Goal: Task Accomplishment & Management: Manage account settings

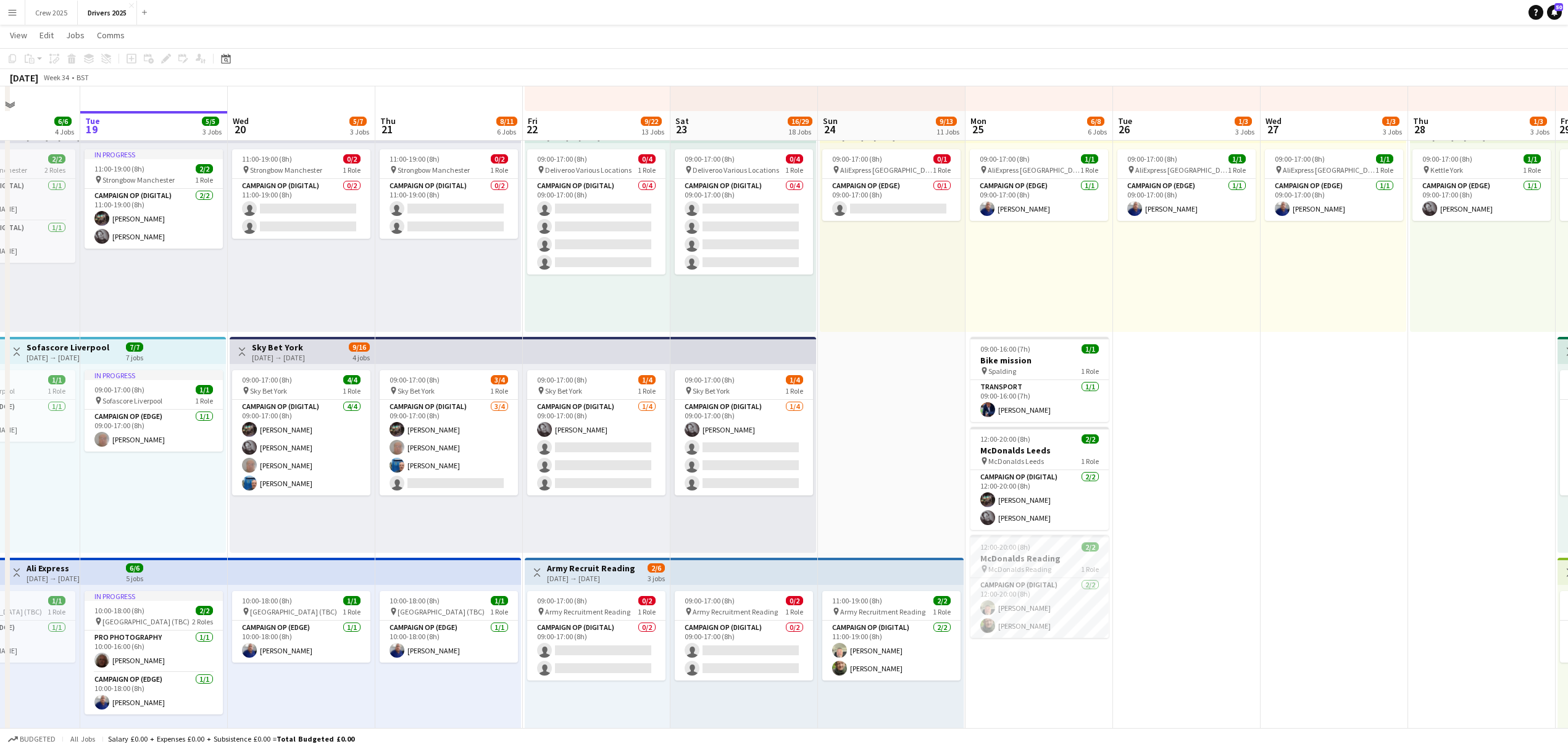
scroll to position [494, 0]
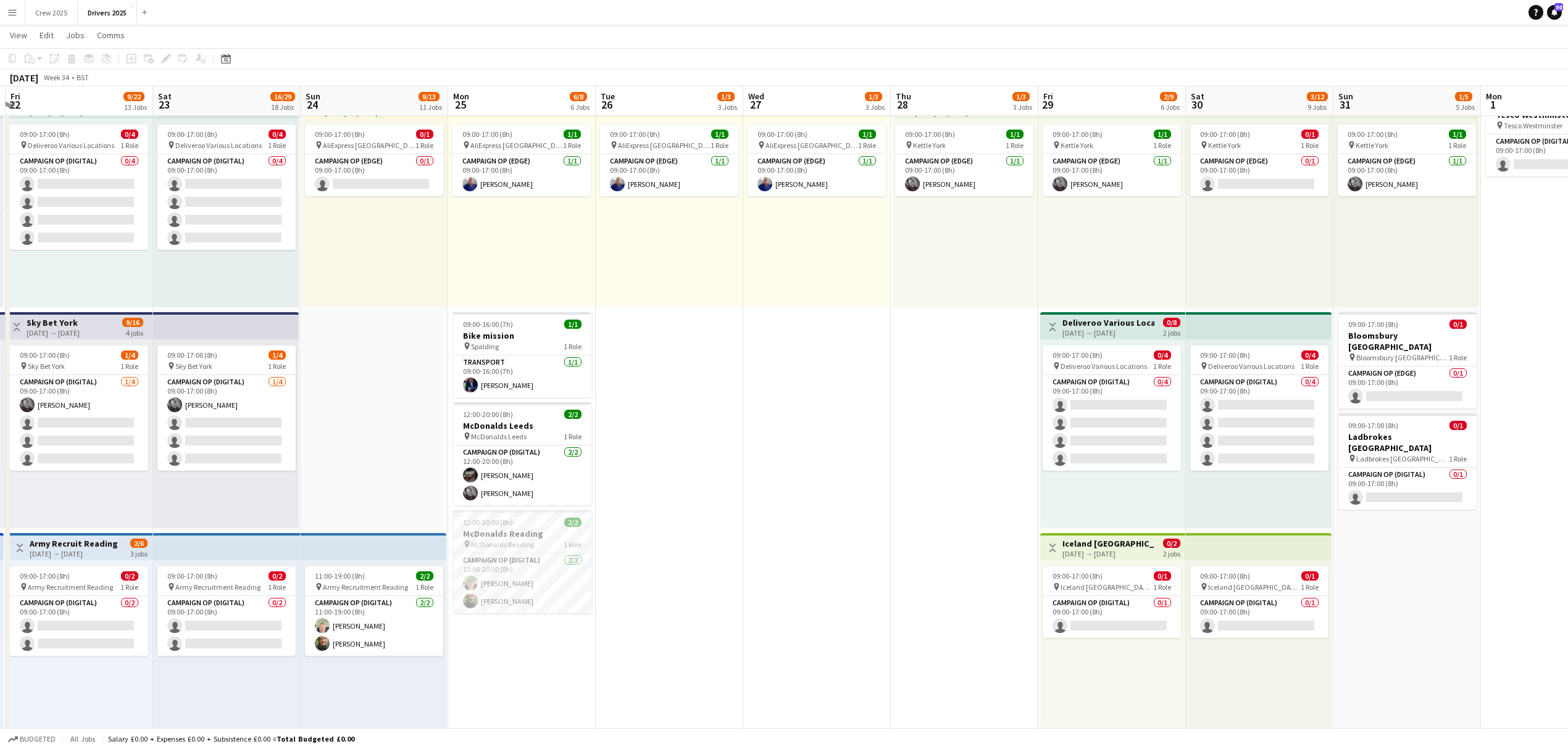
drag, startPoint x: 1438, startPoint y: 523, endPoint x: 853, endPoint y: 561, distance: 586.2
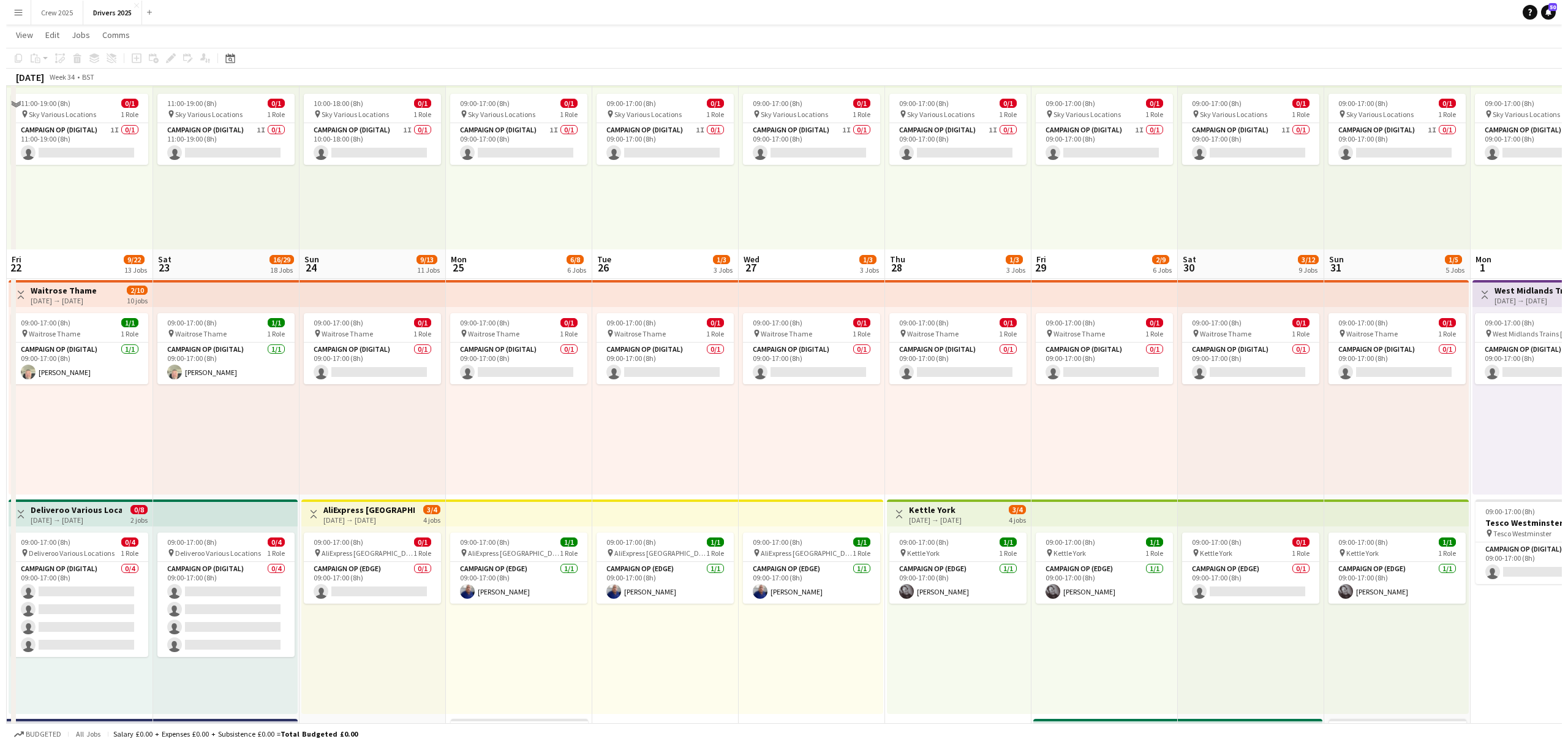
scroll to position [0, 0]
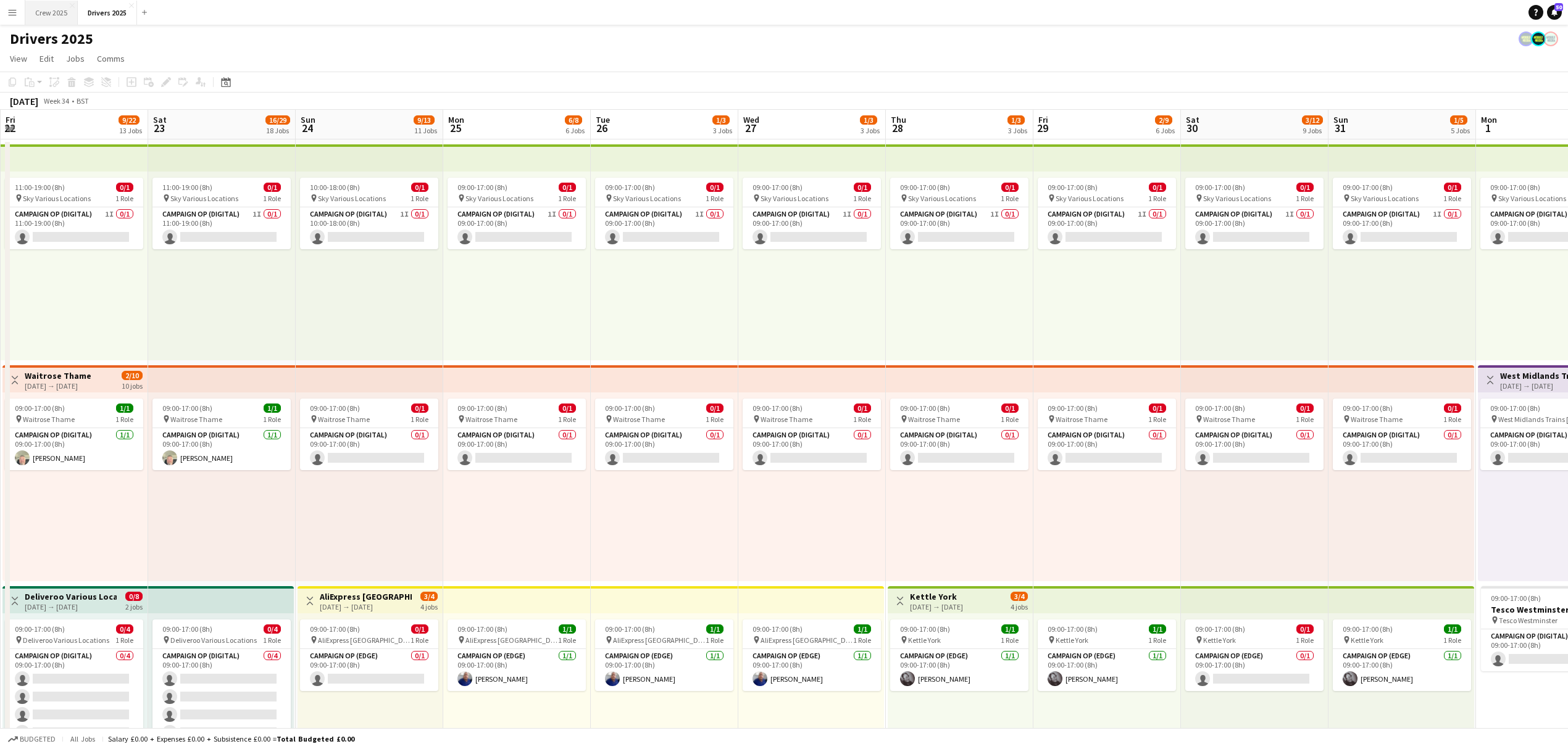
click at [50, 17] on button "Crew 2025 Close" at bounding box center [51, 13] width 52 height 24
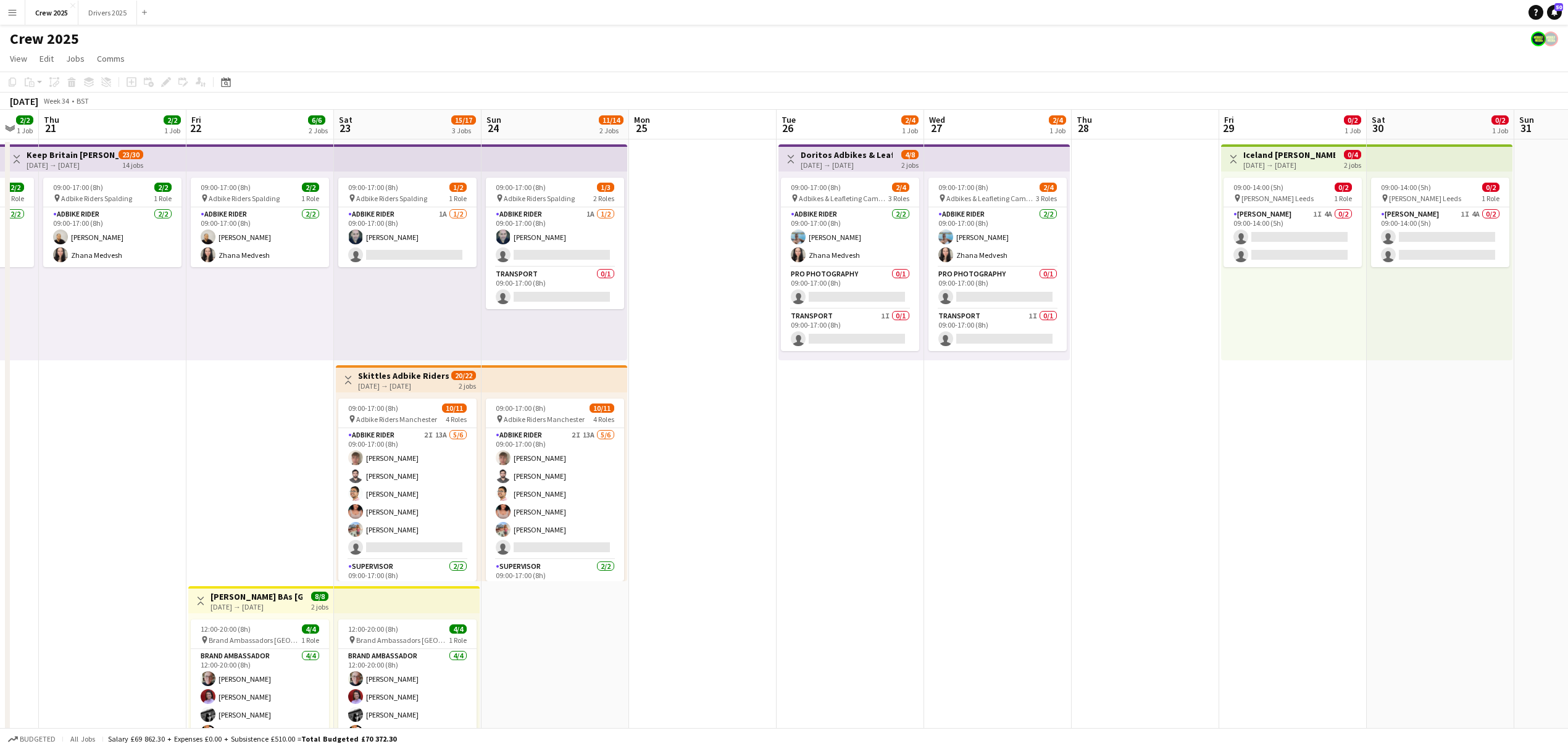
scroll to position [0, 492]
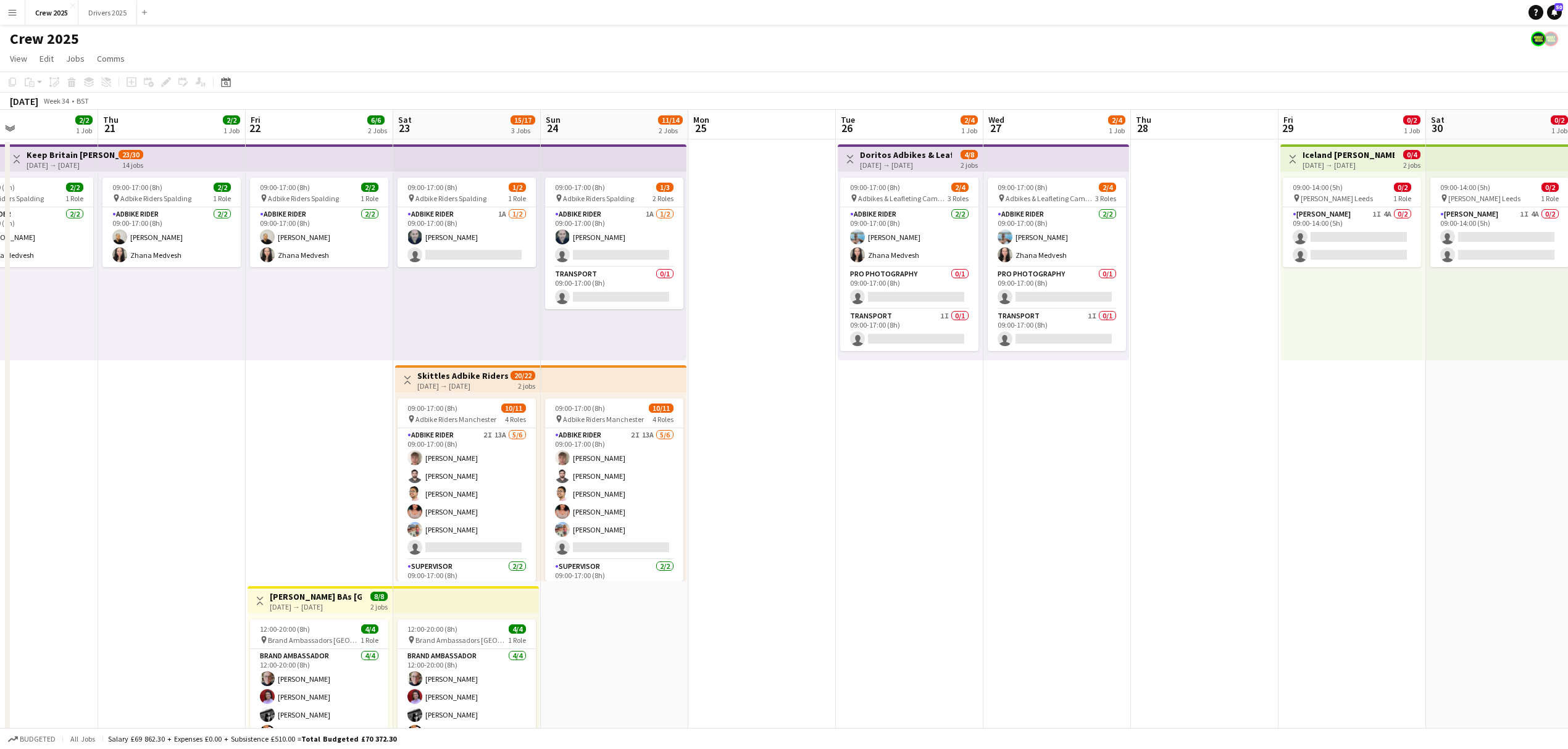
drag, startPoint x: 1124, startPoint y: 465, endPoint x: 732, endPoint y: 484, distance: 392.5
click at [635, 170] on app-calendar-viewport "Sun 17 1/2 1 Job Mon 18 1/2 1 Job Tue 19 2/2 1 Job Wed 20 2/2 1 Job Thu 21 2/2 …" at bounding box center [784, 458] width 1568 height 697
click at [451, 170] on app-card-role "Adbike Rider 1A 1/2 09:00-17:00 (8h) david chittenden single-neutral-actions" at bounding box center [466, 237] width 138 height 60
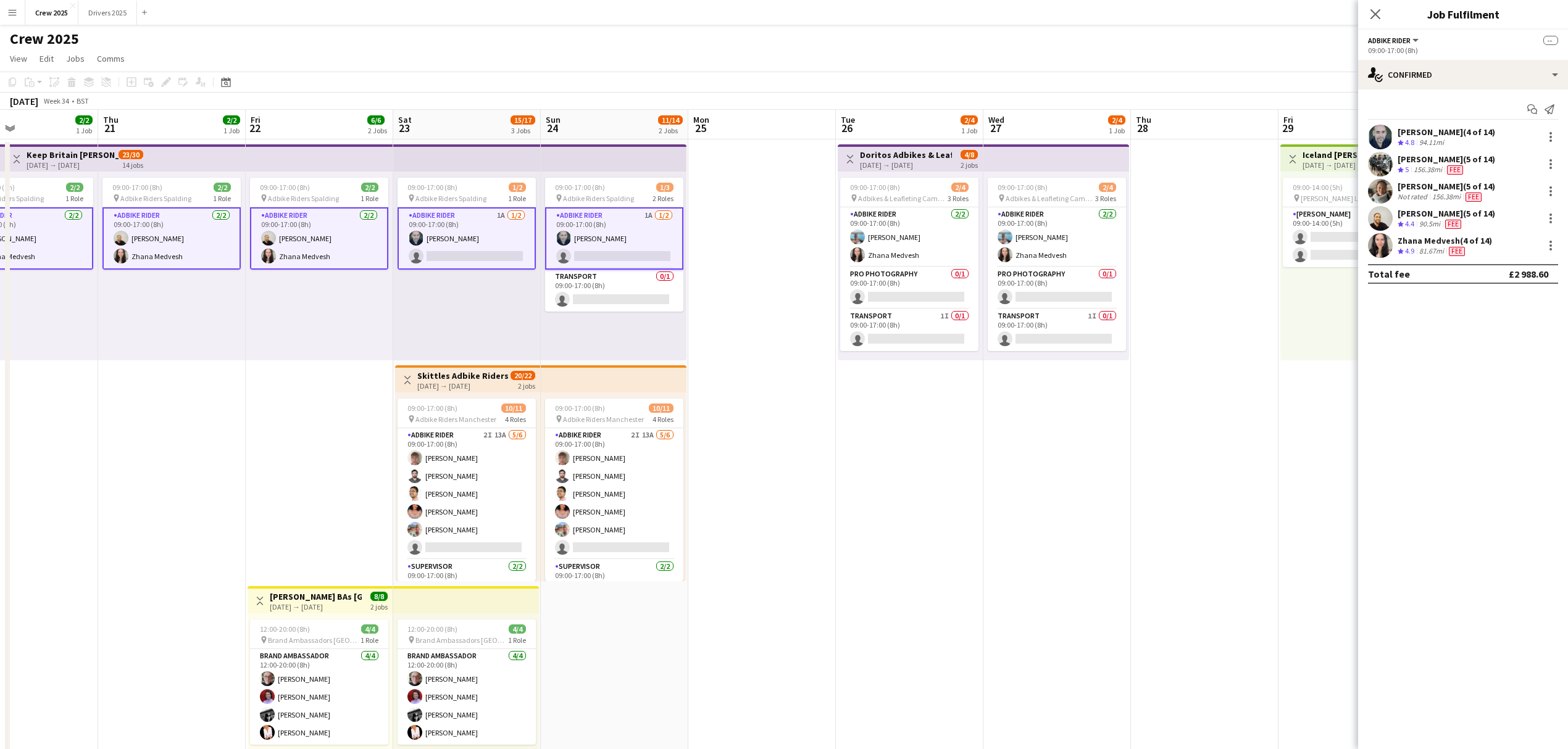
click at [459, 170] on app-card-role "Adbike Rider 1A 1/2 09:00-17:00 (8h) david chittenden single-neutral-actions" at bounding box center [466, 238] width 138 height 63
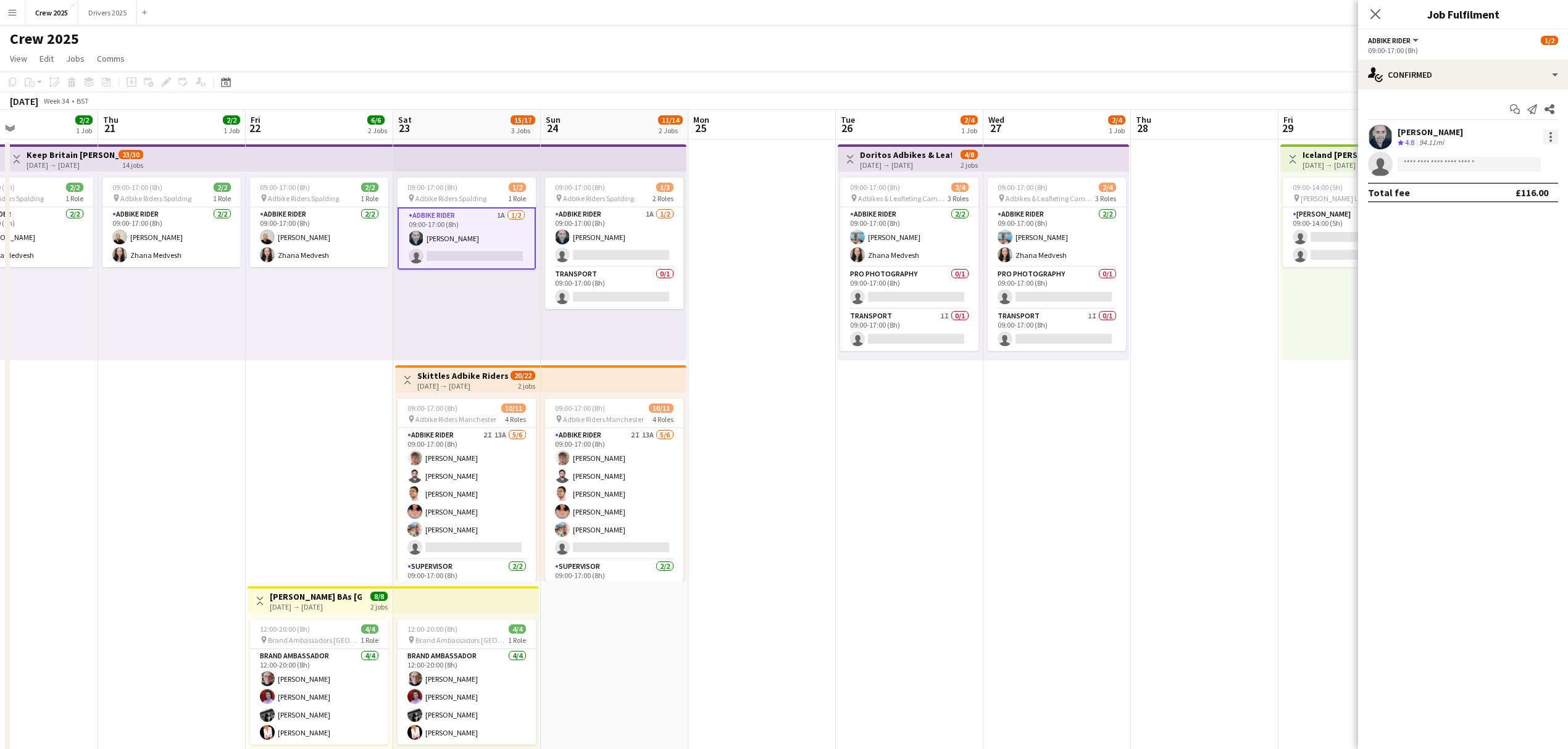
click at [635, 137] on div at bounding box center [1550, 137] width 15 height 15
click at [635, 159] on span "Edit fee" at bounding box center [1509, 160] width 76 height 11
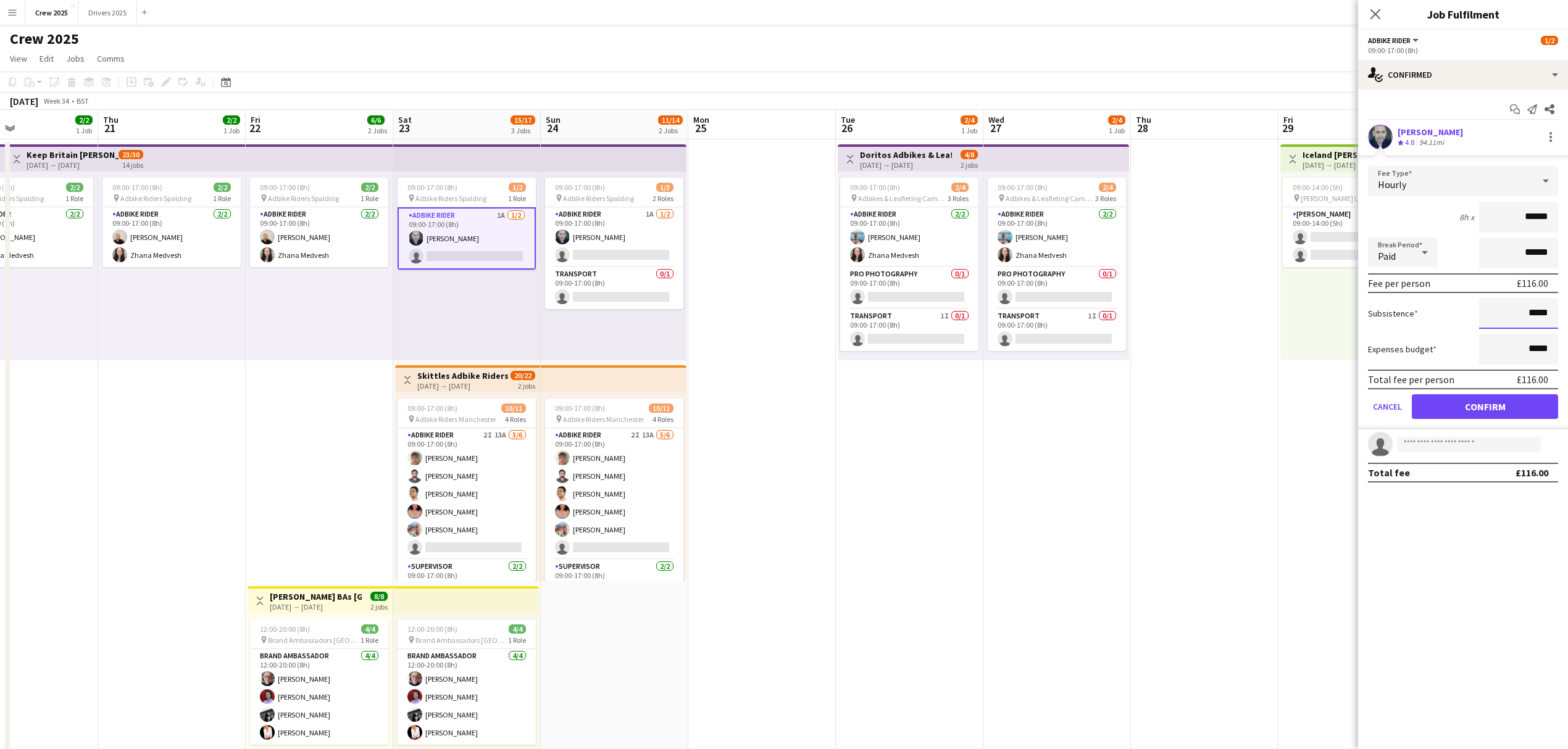
drag, startPoint x: 1514, startPoint y: 316, endPoint x: 1575, endPoint y: 313, distance: 61.1
click at [635, 170] on html "Menu Boards Boards Boards All jobs Status Workforce Workforce My Workforce Recr…" at bounding box center [784, 414] width 1568 height 828
type input "*******"
click at [635, 170] on button "Confirm" at bounding box center [1485, 407] width 146 height 24
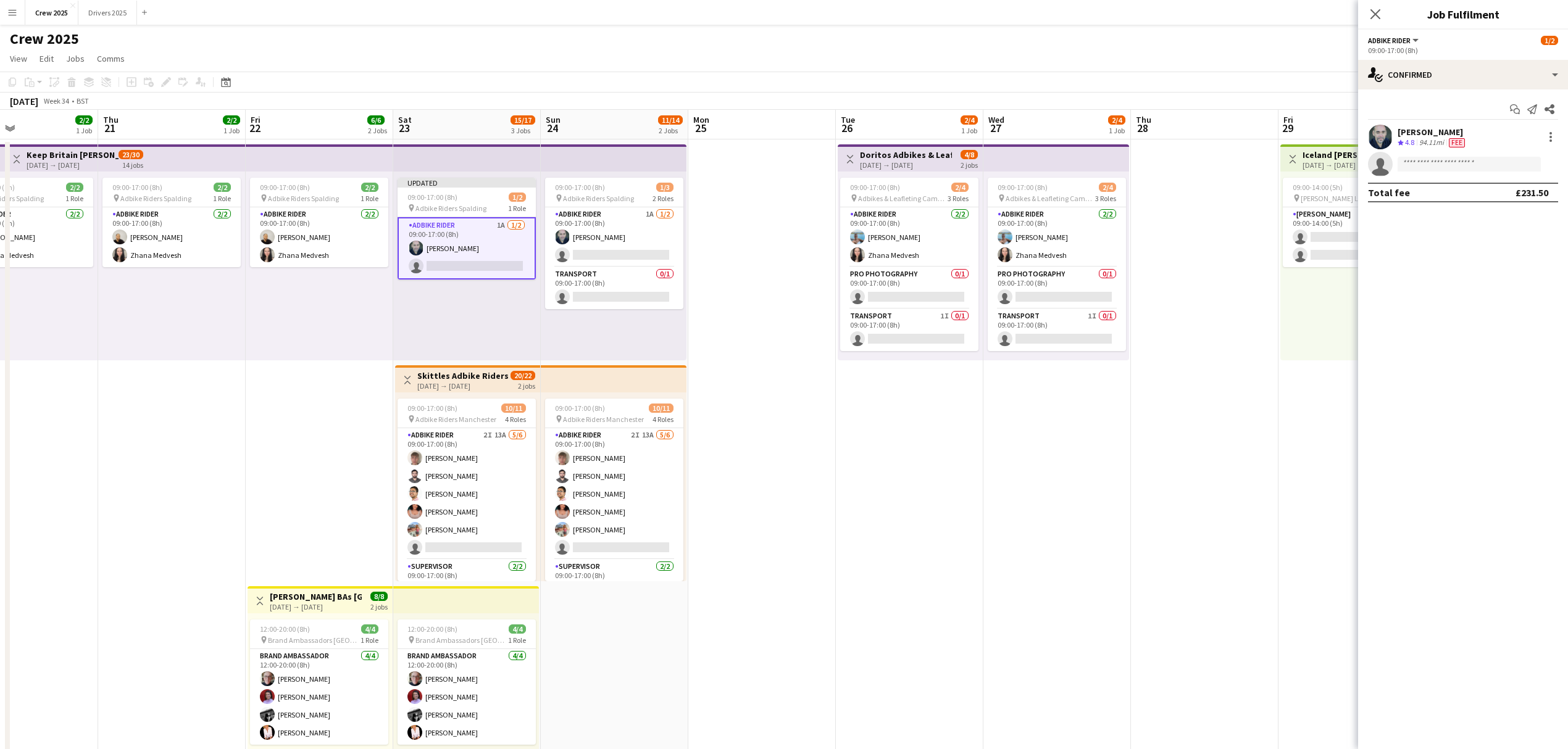
click at [635, 170] on app-date-cell at bounding box center [762, 472] width 147 height 668
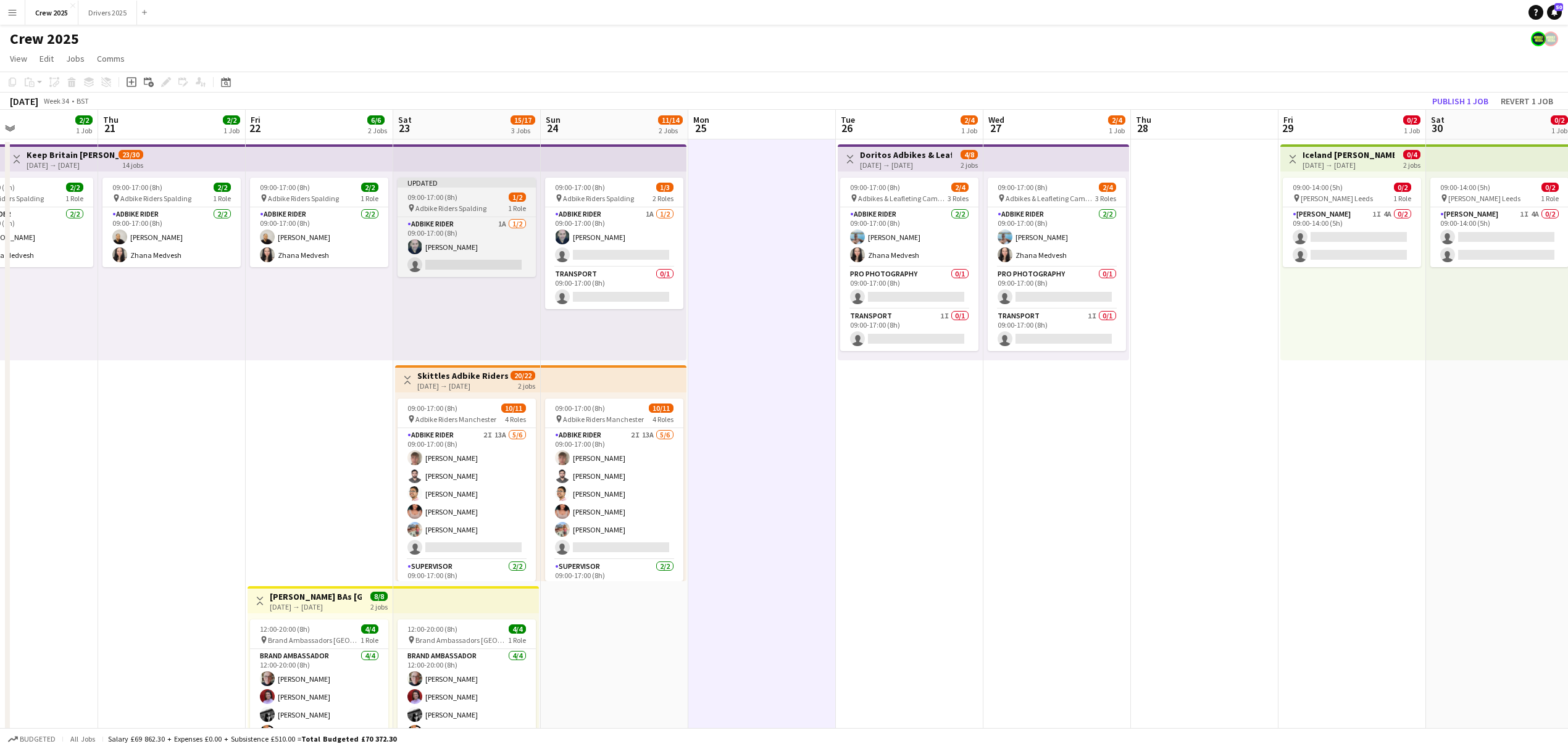
click at [457, 170] on app-job-card "Updated 09:00-17:00 (8h) 1/2 pin Adbike Riders Spalding 1 Role Adbike Rider 1A …" at bounding box center [466, 227] width 138 height 99
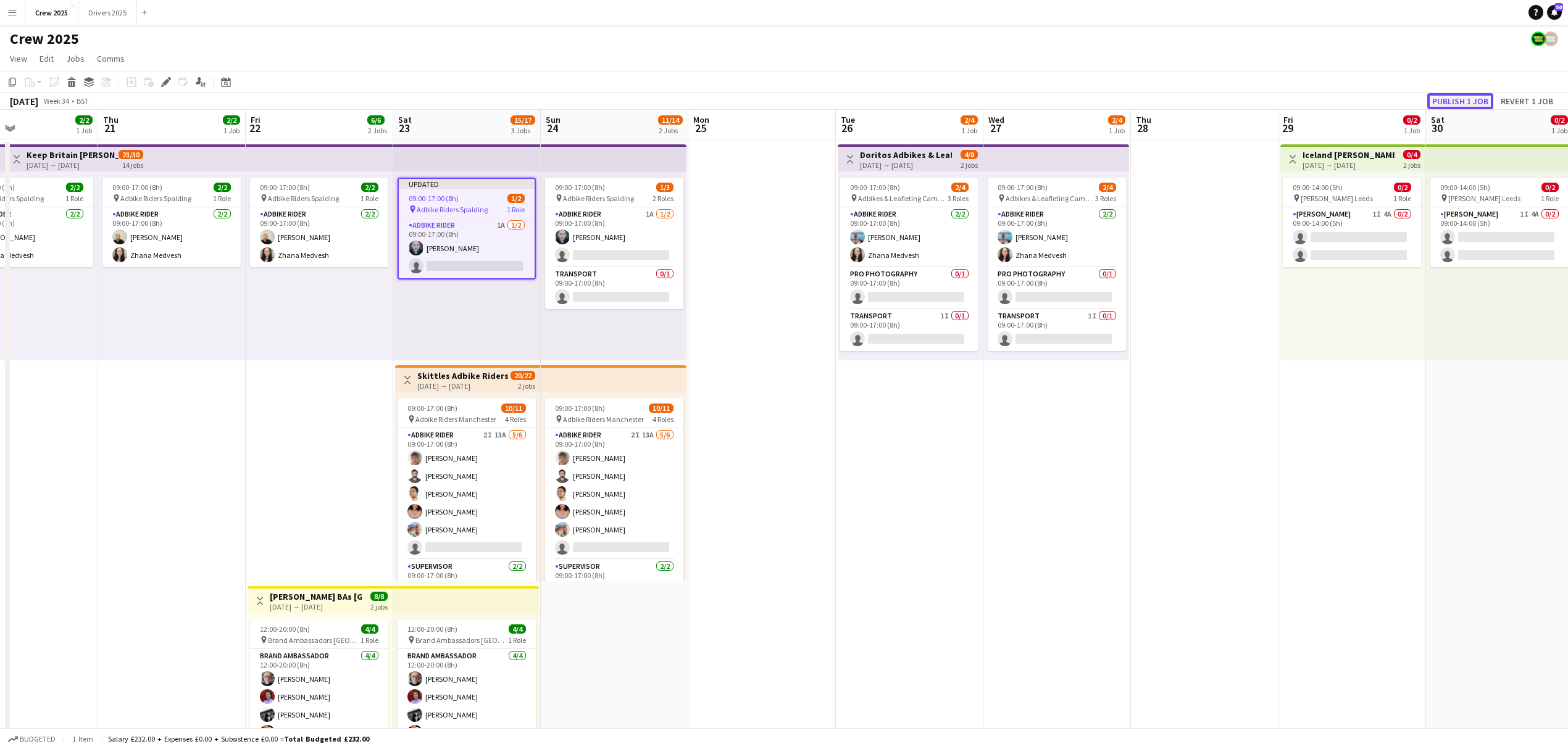
click at [635, 94] on button "Publish 1 job" at bounding box center [1460, 102] width 66 height 16
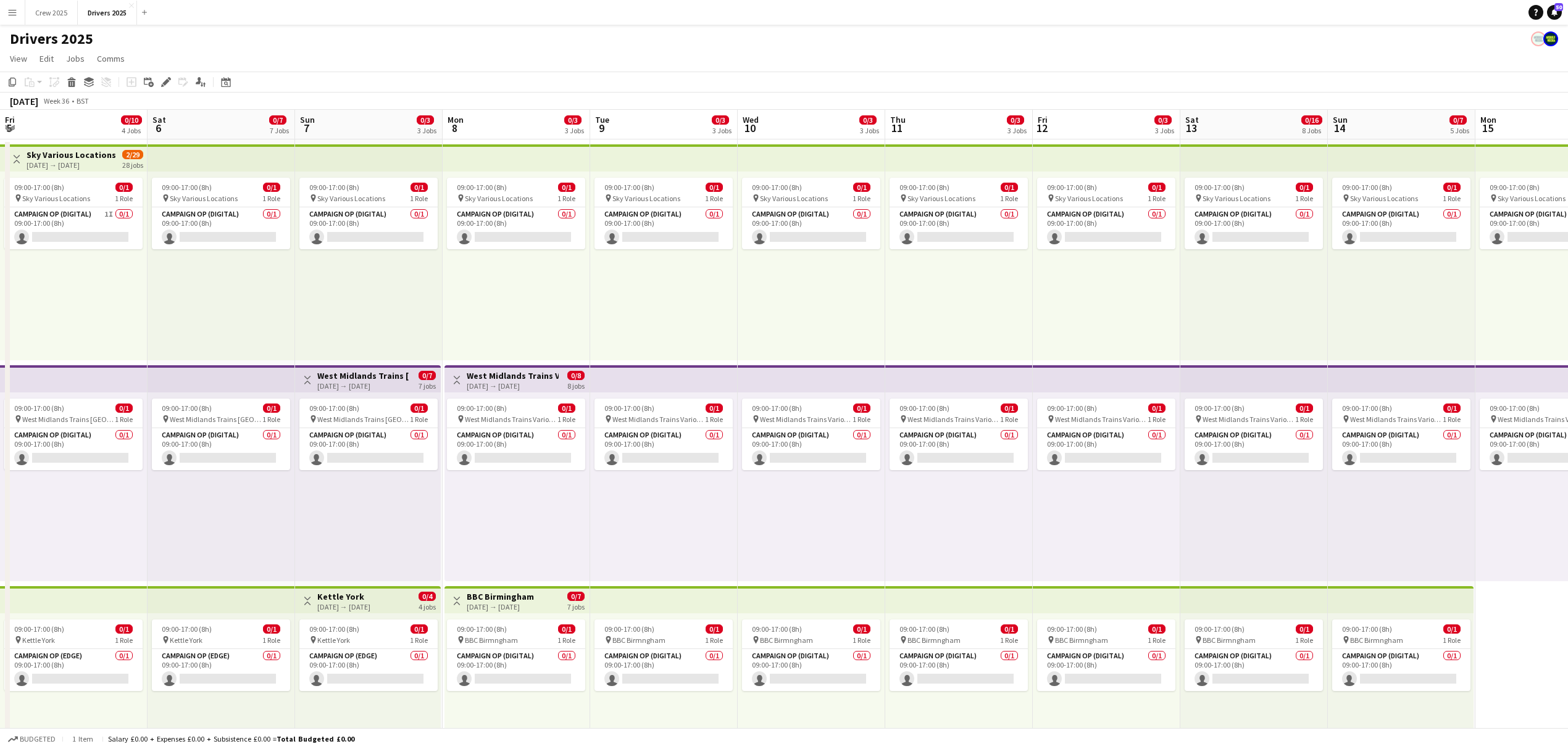
scroll to position [0, 295]
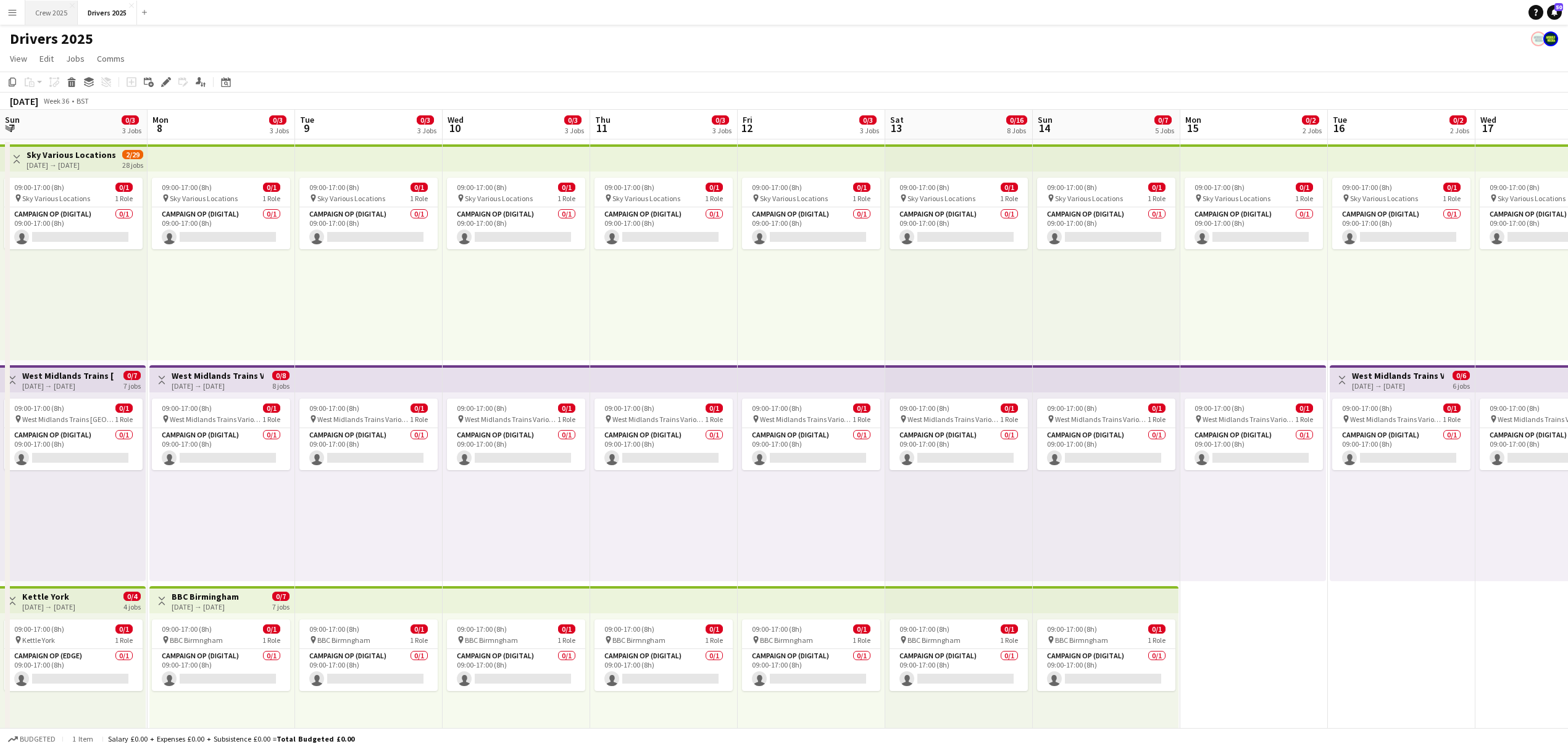
click at [55, 15] on button "Crew 2025 Close" at bounding box center [51, 13] width 52 height 24
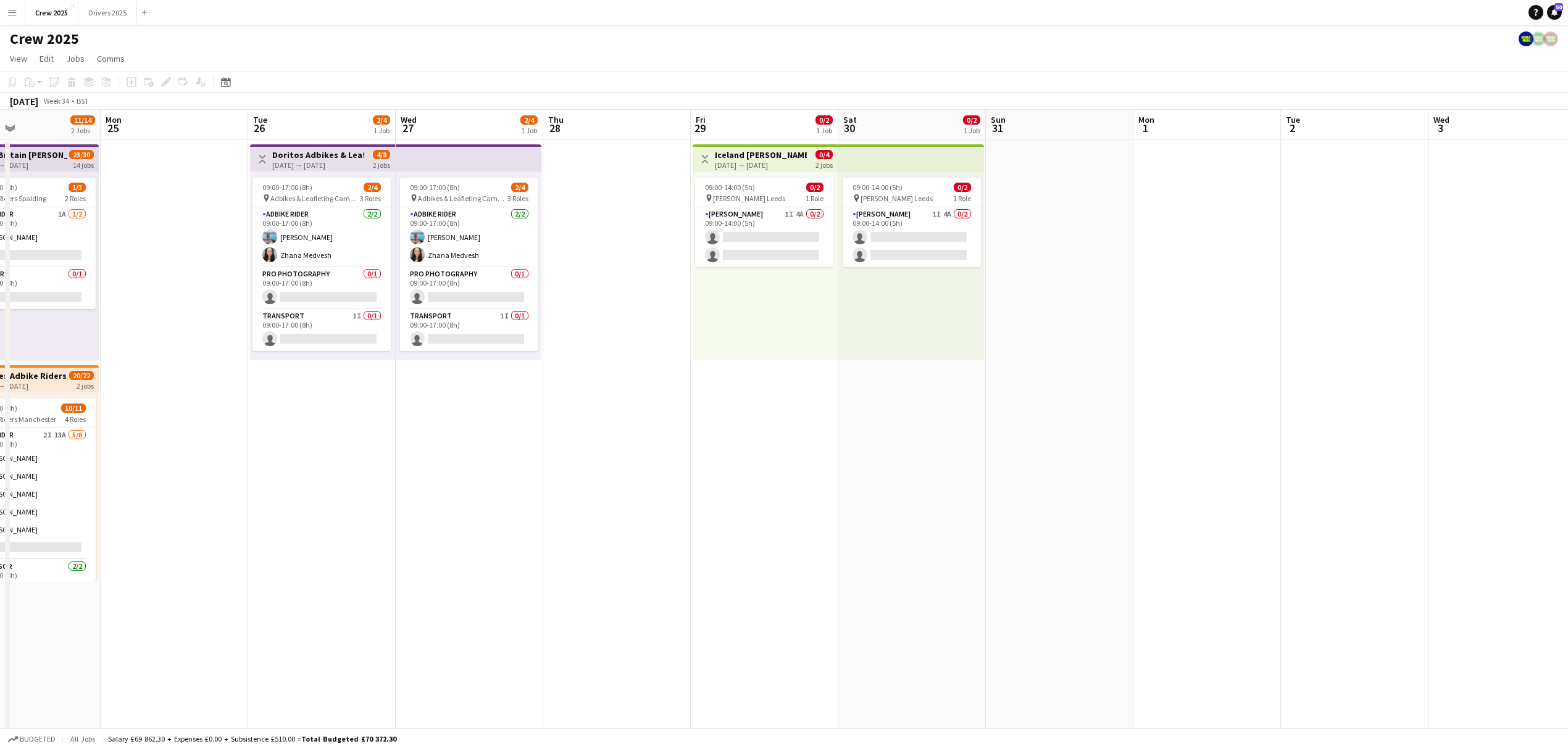
drag, startPoint x: 1383, startPoint y: 496, endPoint x: 451, endPoint y: 554, distance: 933.8
click at [451, 554] on app-calendar-viewport "Thu 21 2/2 1 Job Fri 22 6/6 2 Jobs Sat 23 15/17 3 Jobs Sun 24 11/14 2 Jobs Mon …" at bounding box center [784, 458] width 1568 height 697
click at [753, 224] on app-card-role "Advert Walkers 1I 4A 0/2 09:00-14:00 (5h) single-neutral-actions single-neutral…" at bounding box center [763, 237] width 138 height 60
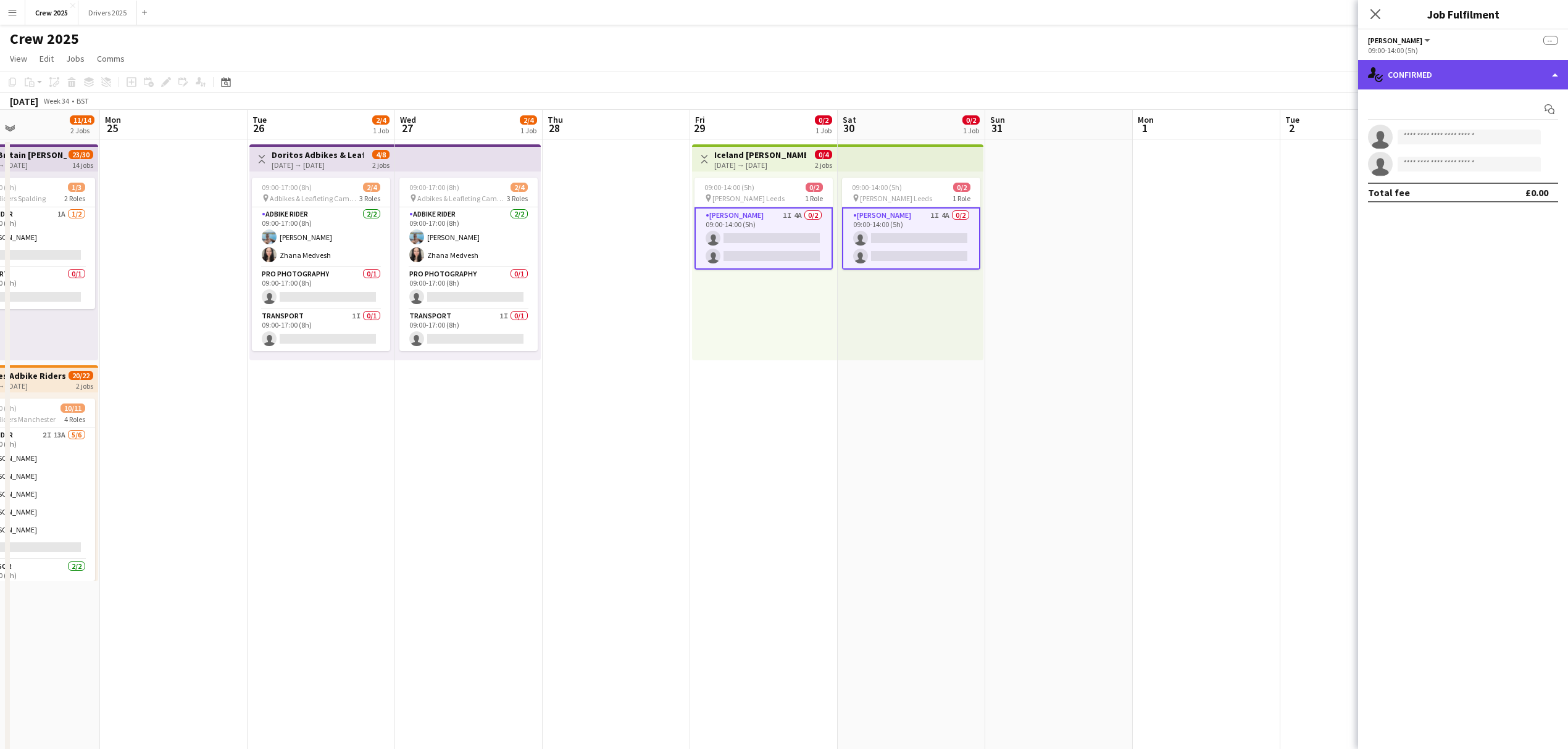
click at [1489, 69] on div "single-neutral-actions-check-2 Confirmed" at bounding box center [1463, 75] width 210 height 29
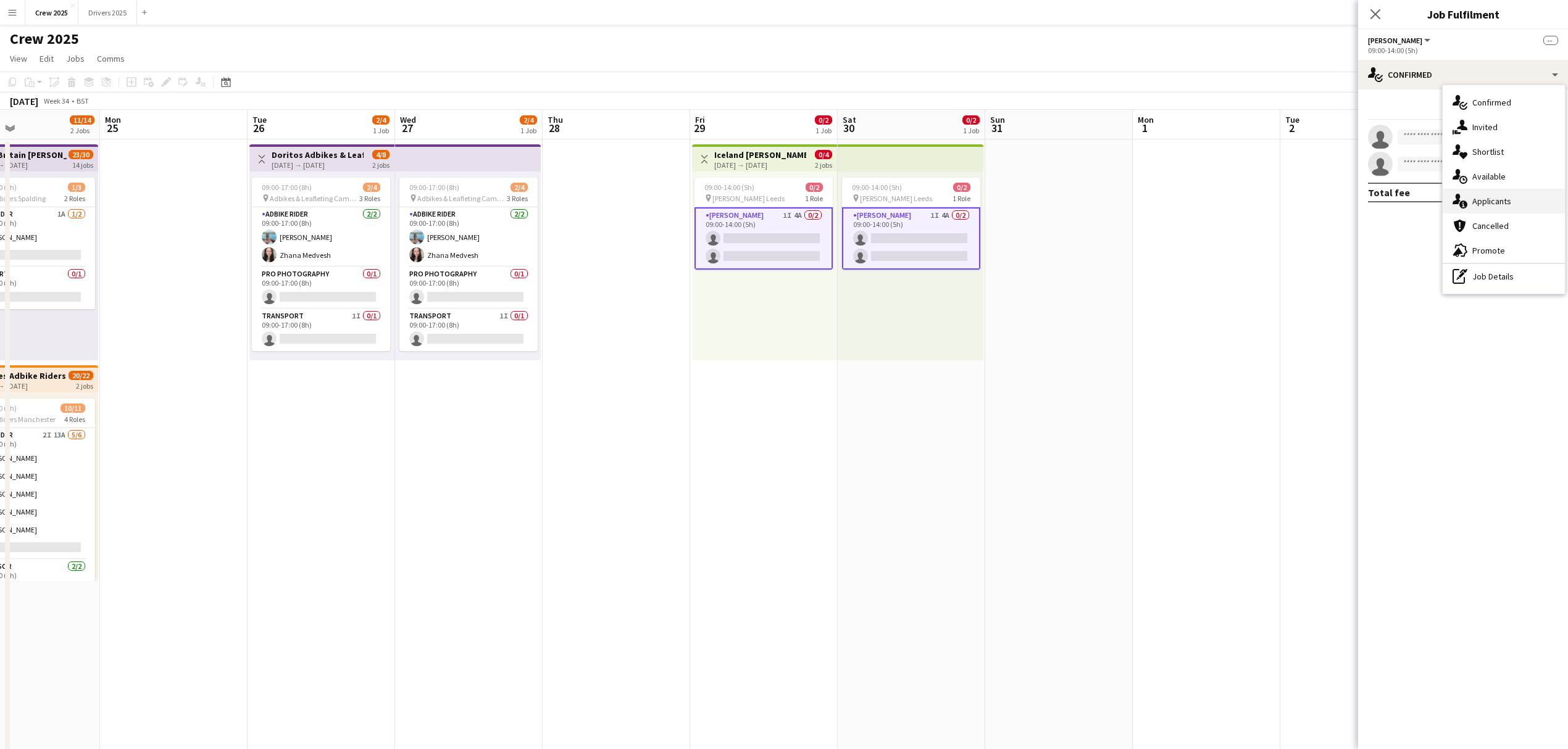
click at [1514, 196] on div "single-neutral-actions-information Applicants" at bounding box center [1504, 201] width 122 height 24
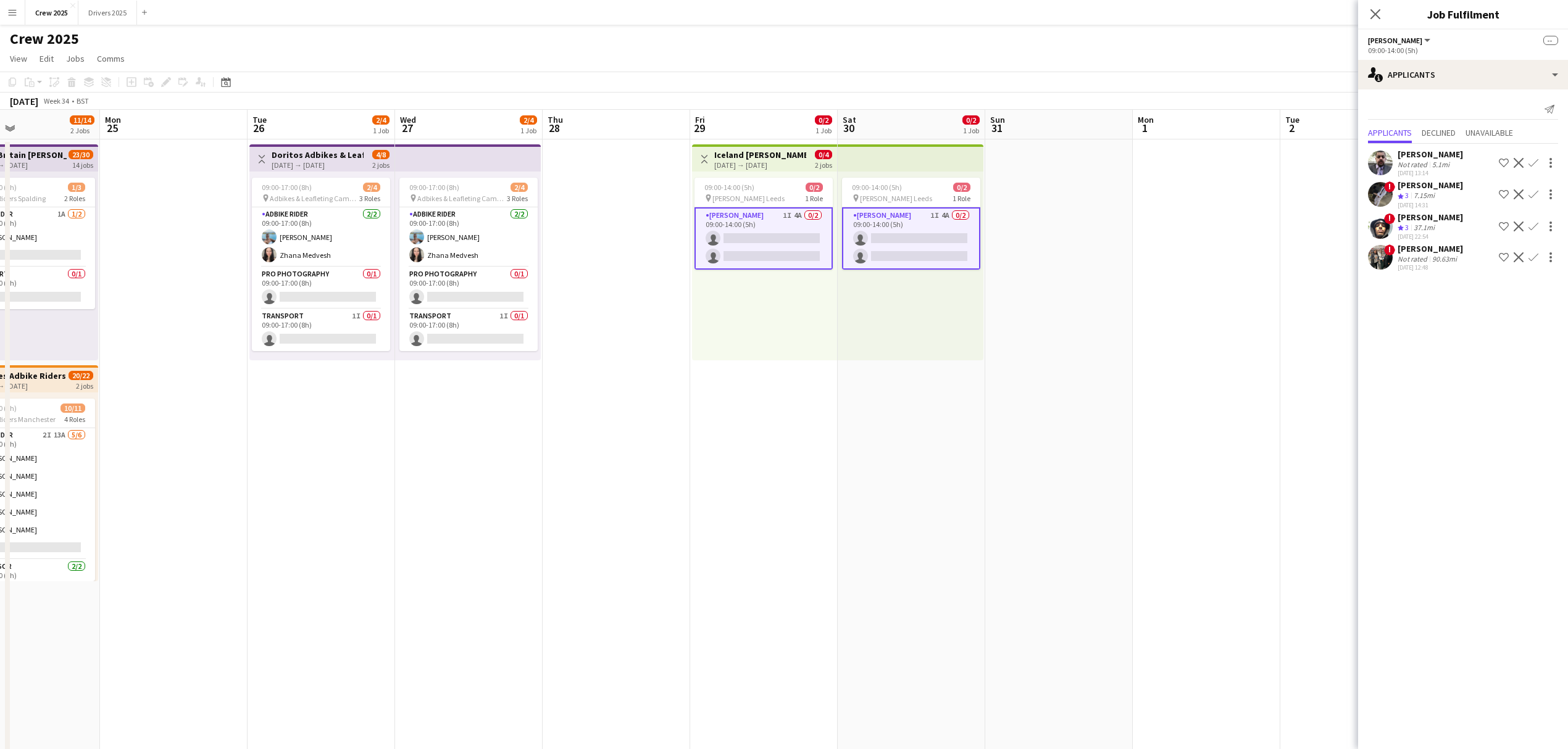
click at [1418, 150] on div "[PERSON_NAME]" at bounding box center [1430, 155] width 65 height 11
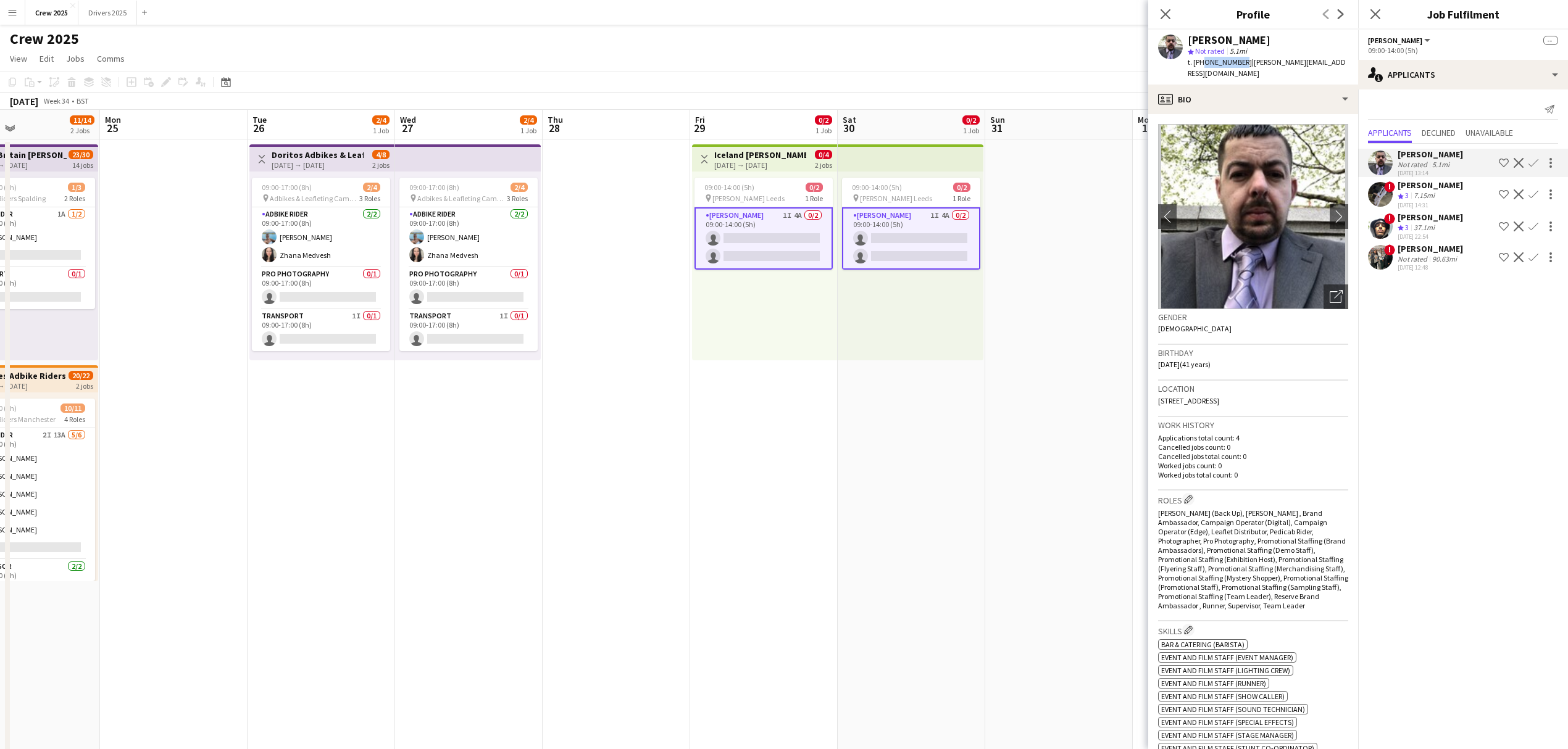
drag, startPoint x: 1239, startPoint y: 60, endPoint x: 1200, endPoint y: 65, distance: 39.3
click at [1200, 65] on span "t. +447904833202" at bounding box center [1219, 62] width 64 height 9
drag, startPoint x: 1243, startPoint y: 60, endPoint x: 1198, endPoint y: 65, distance: 45.3
click at [1198, 65] on div "t. +447904833202 | steve.gaunt1@btopenworld.com" at bounding box center [1267, 67] width 160 height 22
copy span "447904833202"
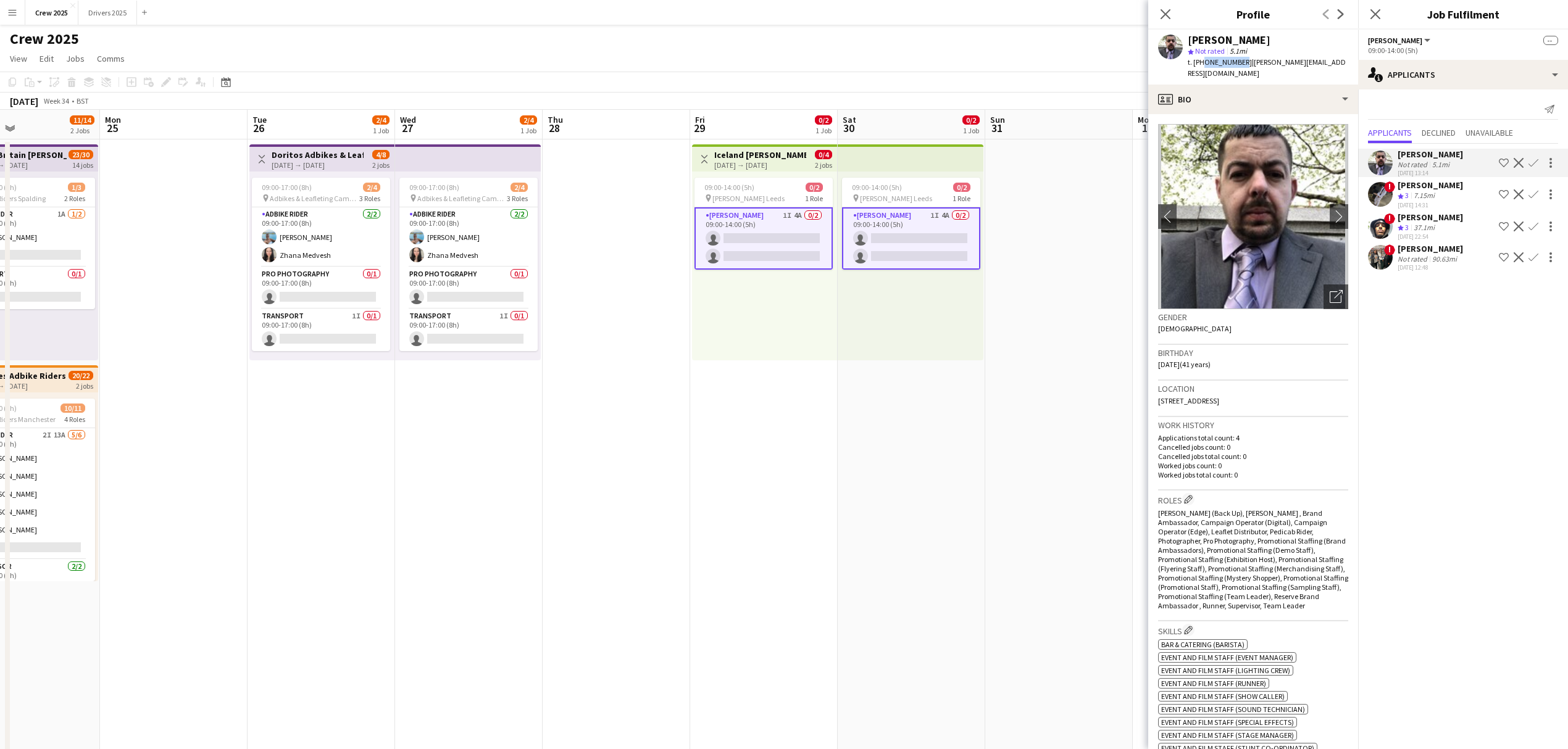
click at [1529, 161] on app-icon "Confirm" at bounding box center [1533, 163] width 10 height 10
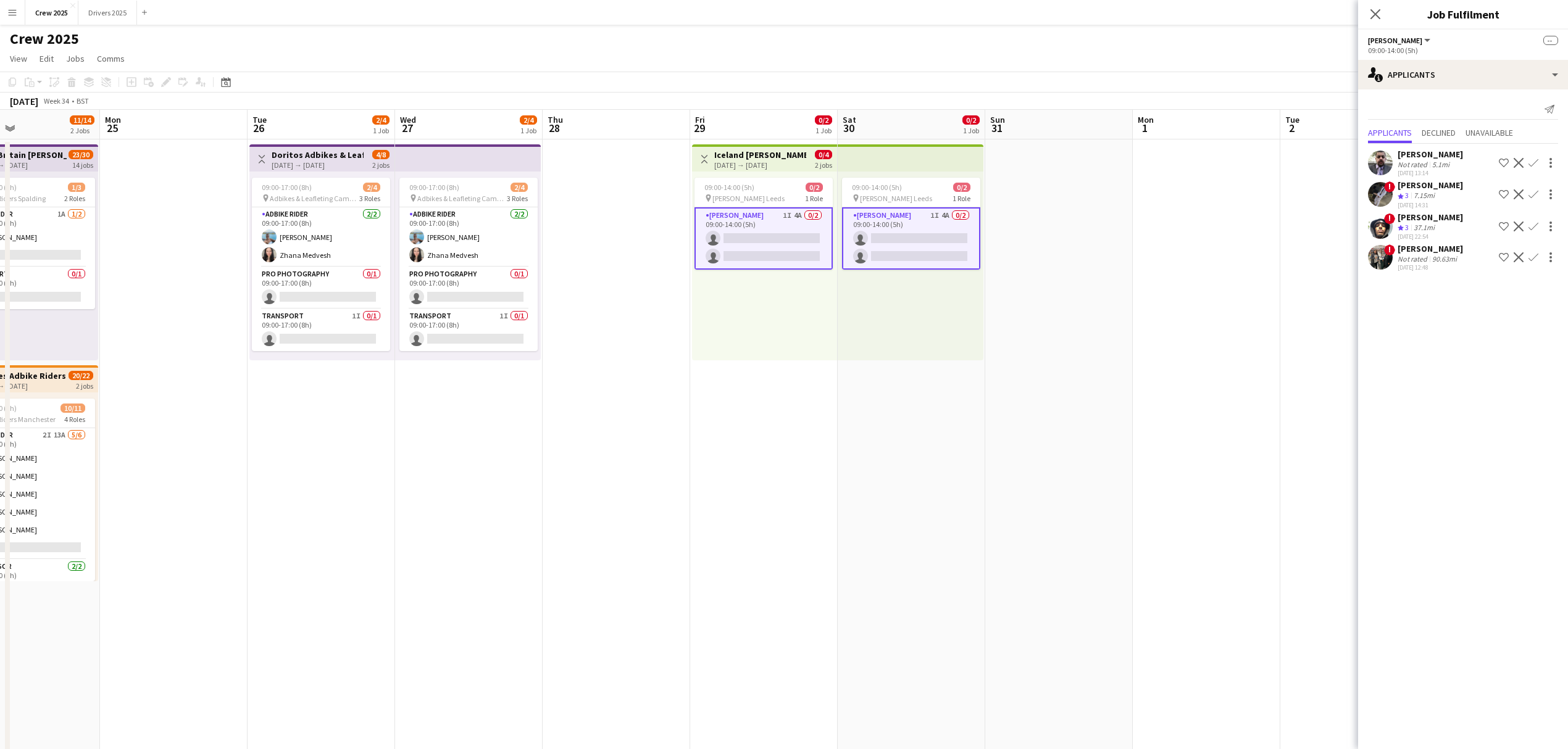
click at [1535, 156] on button "Confirm" at bounding box center [1533, 163] width 15 height 15
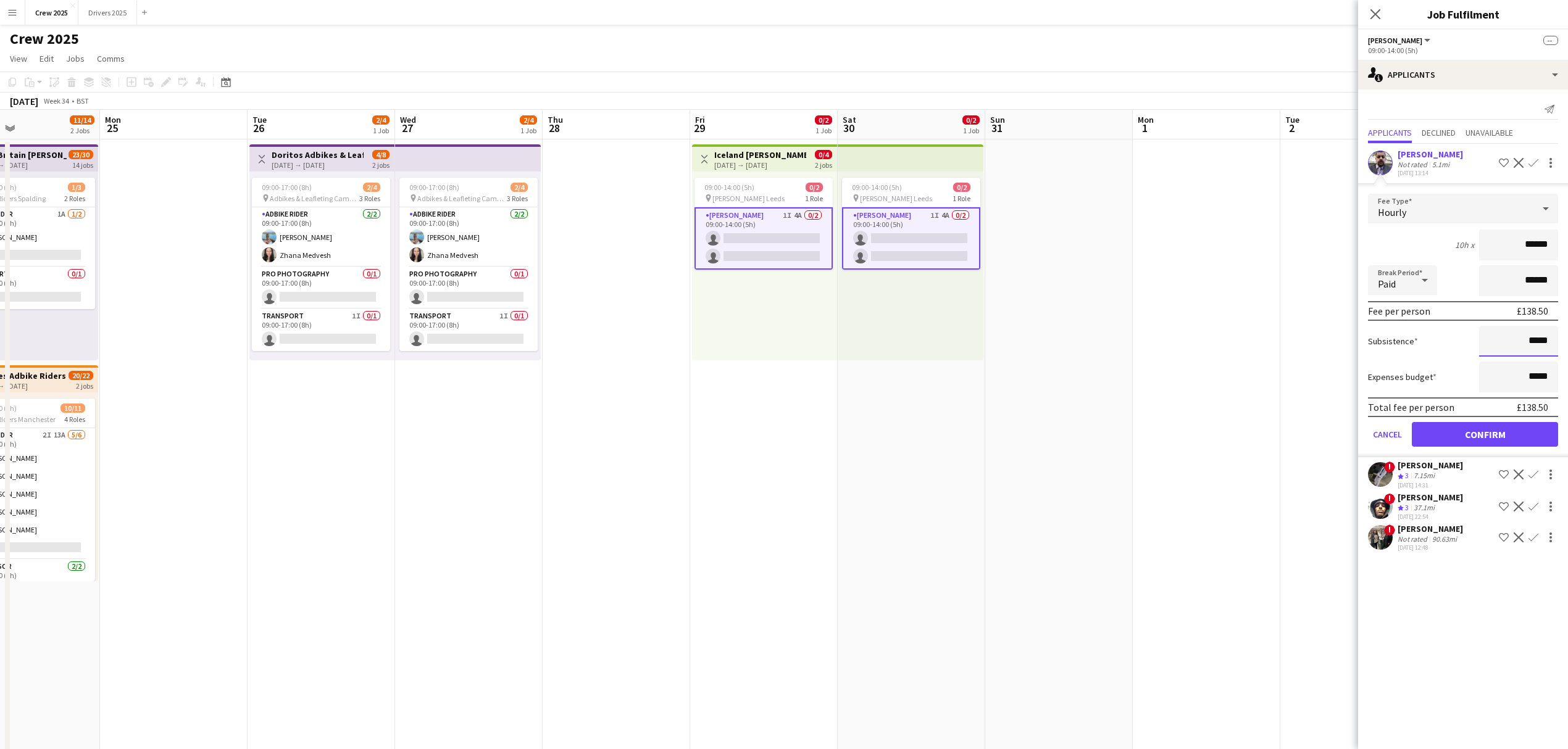
drag, startPoint x: 1500, startPoint y: 338, endPoint x: 1558, endPoint y: 338, distance: 58.0
click at [1558, 338] on form "Fee Type Hourly 10h x ****** Break Period Paid ****** Fee per person £138.50 Su…" at bounding box center [1463, 325] width 210 height 263
type input "******"
click at [1477, 433] on button "Confirm" at bounding box center [1485, 434] width 146 height 24
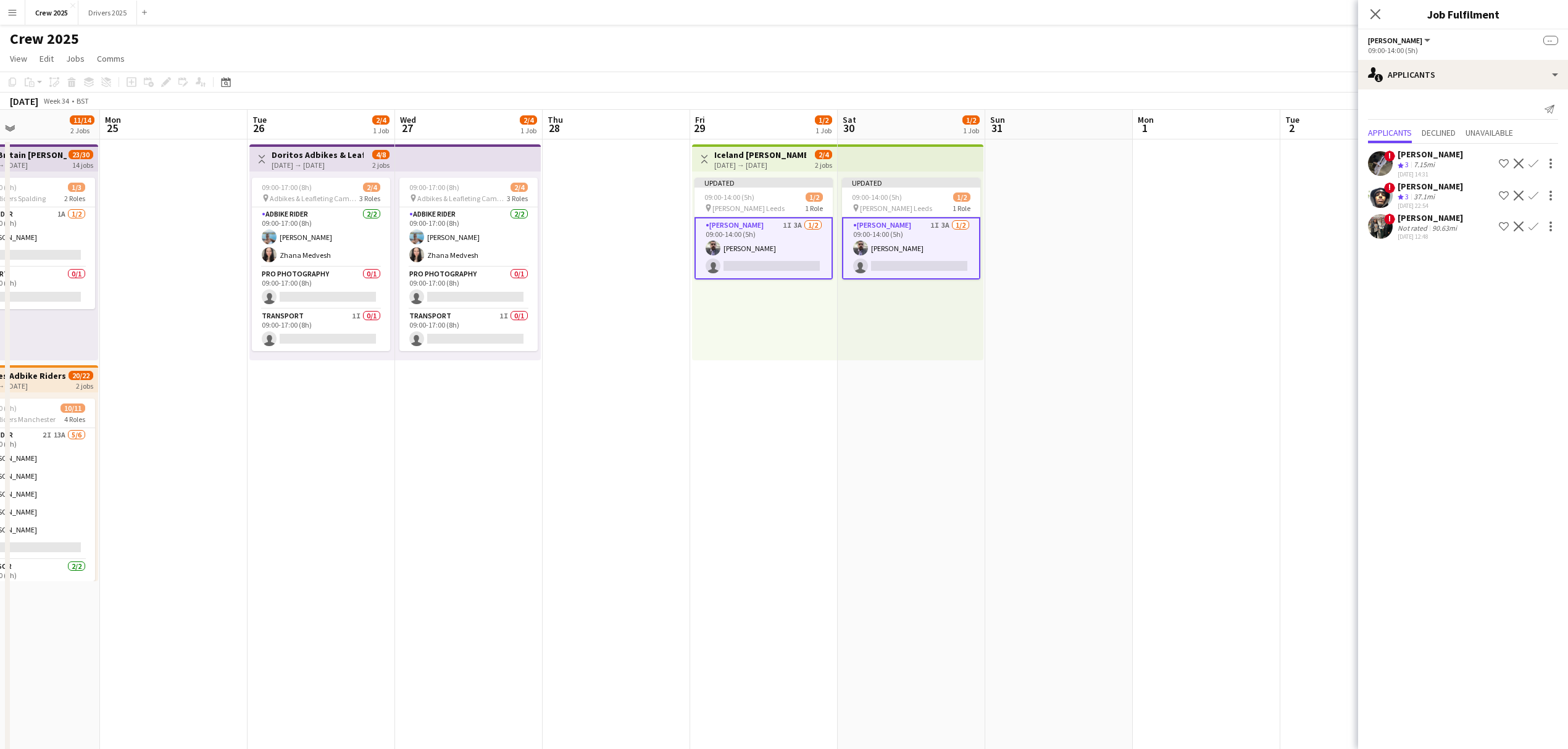
click at [1015, 386] on app-date-cell at bounding box center [1059, 472] width 147 height 668
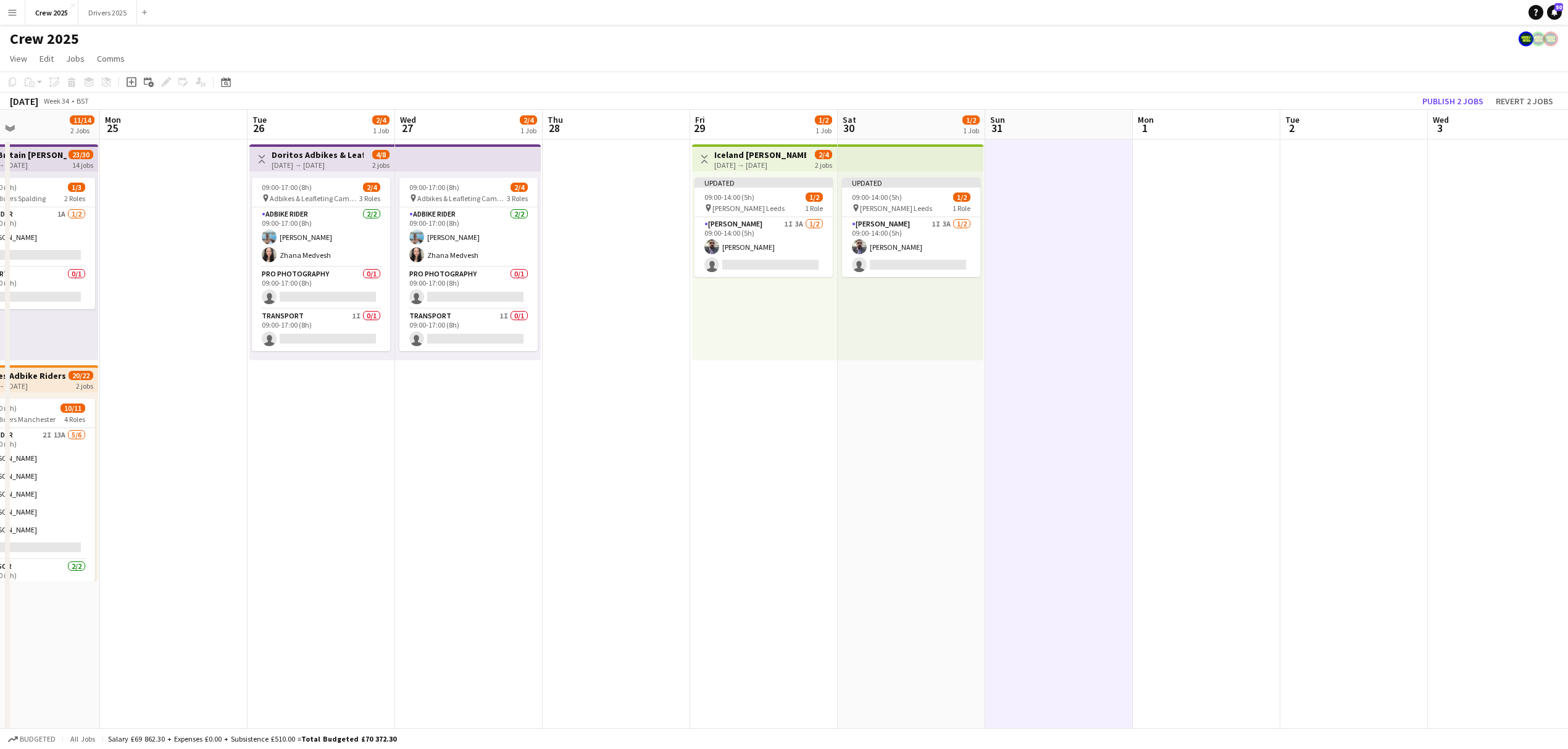
click at [747, 162] on div "[DATE] → [DATE]" at bounding box center [760, 164] width 92 height 9
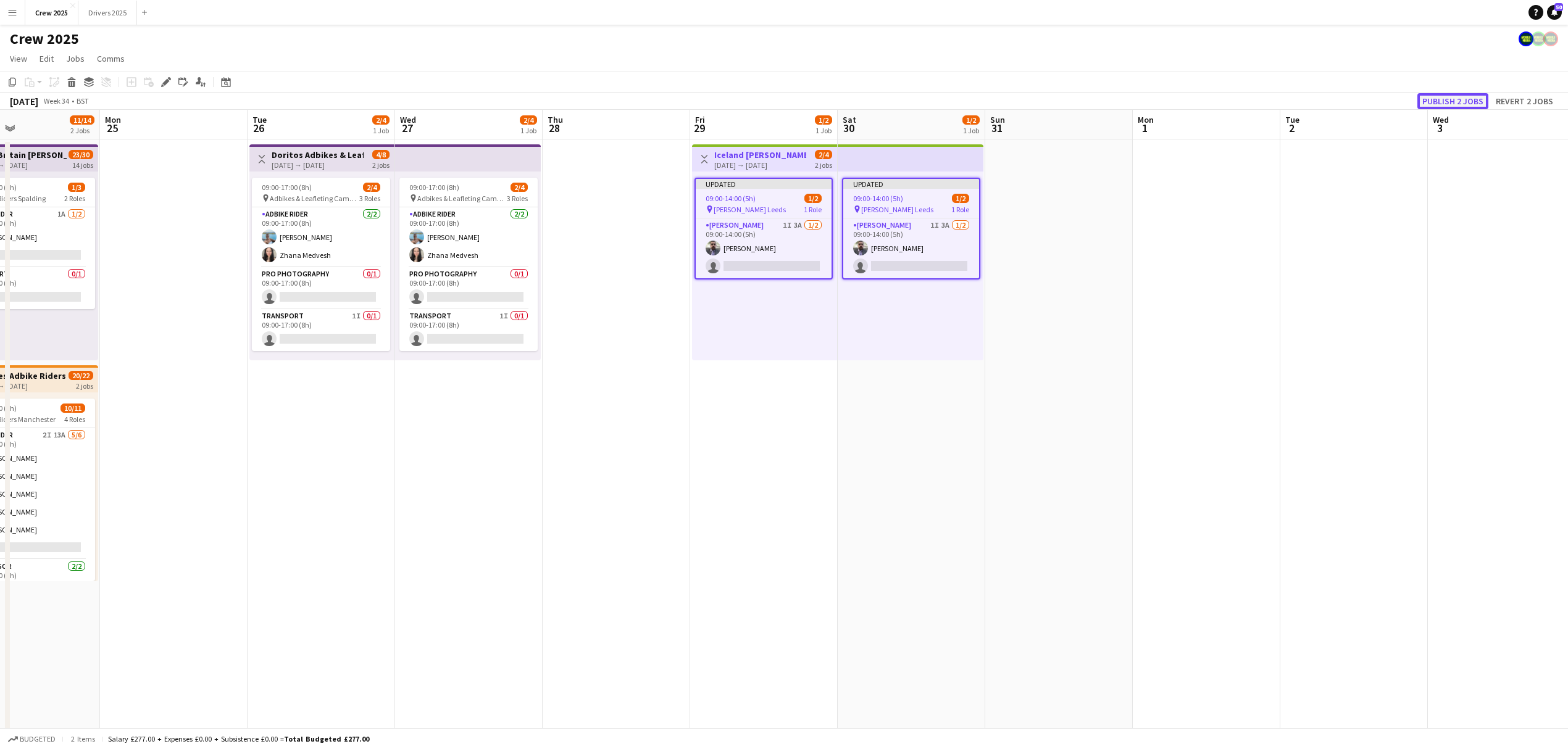
click at [1442, 100] on button "Publish 2 jobs" at bounding box center [1452, 102] width 71 height 16
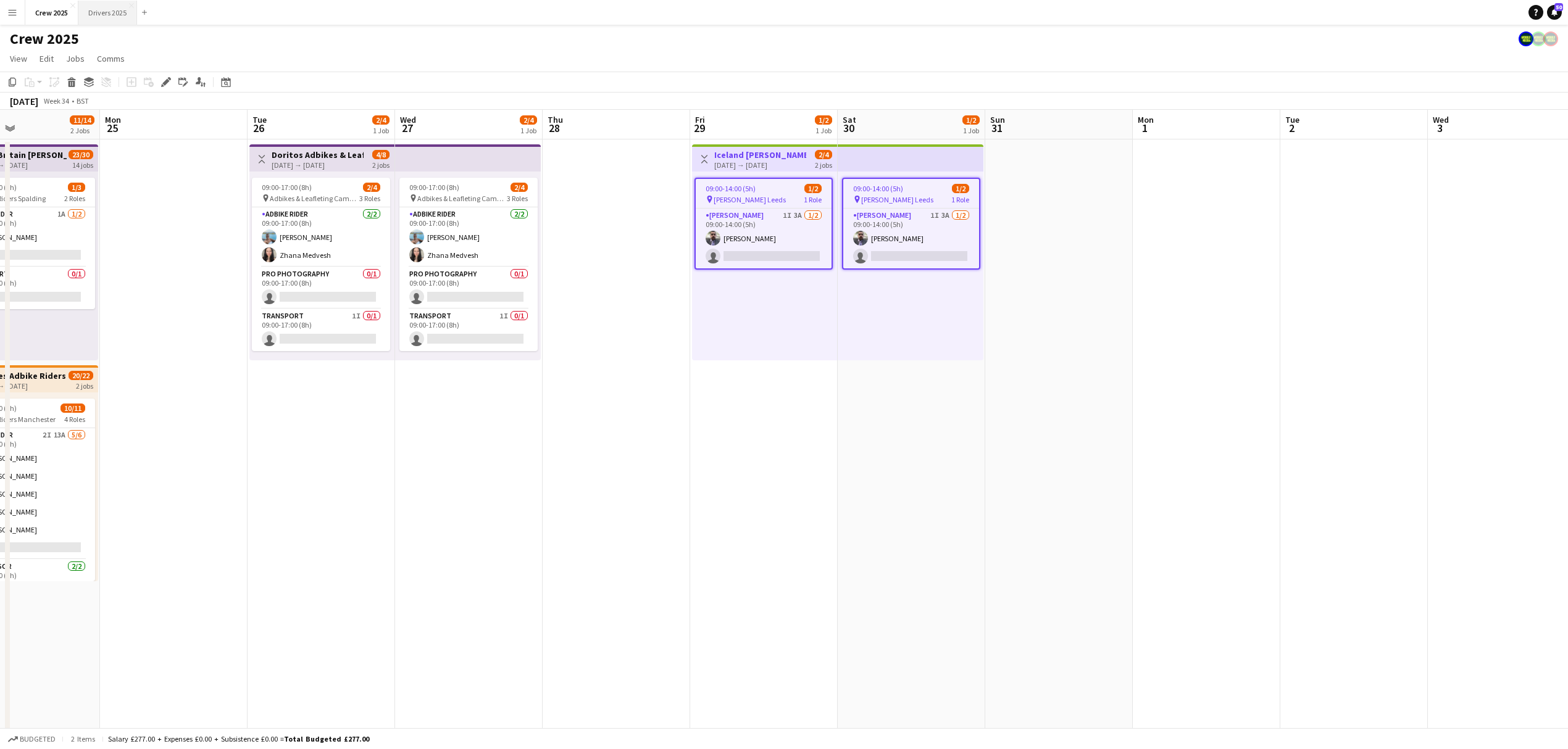
click at [106, 12] on button "Drivers 2025 Close" at bounding box center [107, 13] width 59 height 24
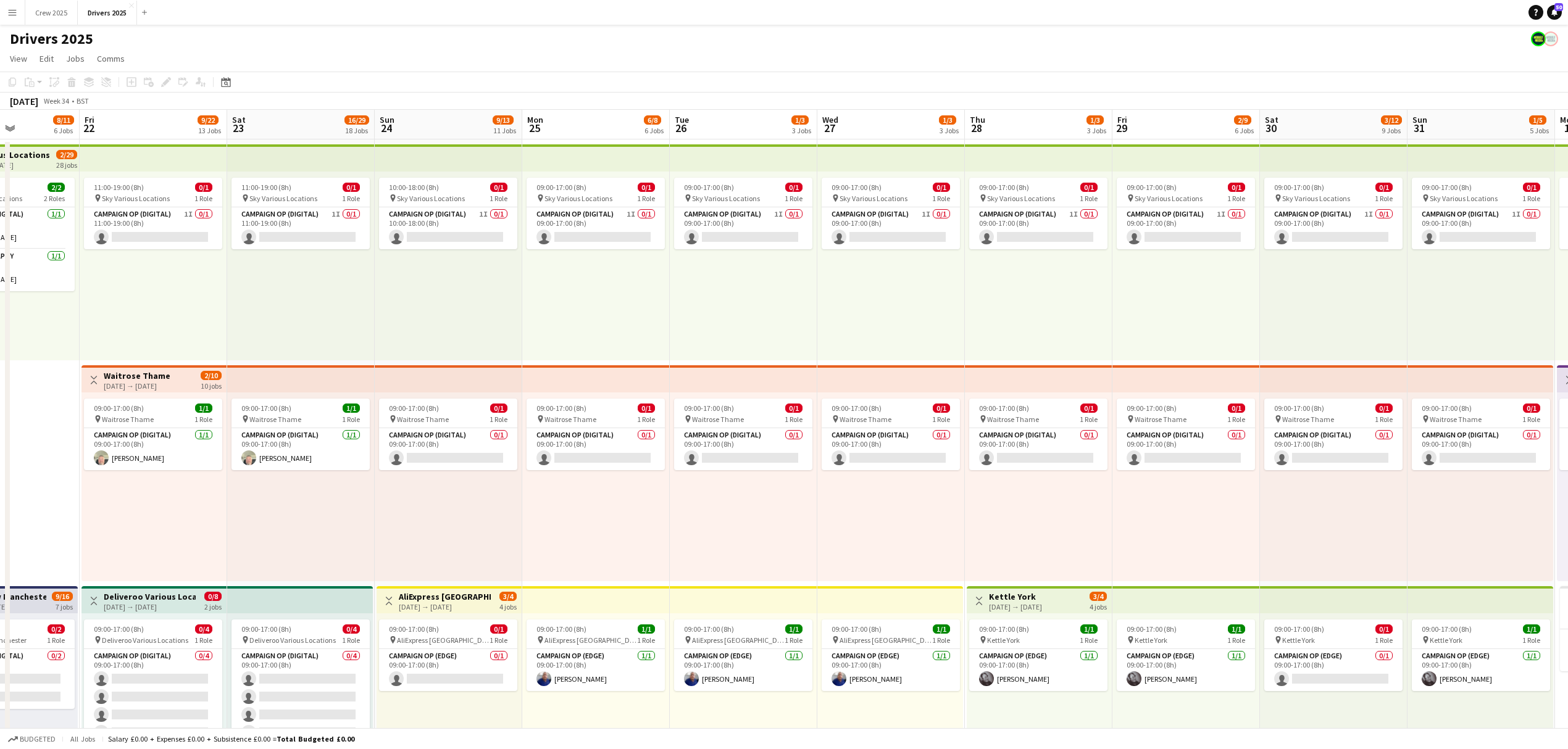
scroll to position [0, 410]
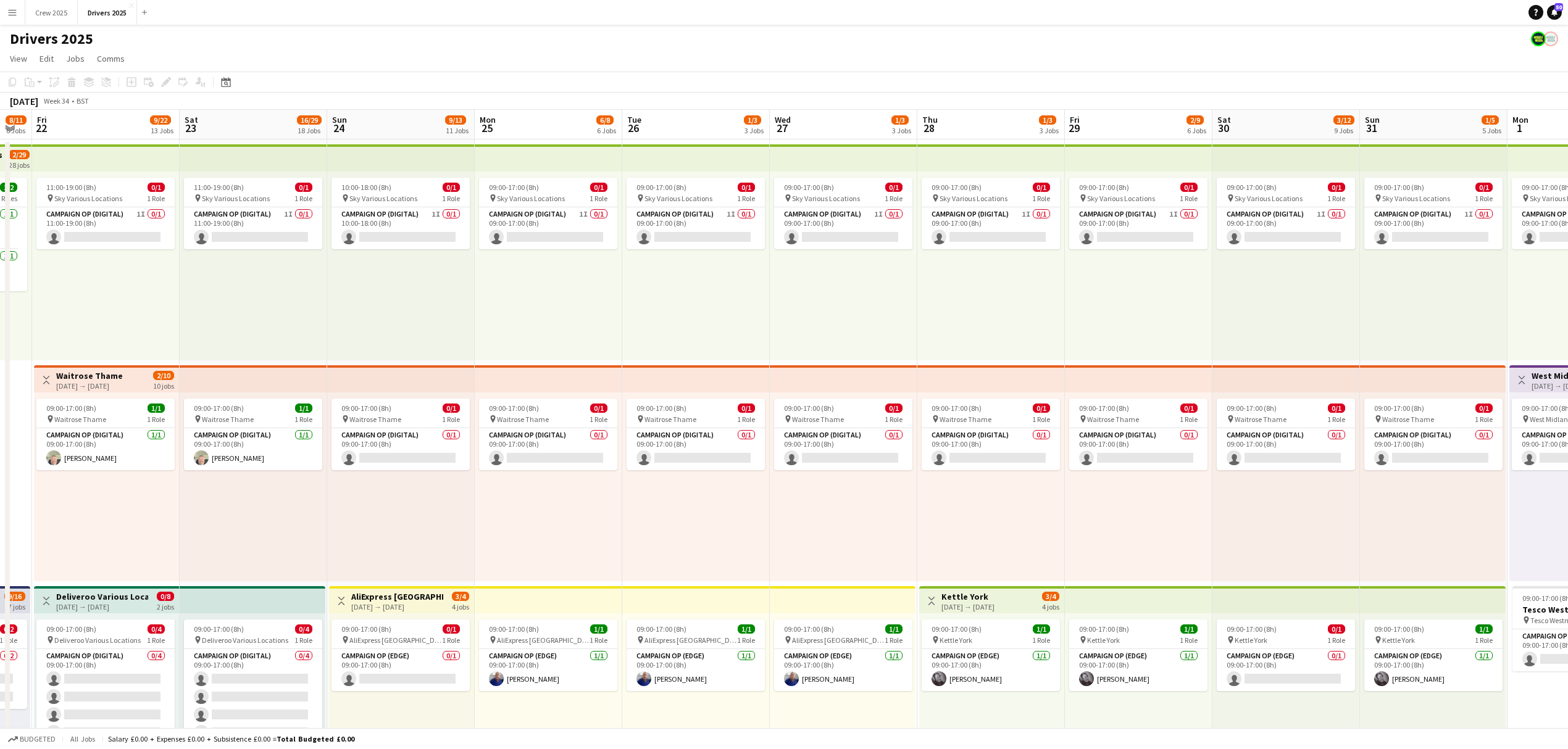
drag, startPoint x: 1247, startPoint y: 535, endPoint x: 692, endPoint y: 515, distance: 555.4
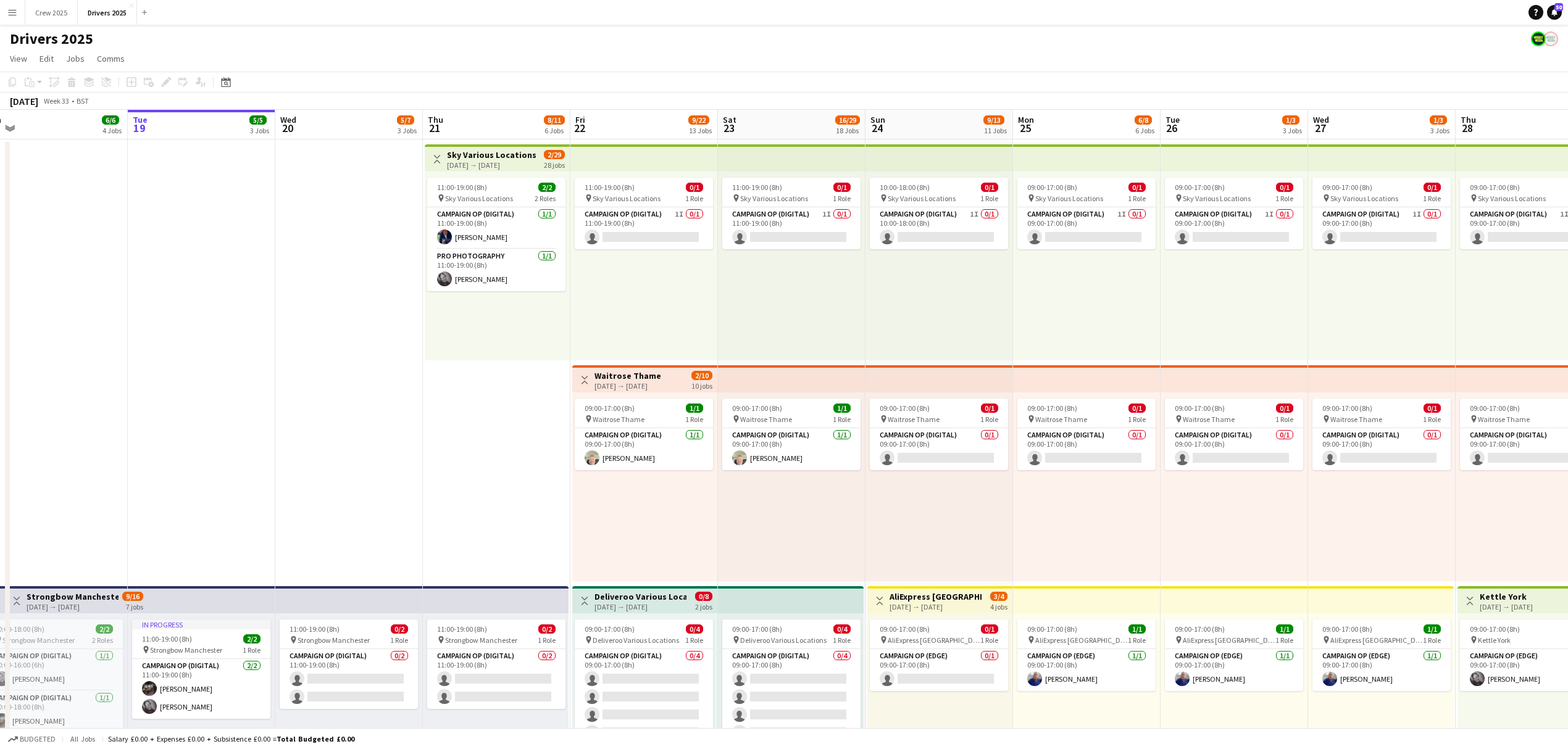
scroll to position [0, 286]
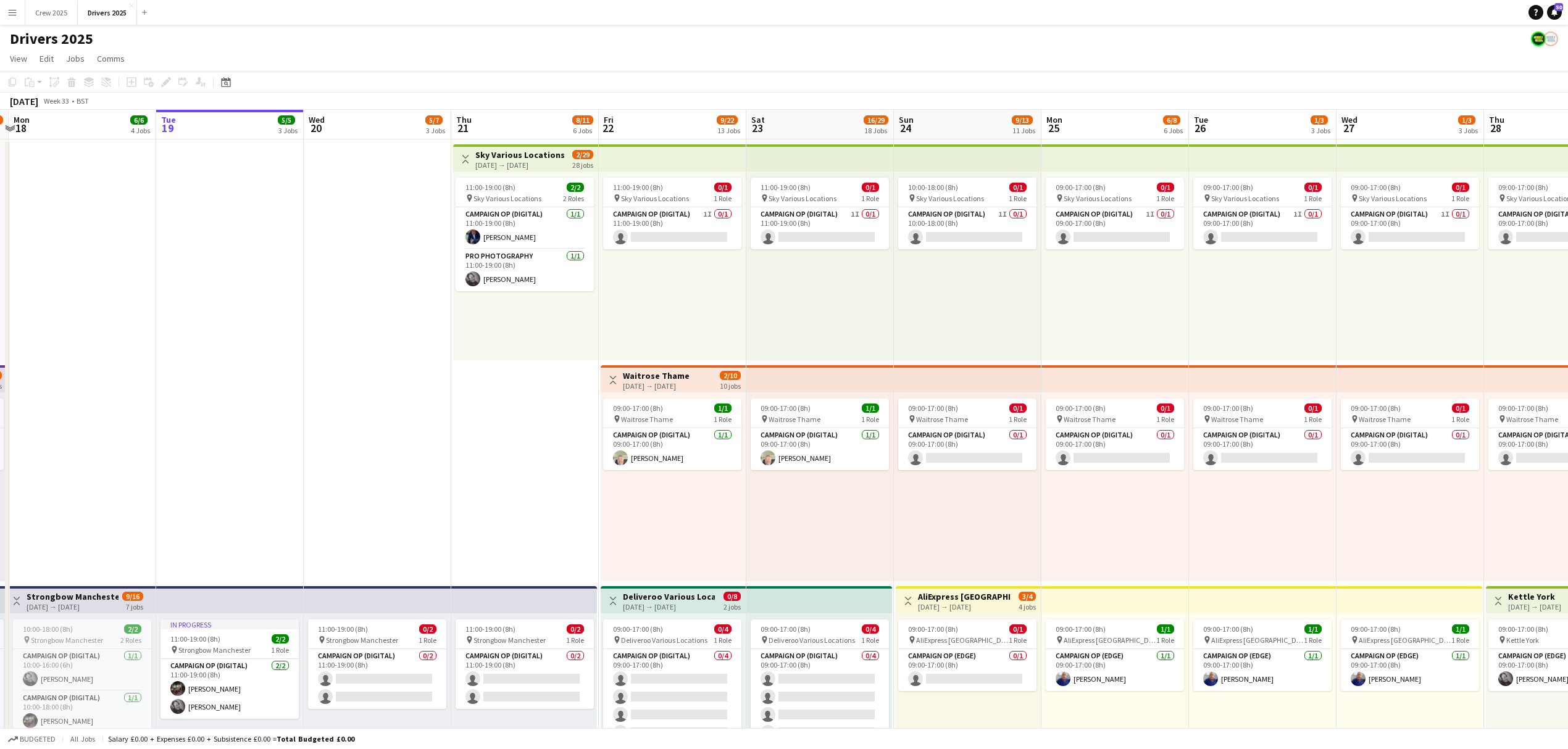
drag, startPoint x: 605, startPoint y: 542, endPoint x: 1124, endPoint y: 560, distance: 519.3
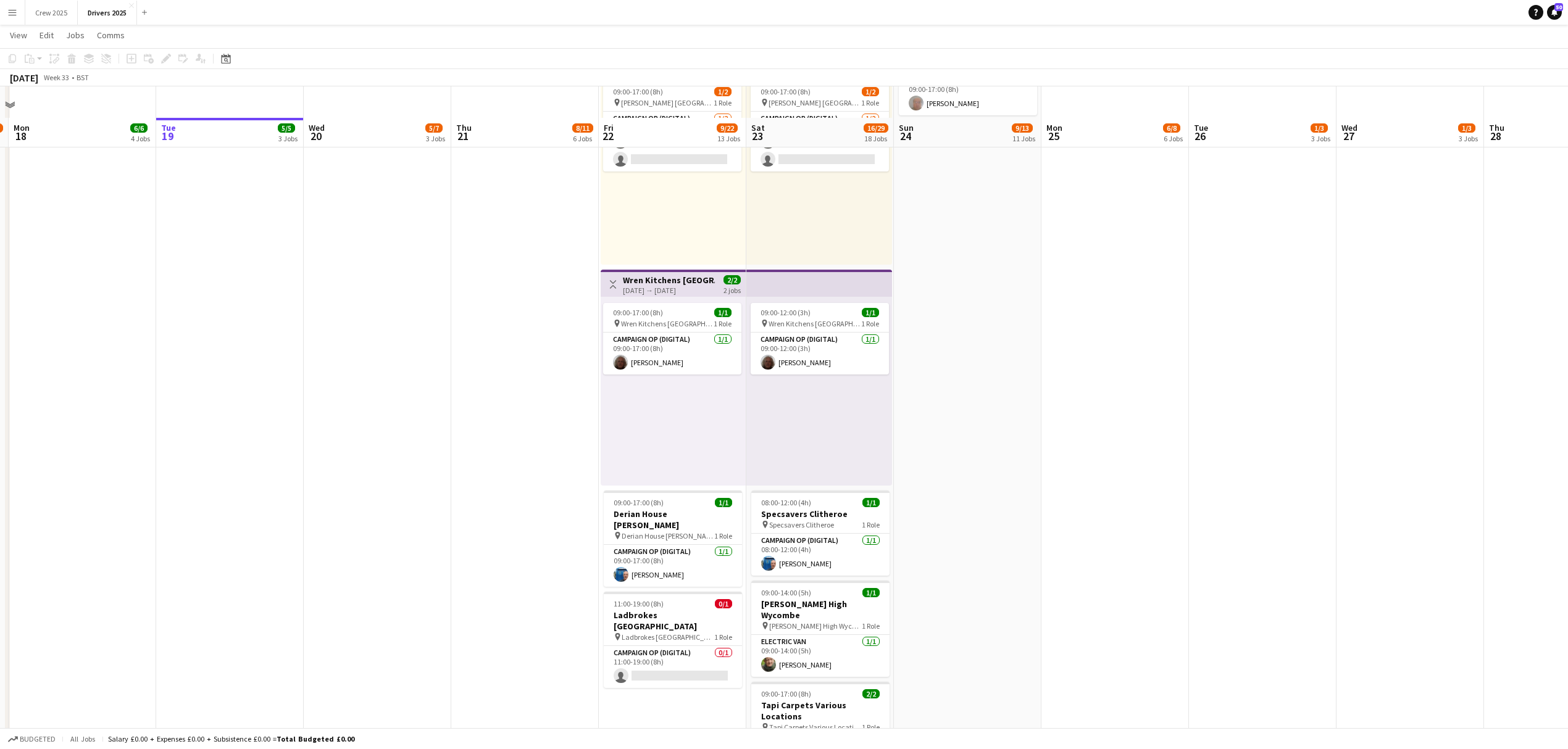
scroll to position [2384, 0]
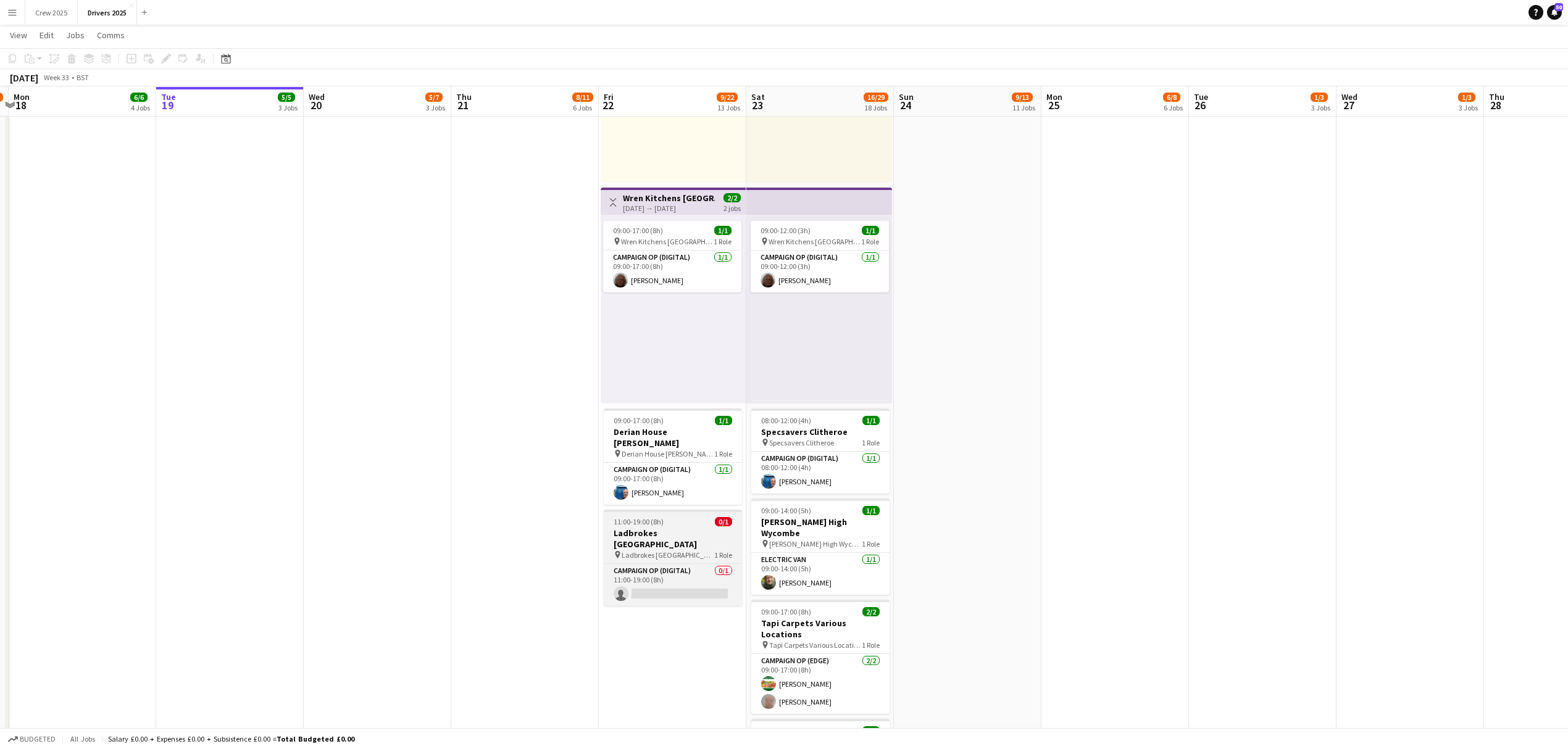
click at [667, 516] on app-job-card "11:00-19:00 (8h) 0/1 Ladbrokes London Stadium pin Ladbrokes London Stadium 1 Ro…" at bounding box center [673, 558] width 138 height 96
click at [164, 55] on icon "Edit" at bounding box center [166, 59] width 10 height 10
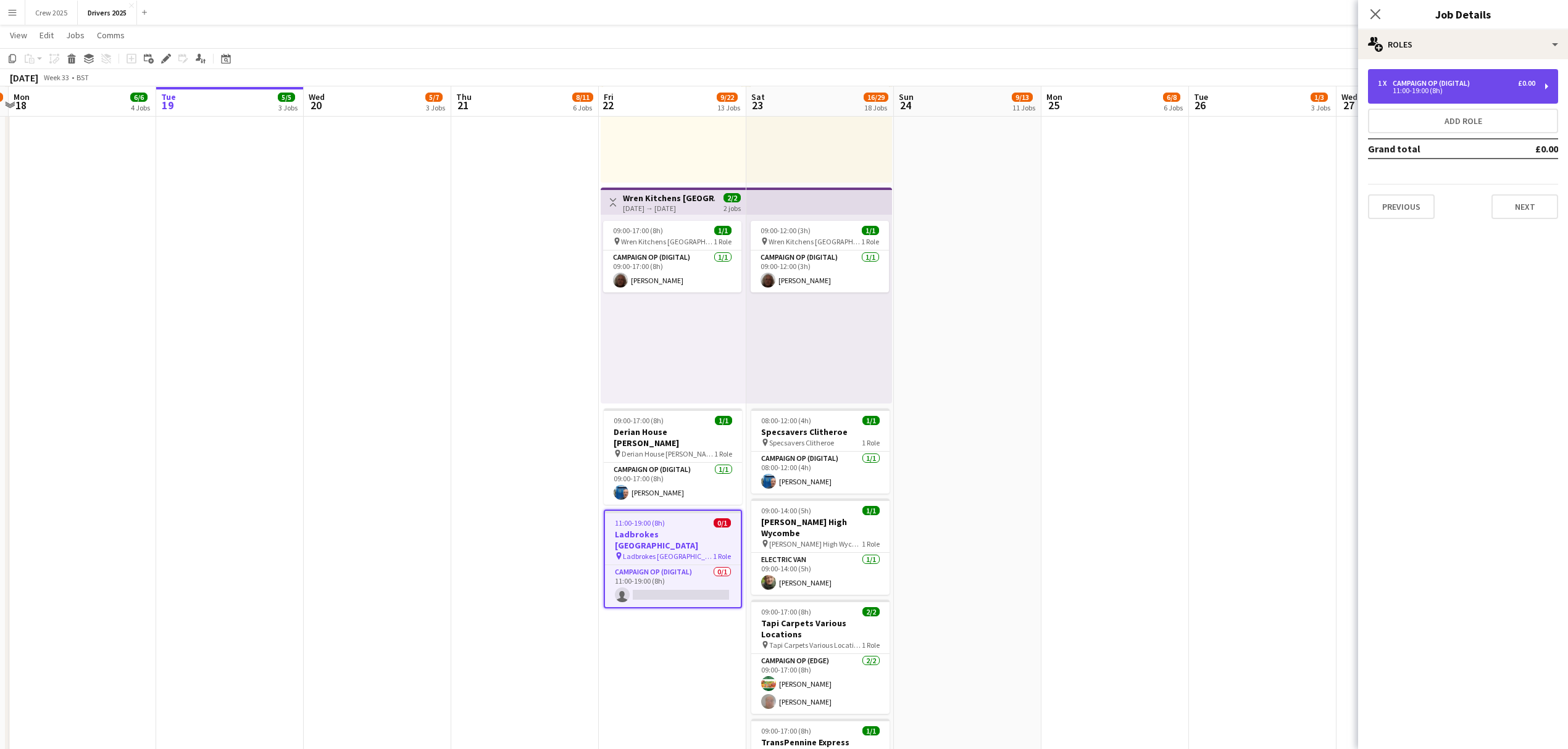
click at [1437, 81] on div "Campaign Op (Digital)" at bounding box center [1433, 83] width 82 height 9
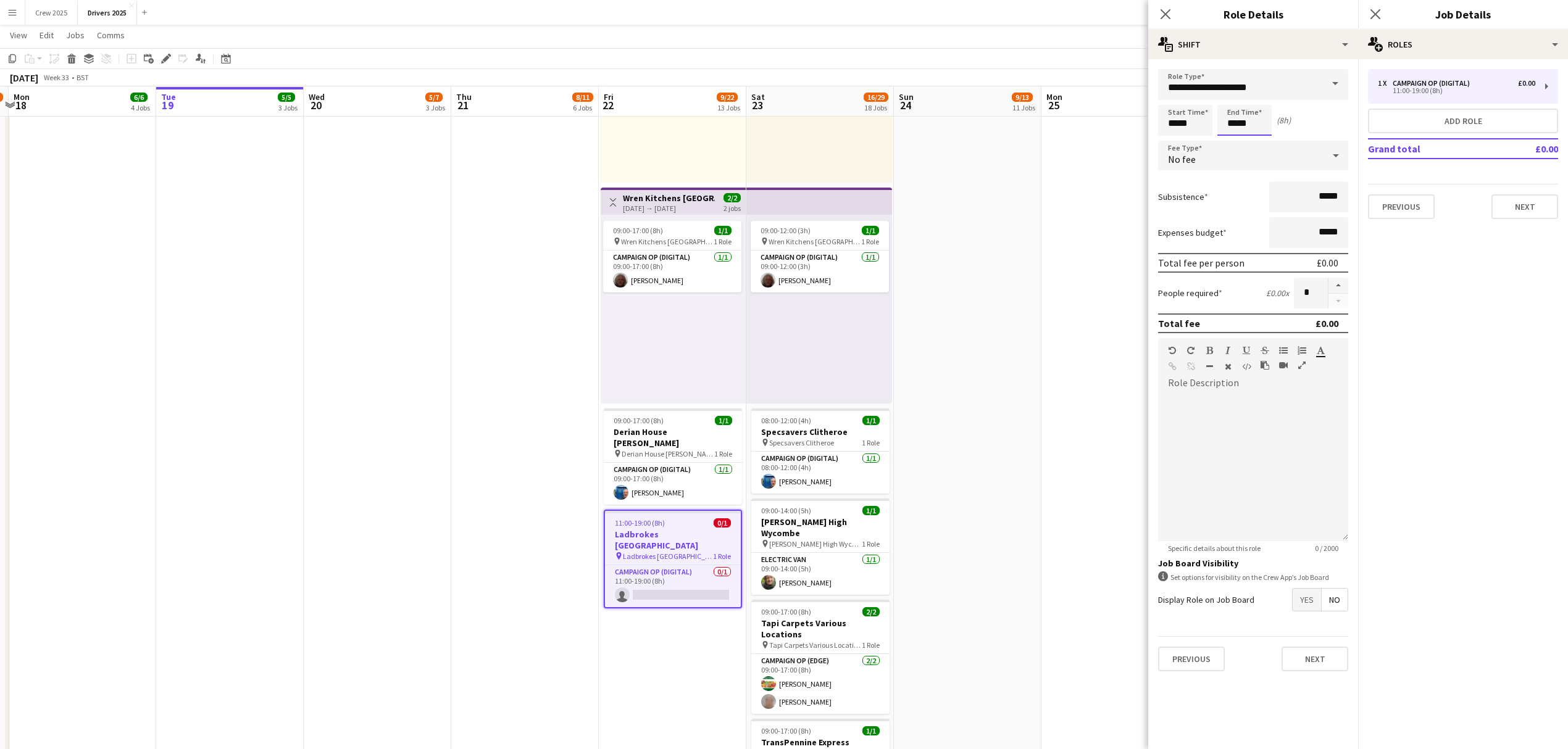
click at [1227, 114] on input "*****" at bounding box center [1244, 120] width 55 height 31
click at [1232, 97] on div at bounding box center [1232, 98] width 24 height 12
type input "*****"
click at [1232, 97] on div at bounding box center [1232, 98] width 24 height 12
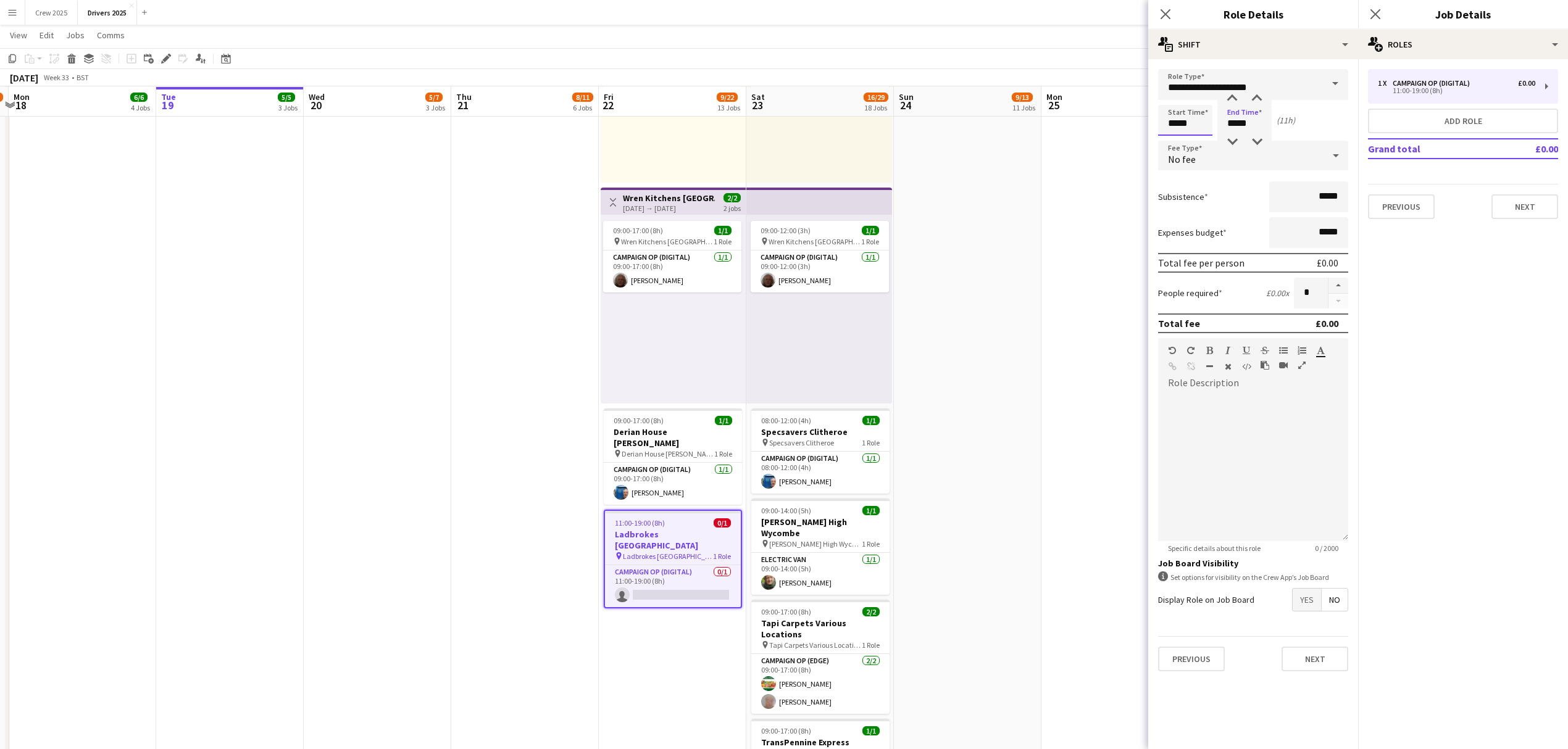
click at [1176, 124] on input "*****" at bounding box center [1185, 120] width 55 height 31
click at [1171, 139] on div at bounding box center [1173, 142] width 24 height 12
click at [1173, 102] on div at bounding box center [1173, 98] width 24 height 12
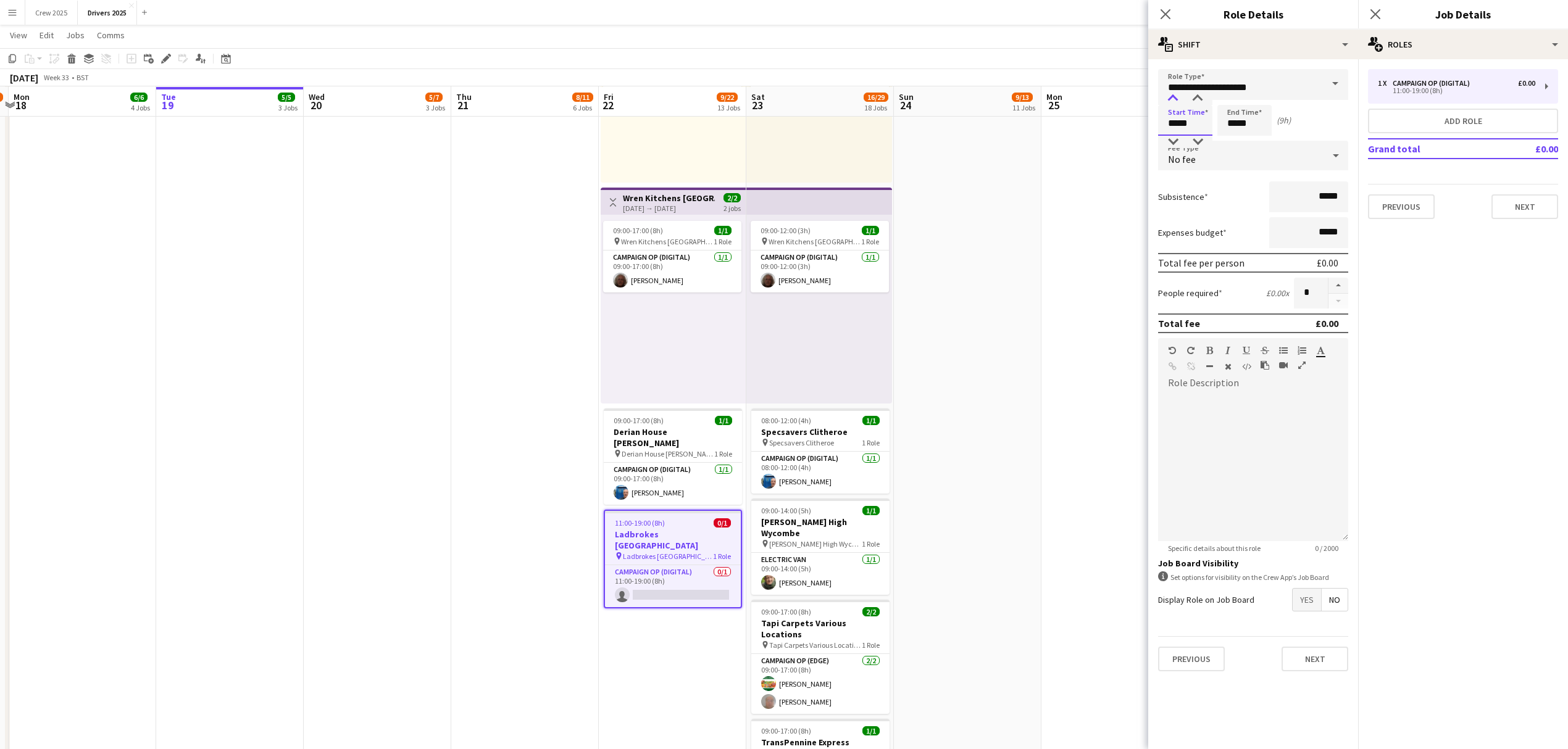
type input "*****"
click at [1173, 102] on div at bounding box center [1173, 98] width 24 height 12
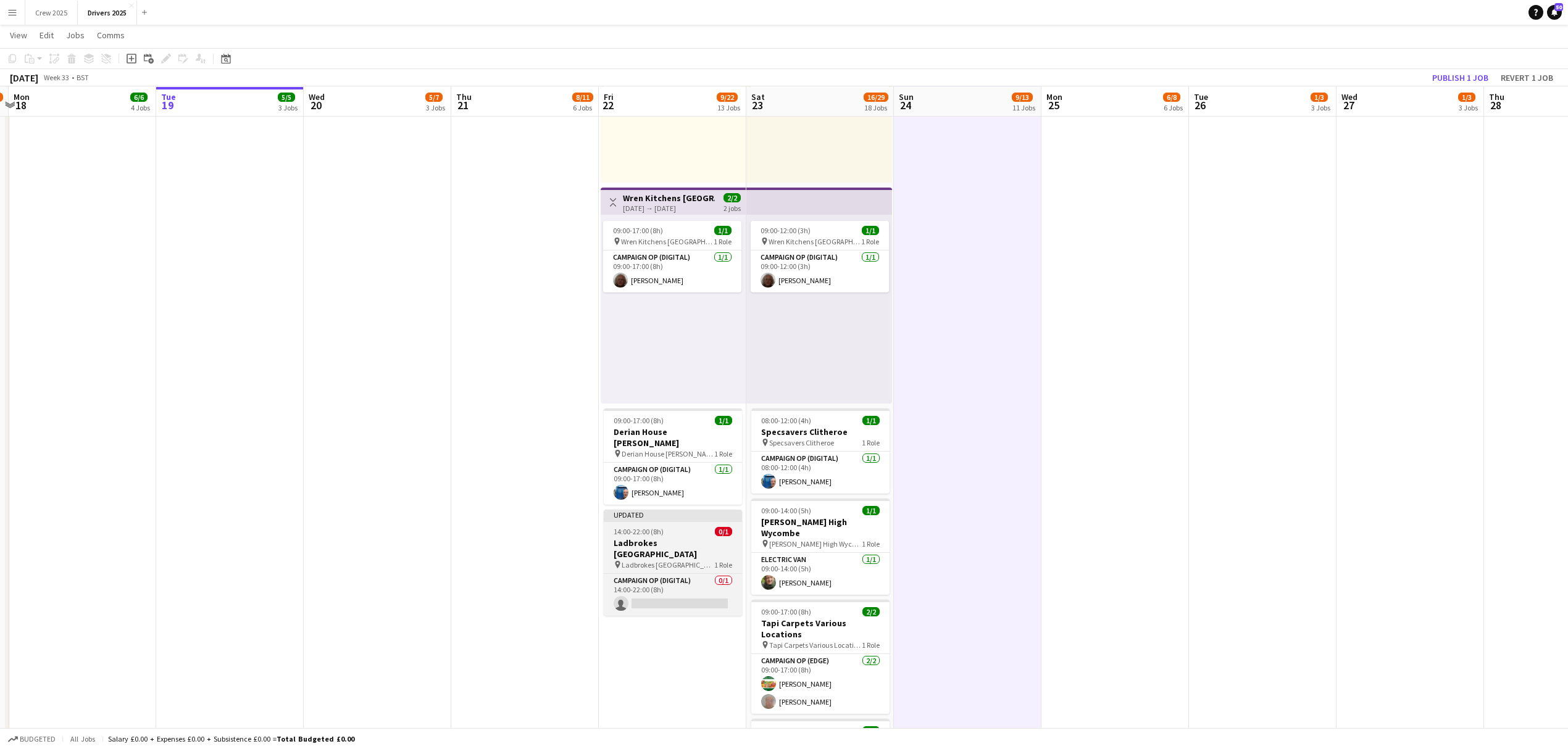
click at [710, 538] on h3 "Ladbrokes [GEOGRAPHIC_DATA]" at bounding box center [673, 548] width 138 height 22
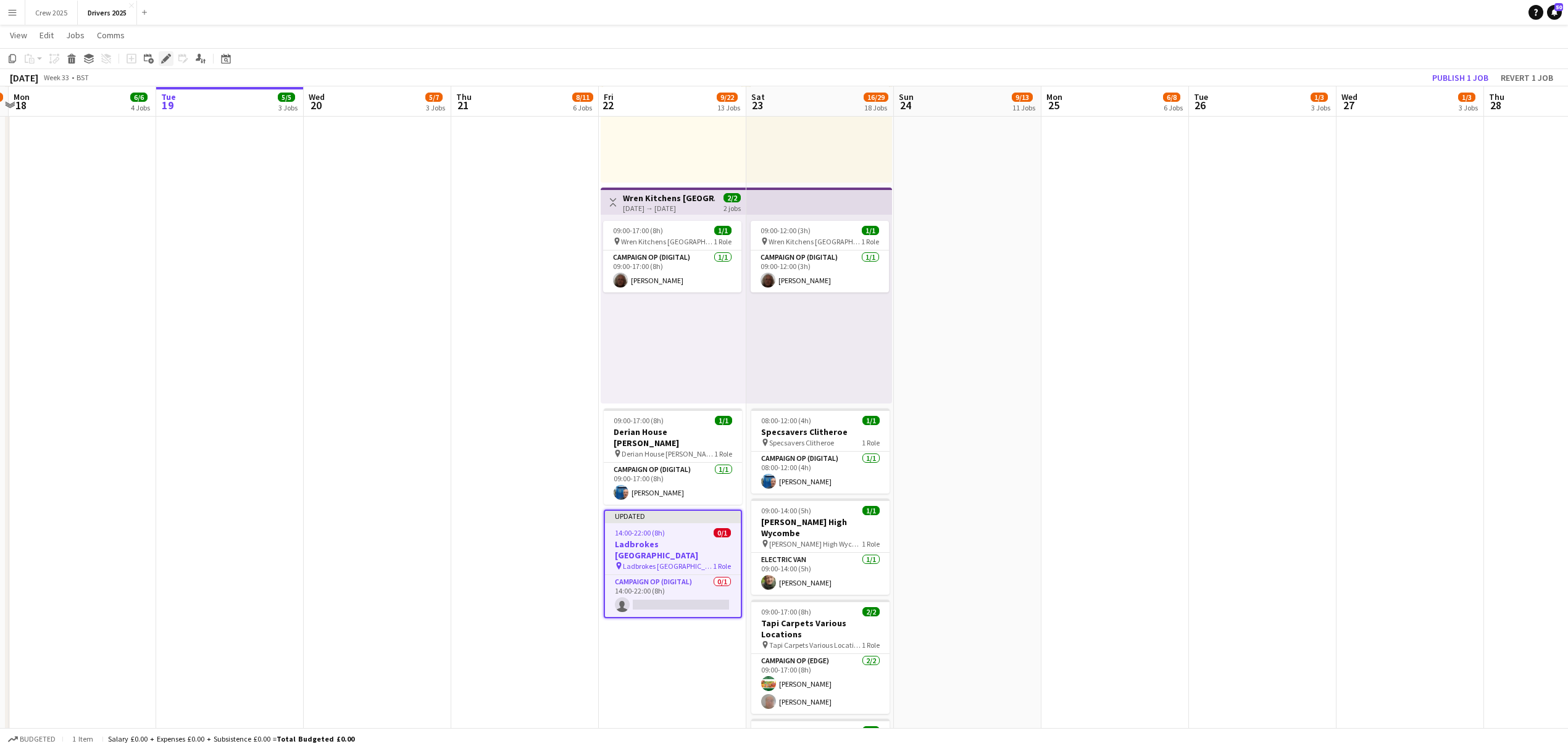
click at [168, 58] on icon at bounding box center [165, 59] width 7 height 7
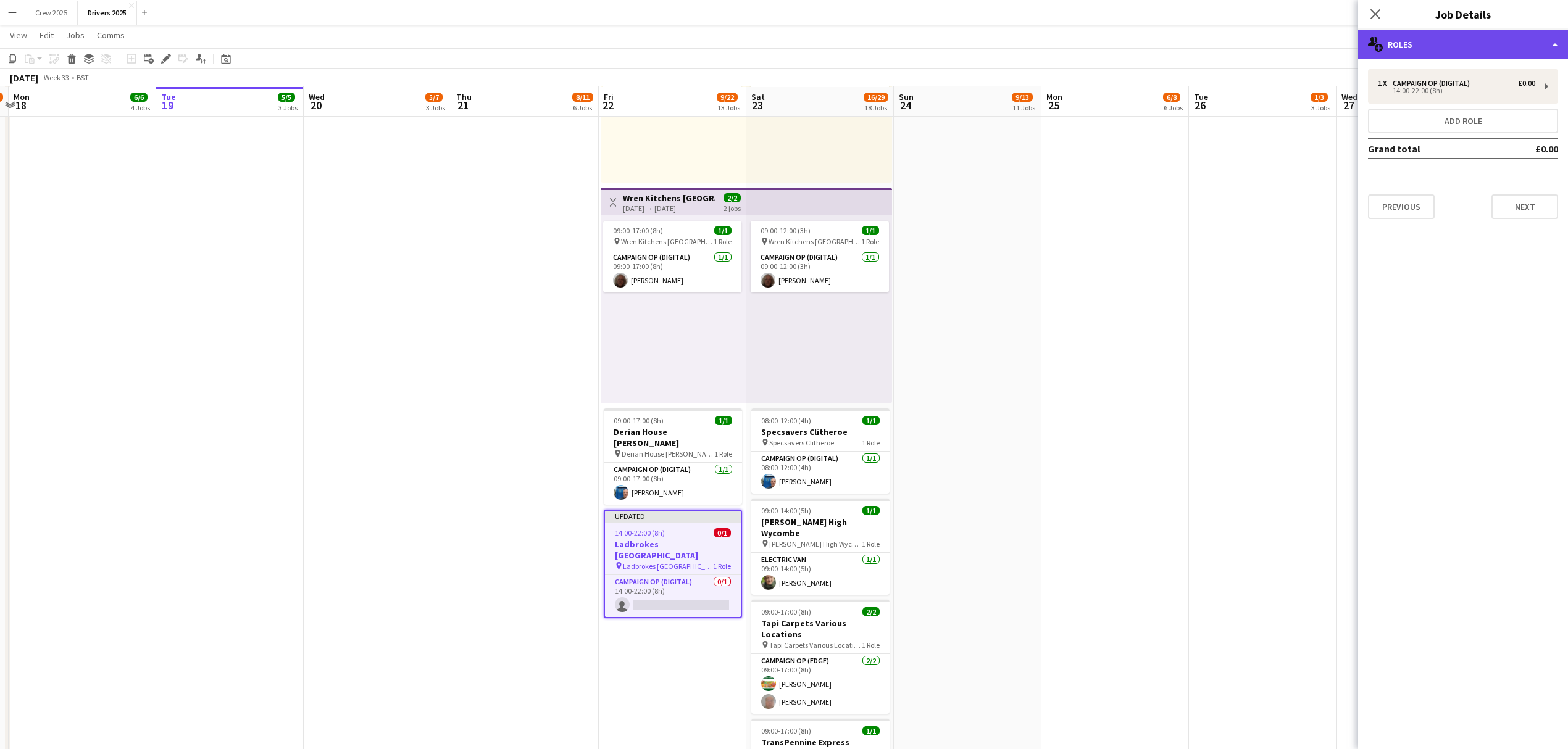
click at [1445, 50] on div "multiple-users-add Roles" at bounding box center [1463, 44] width 210 height 29
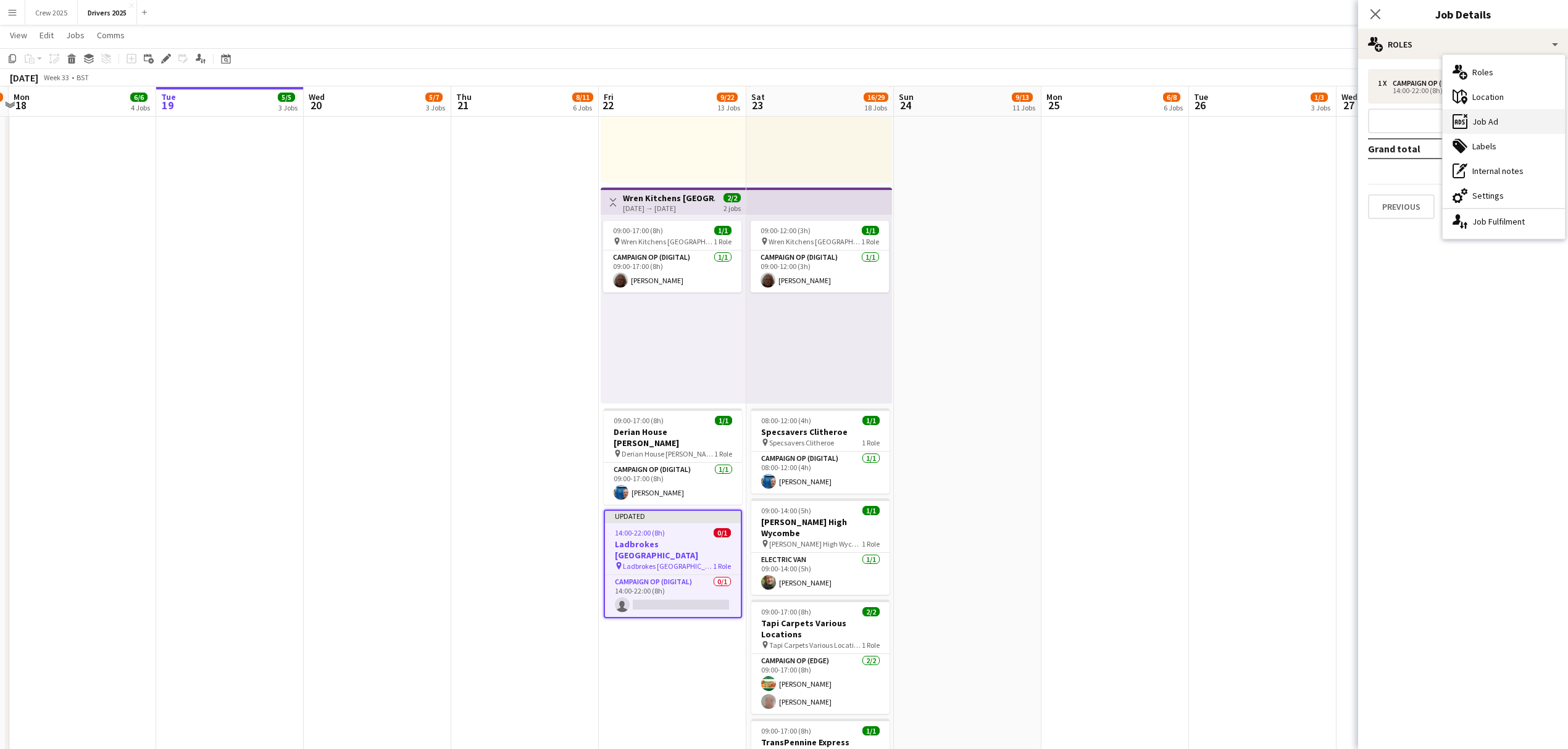
click at [1484, 114] on div "ads-window Job Ad" at bounding box center [1504, 121] width 122 height 24
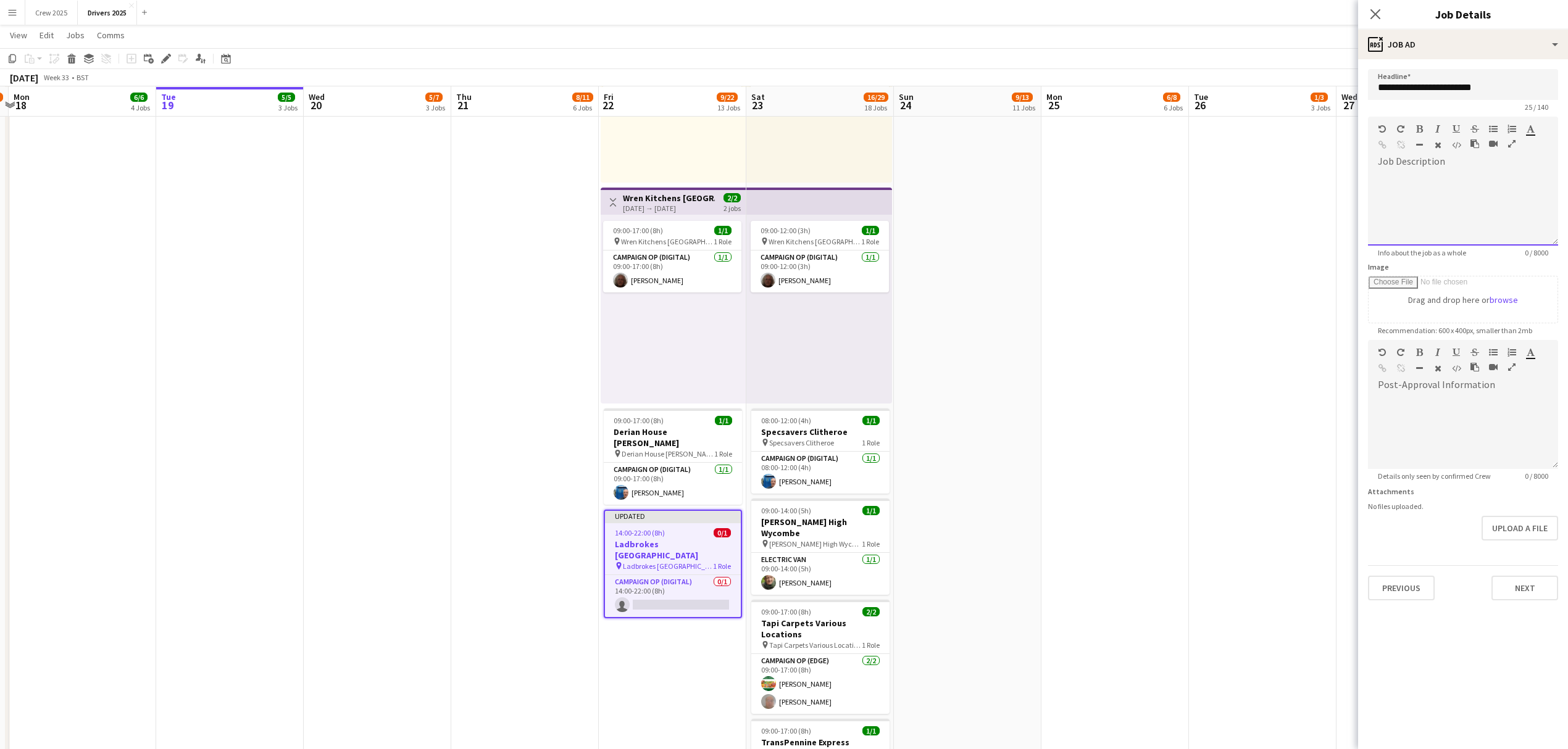
click at [1462, 196] on div at bounding box center [1463, 208] width 190 height 74
click at [1527, 198] on div "**********" at bounding box center [1462, 202] width 170 height 12
click at [1387, 217] on div "**********" at bounding box center [1462, 208] width 170 height 24
click at [1487, 219] on div "**********" at bounding box center [1462, 208] width 170 height 24
drag, startPoint x: 1487, startPoint y: 216, endPoint x: 1427, endPoint y: 224, distance: 60.5
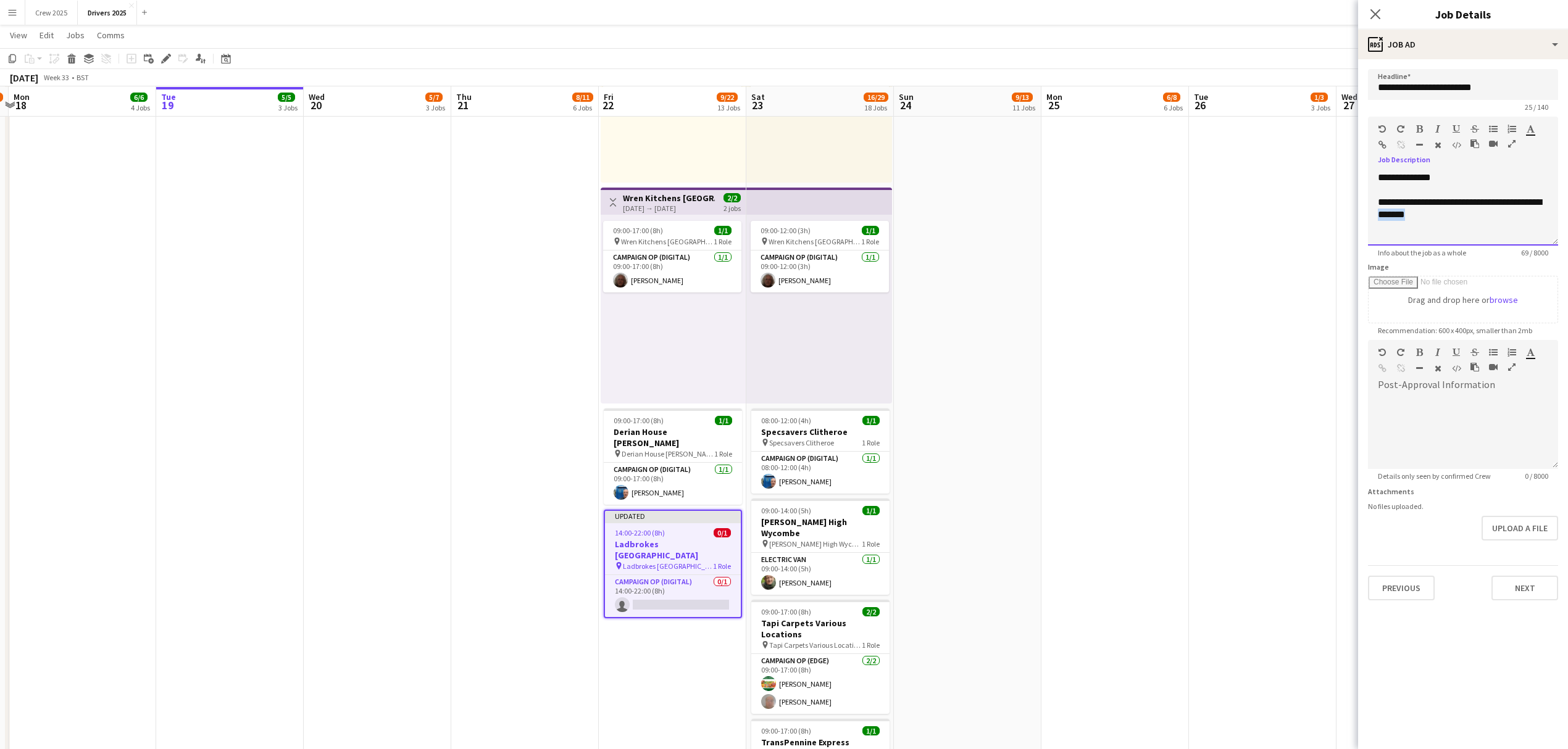
click at [1427, 224] on div "**********" at bounding box center [1463, 208] width 190 height 74
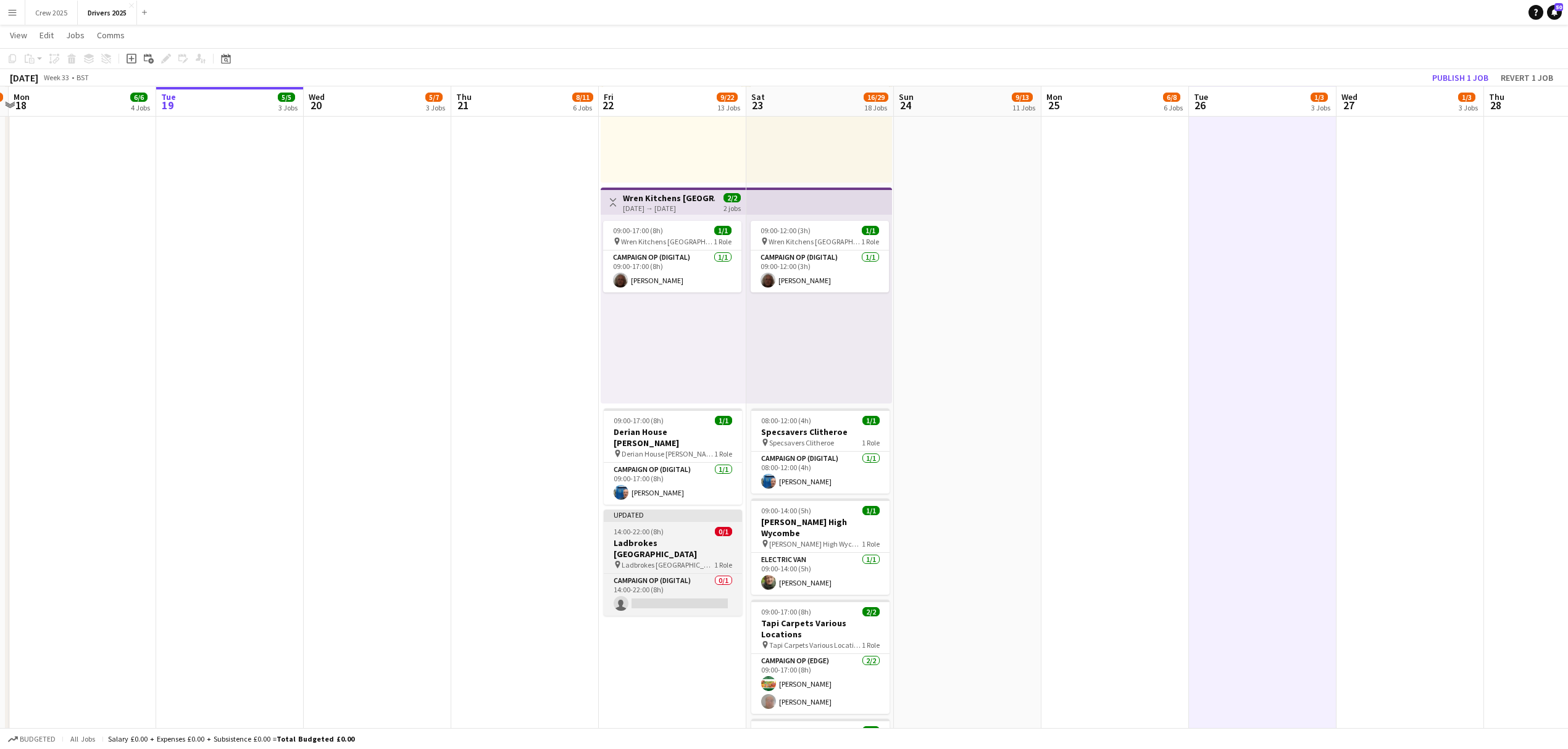
click at [670, 515] on app-job-card "Updated 14:00-22:00 (8h) 0/1 Ladbrokes London Stadium pin Ladbrokes London Stad…" at bounding box center [673, 563] width 138 height 106
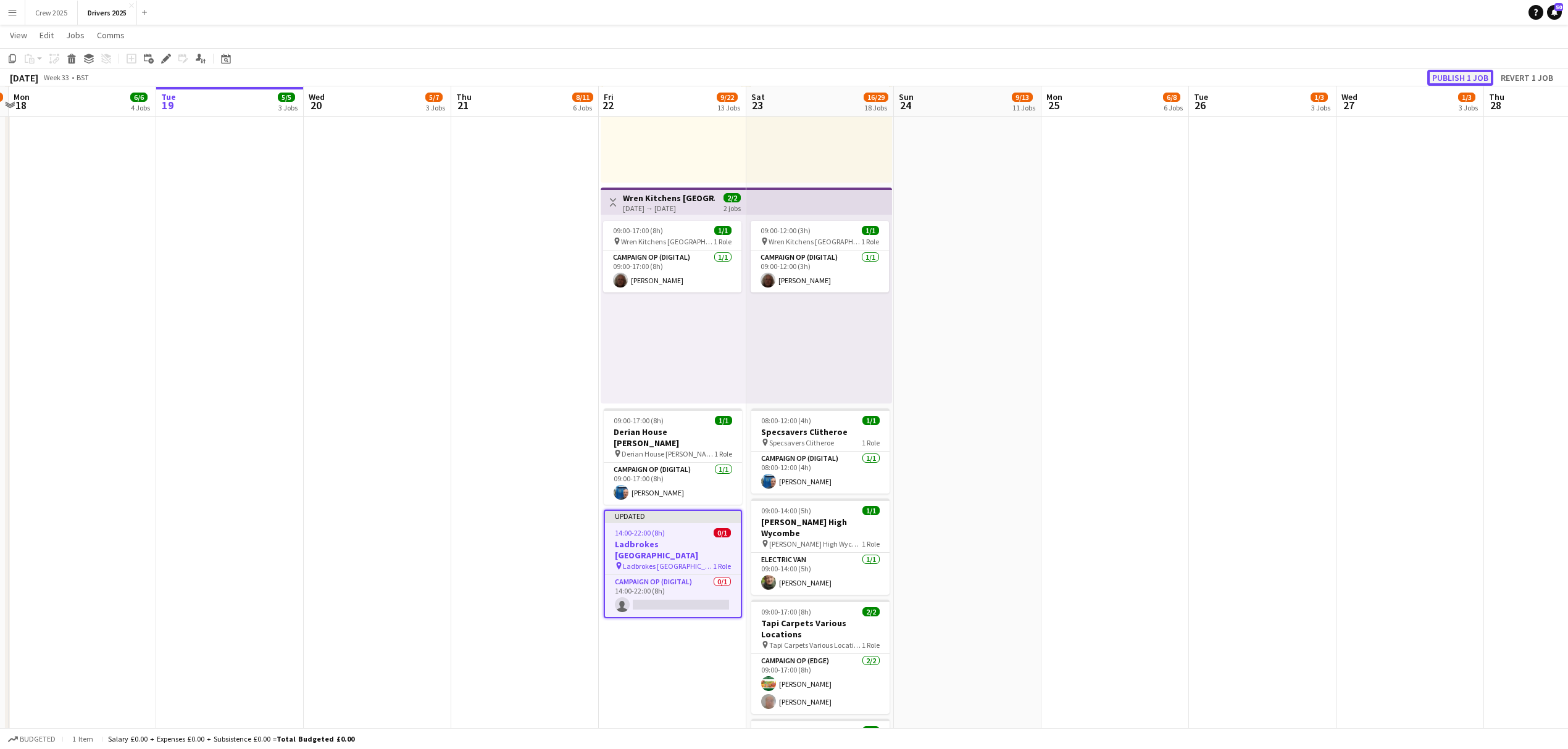
click at [1461, 76] on button "Publish 1 job" at bounding box center [1460, 78] width 66 height 16
click at [643, 565] on app-card-role "Campaign Op (Digital) 0/1 14:00-22:00 (8h) single-neutral-actions" at bounding box center [672, 586] width 136 height 42
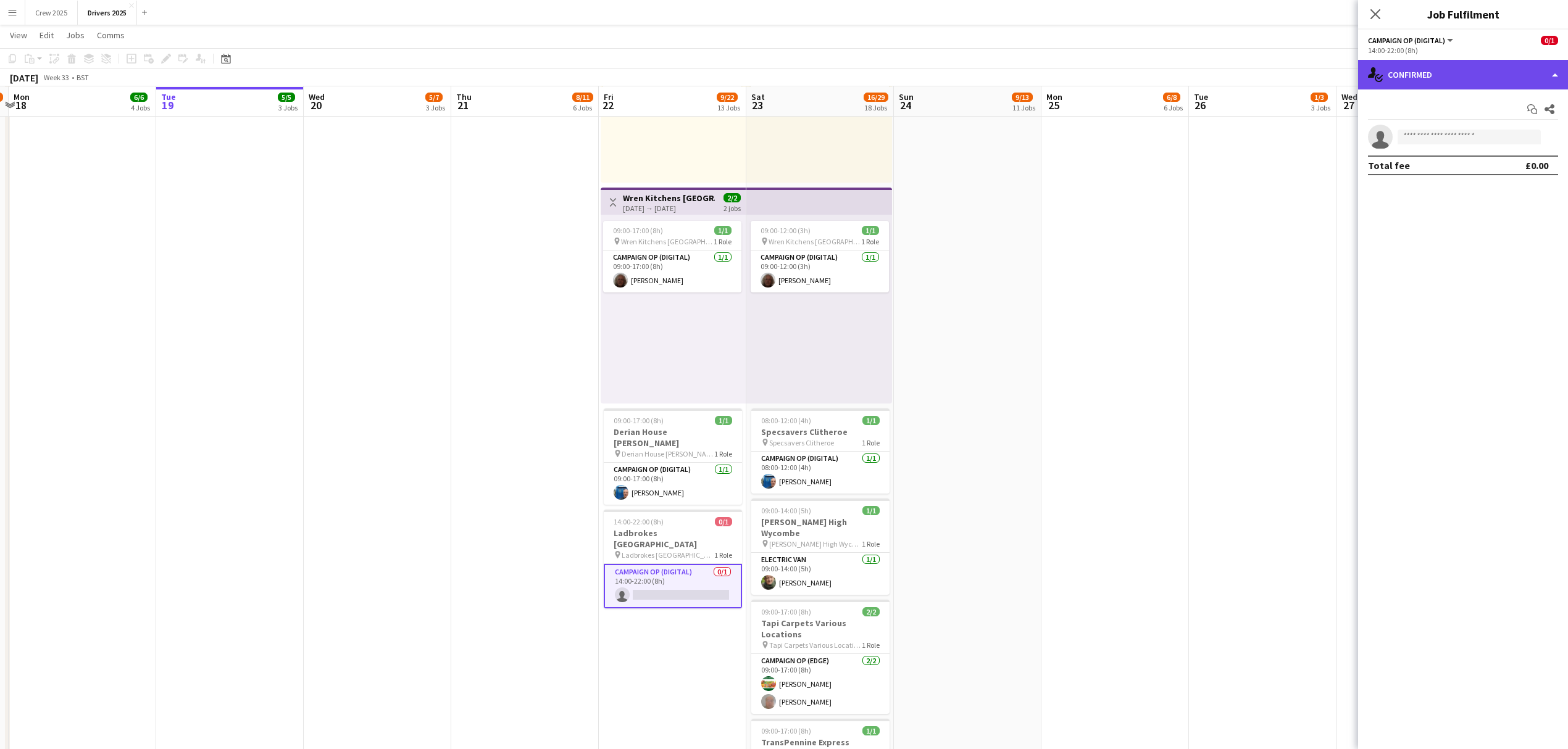
click at [1425, 78] on div "single-neutral-actions-check-2 Confirmed" at bounding box center [1463, 75] width 210 height 29
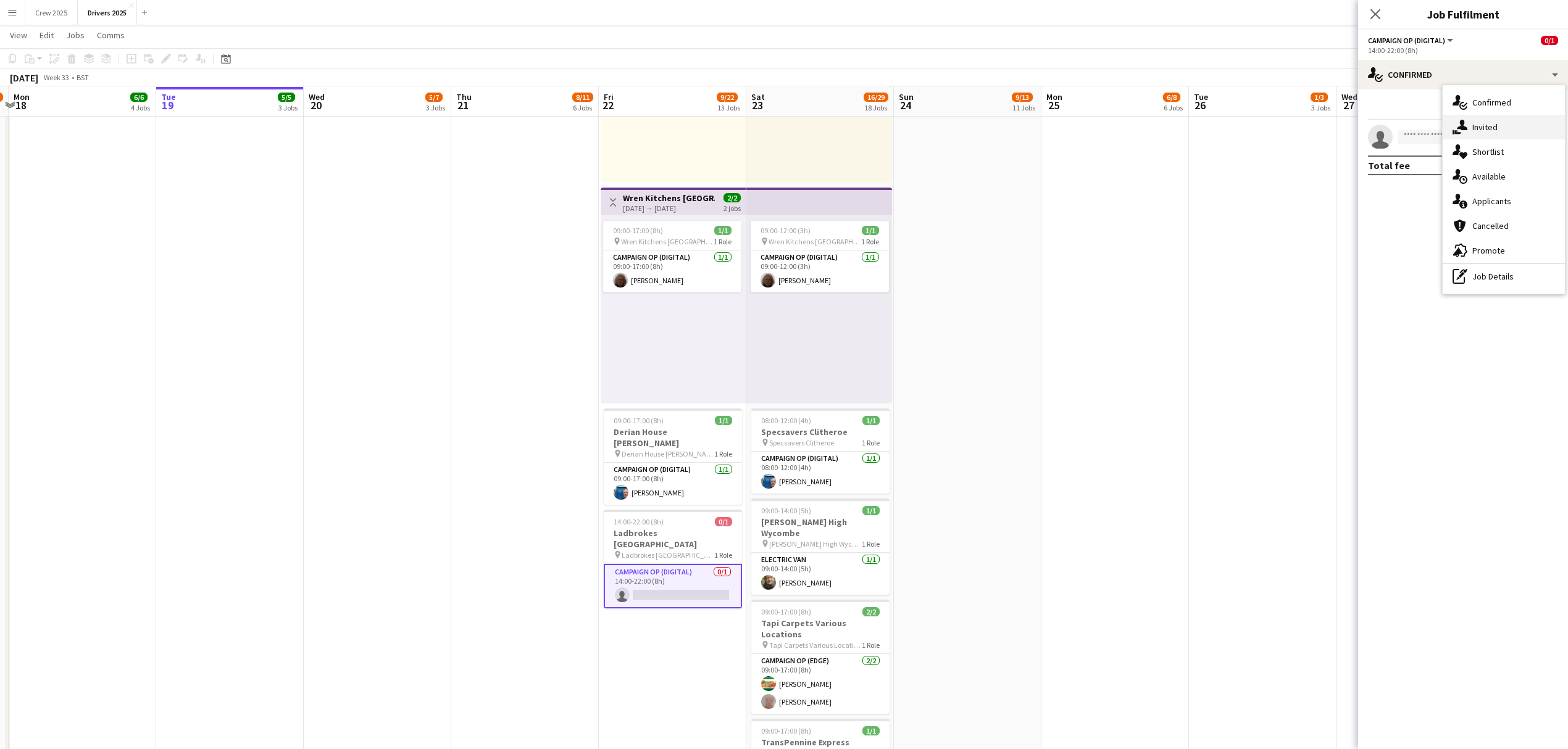
click at [1472, 127] on div "single-neutral-actions-share-1 Invited" at bounding box center [1504, 127] width 122 height 24
click at [1422, 138] on input "text" at bounding box center [1463, 139] width 190 height 31
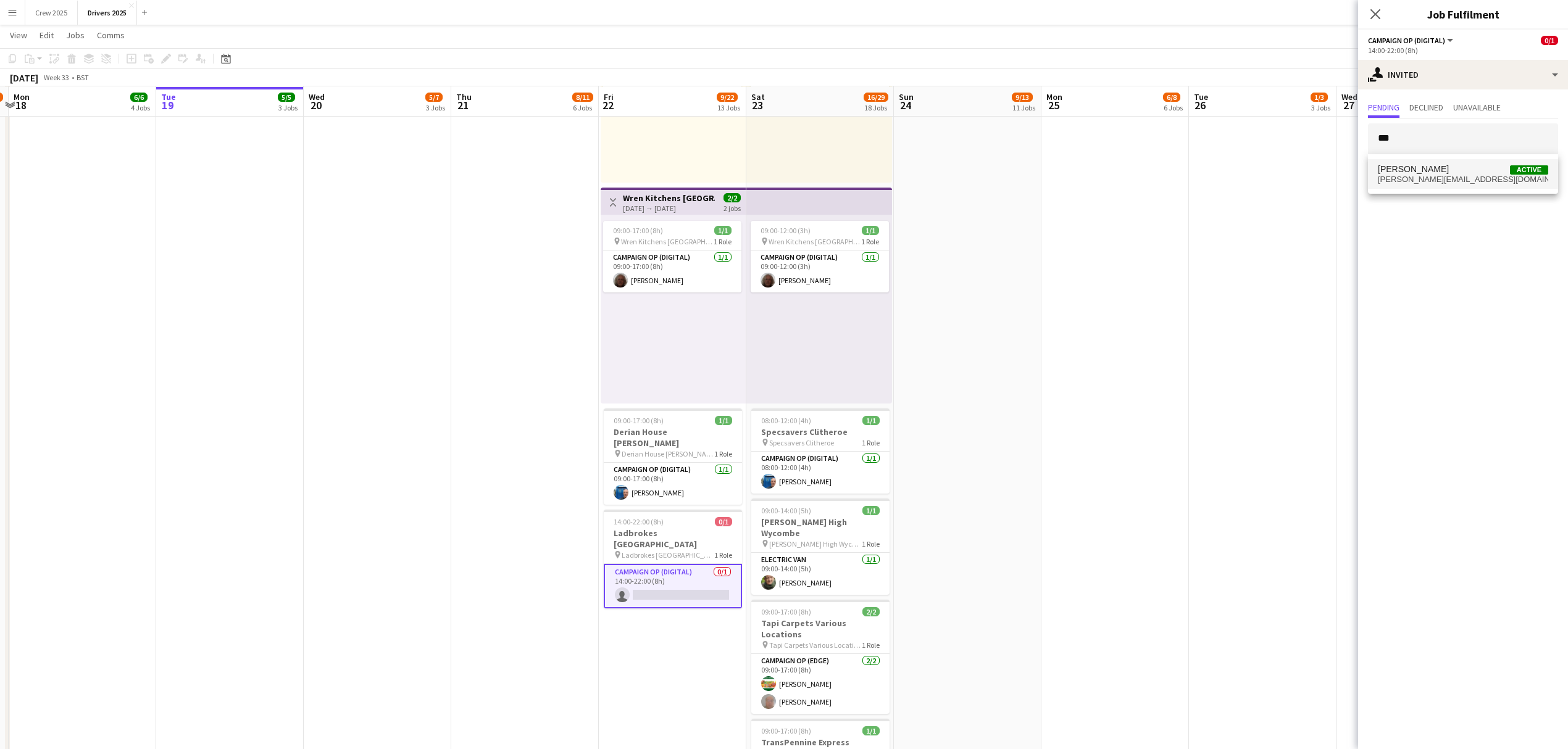
type input "***"
click at [1417, 166] on span "[PERSON_NAME]" at bounding box center [1413, 169] width 71 height 11
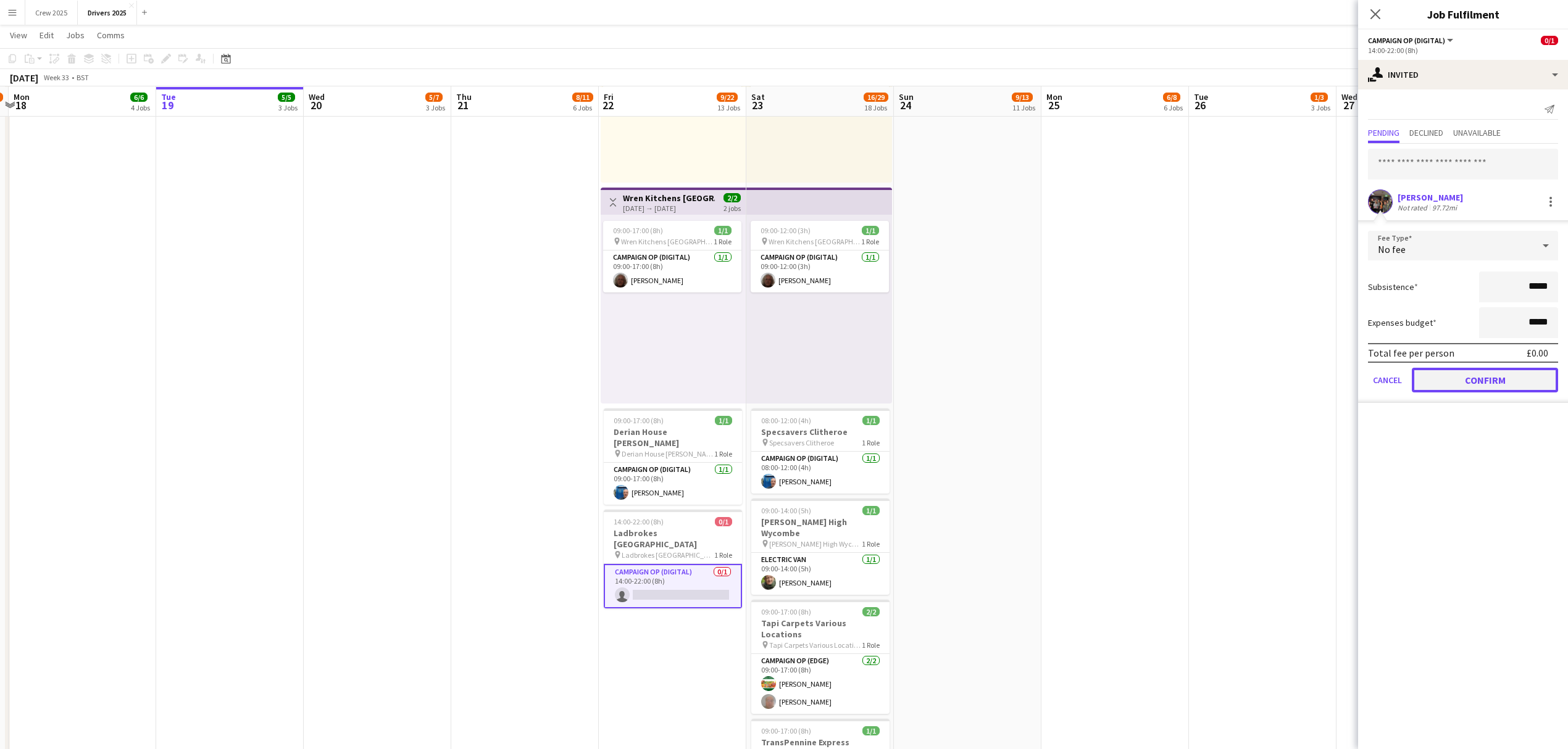
click at [1517, 371] on button "Confirm" at bounding box center [1485, 380] width 146 height 24
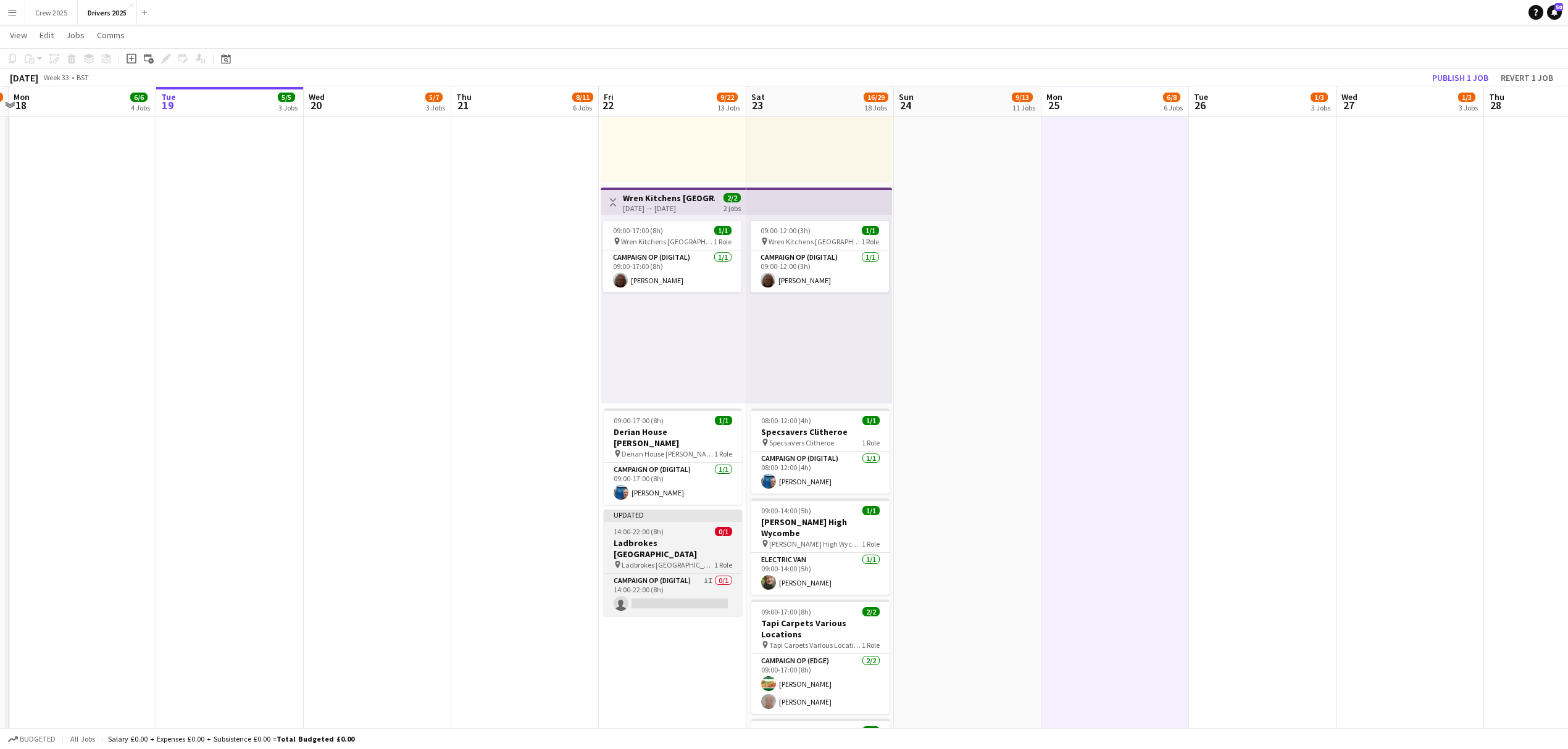
click at [692, 513] on app-job-card "Updated 14:00-22:00 (8h) 0/1 Ladbrokes London Stadium pin Ladbrokes London Stad…" at bounding box center [673, 563] width 138 height 106
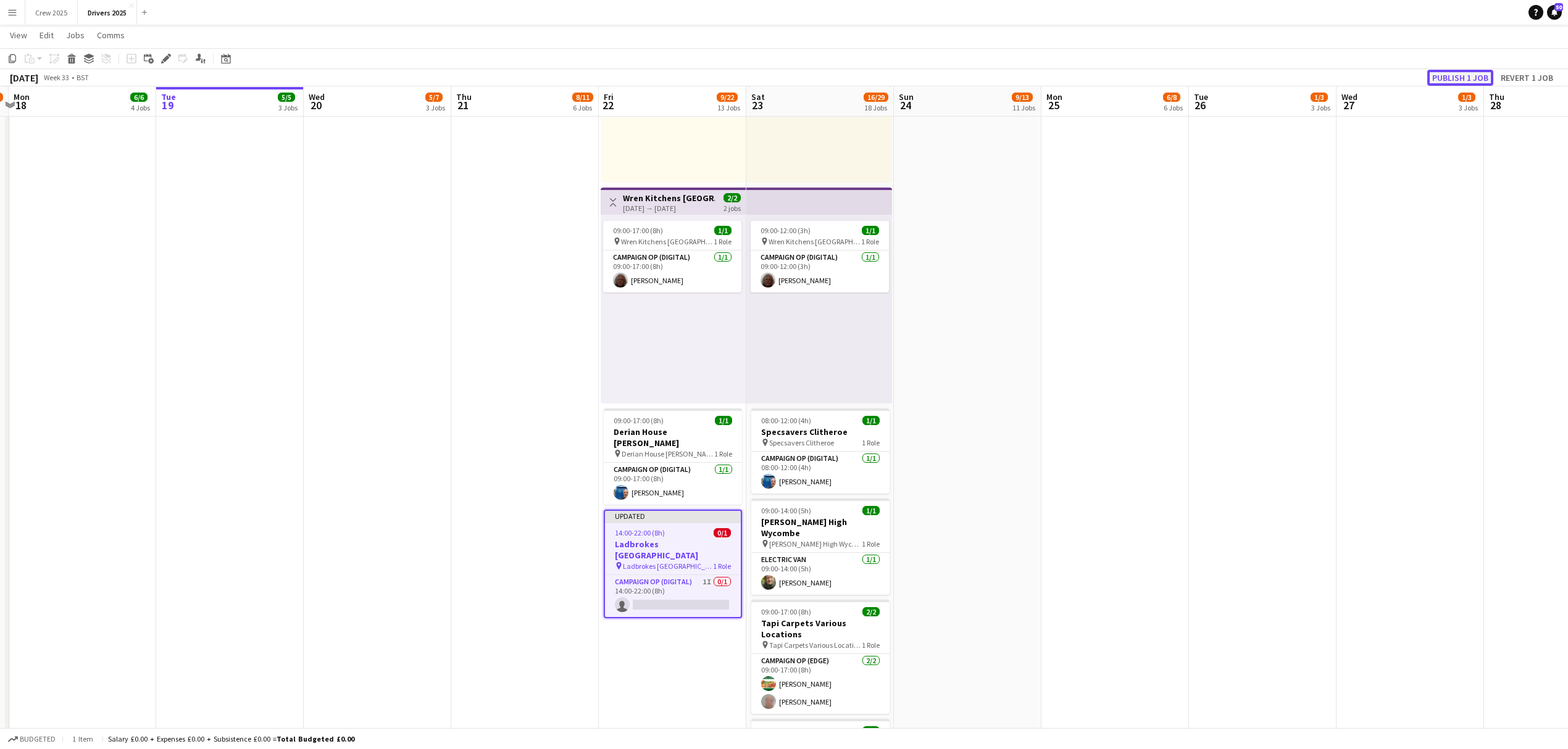
click at [1457, 70] on button "Publish 1 job" at bounding box center [1460, 78] width 66 height 16
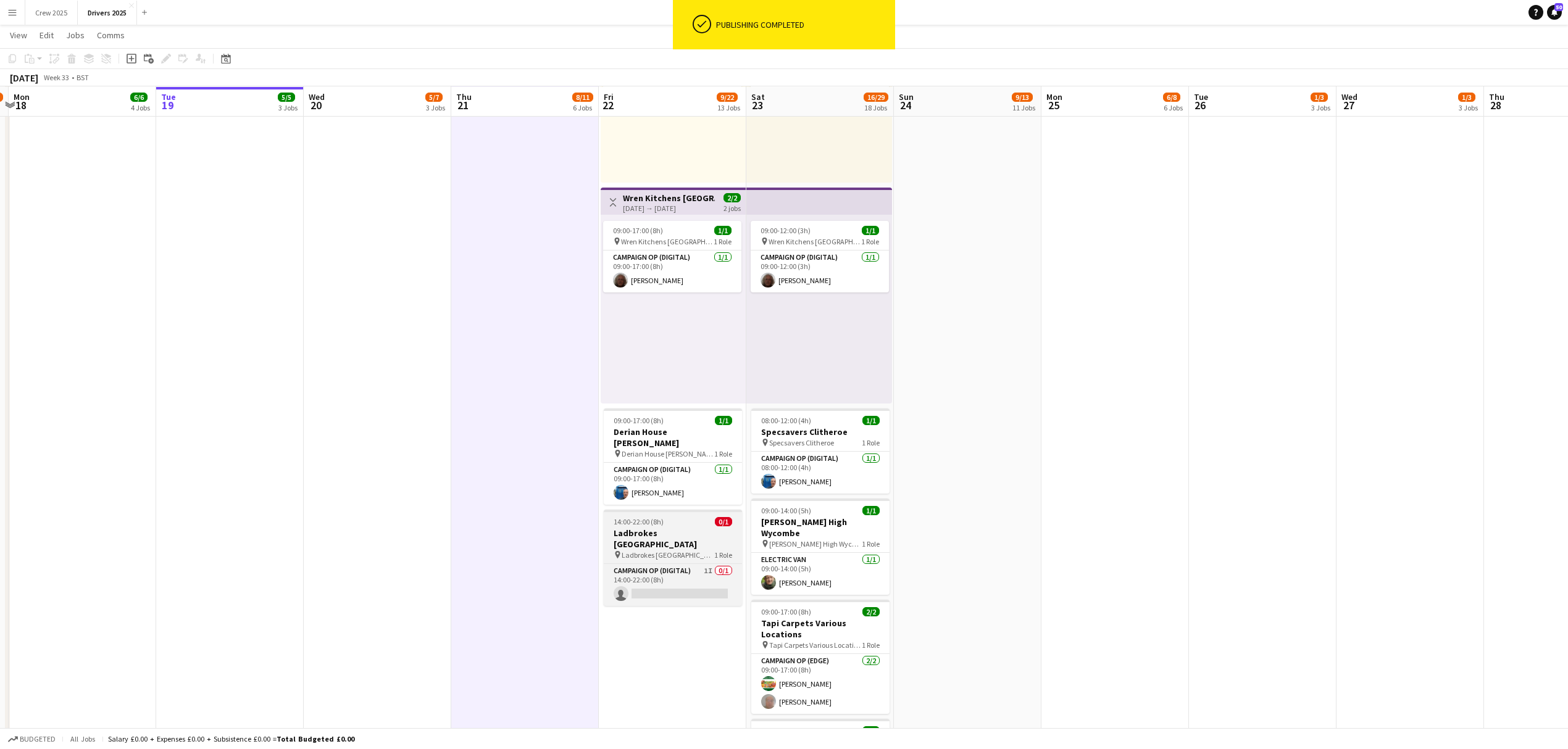
click at [666, 517] on div "14:00-22:00 (8h) 0/1" at bounding box center [673, 521] width 138 height 9
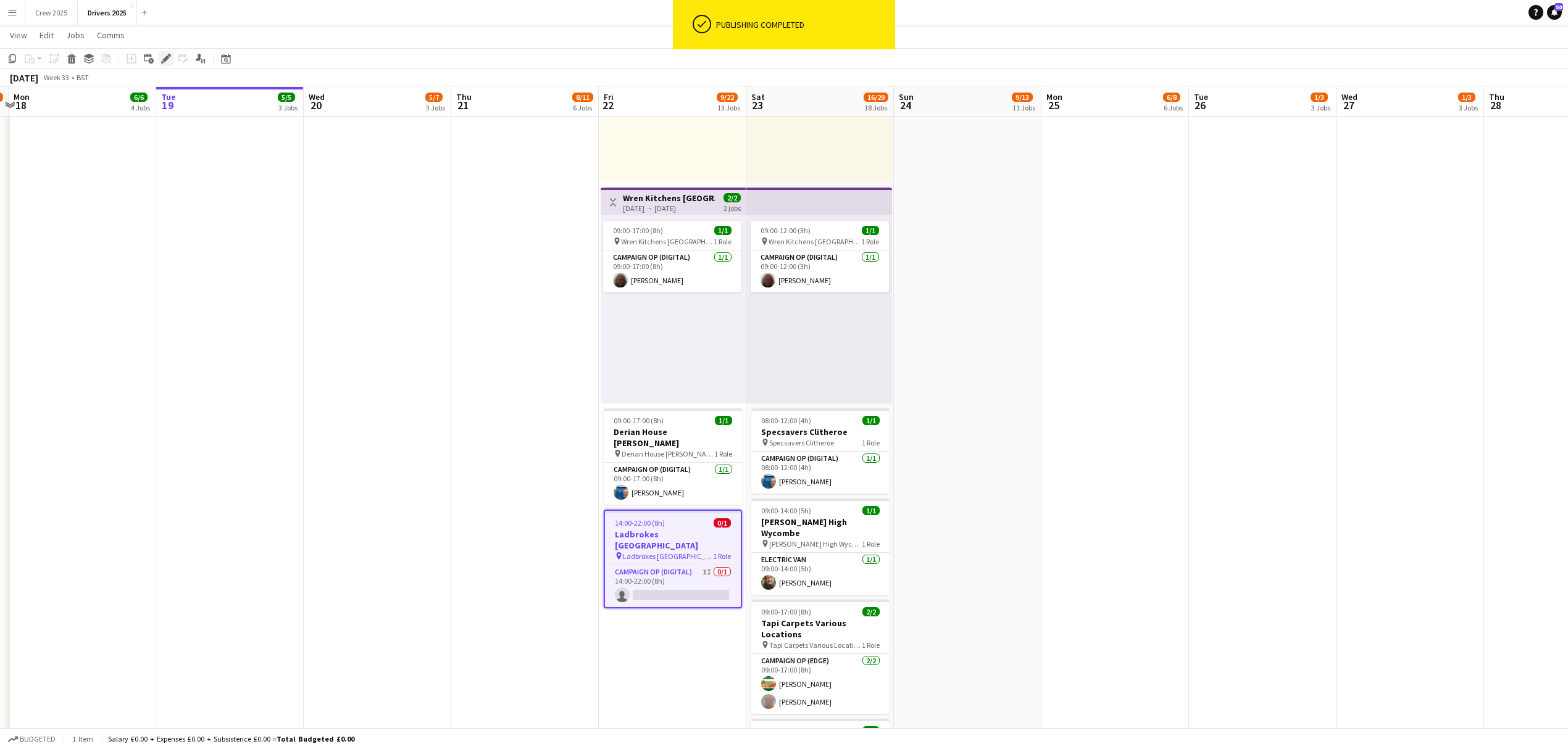
click at [166, 57] on icon at bounding box center [165, 59] width 7 height 7
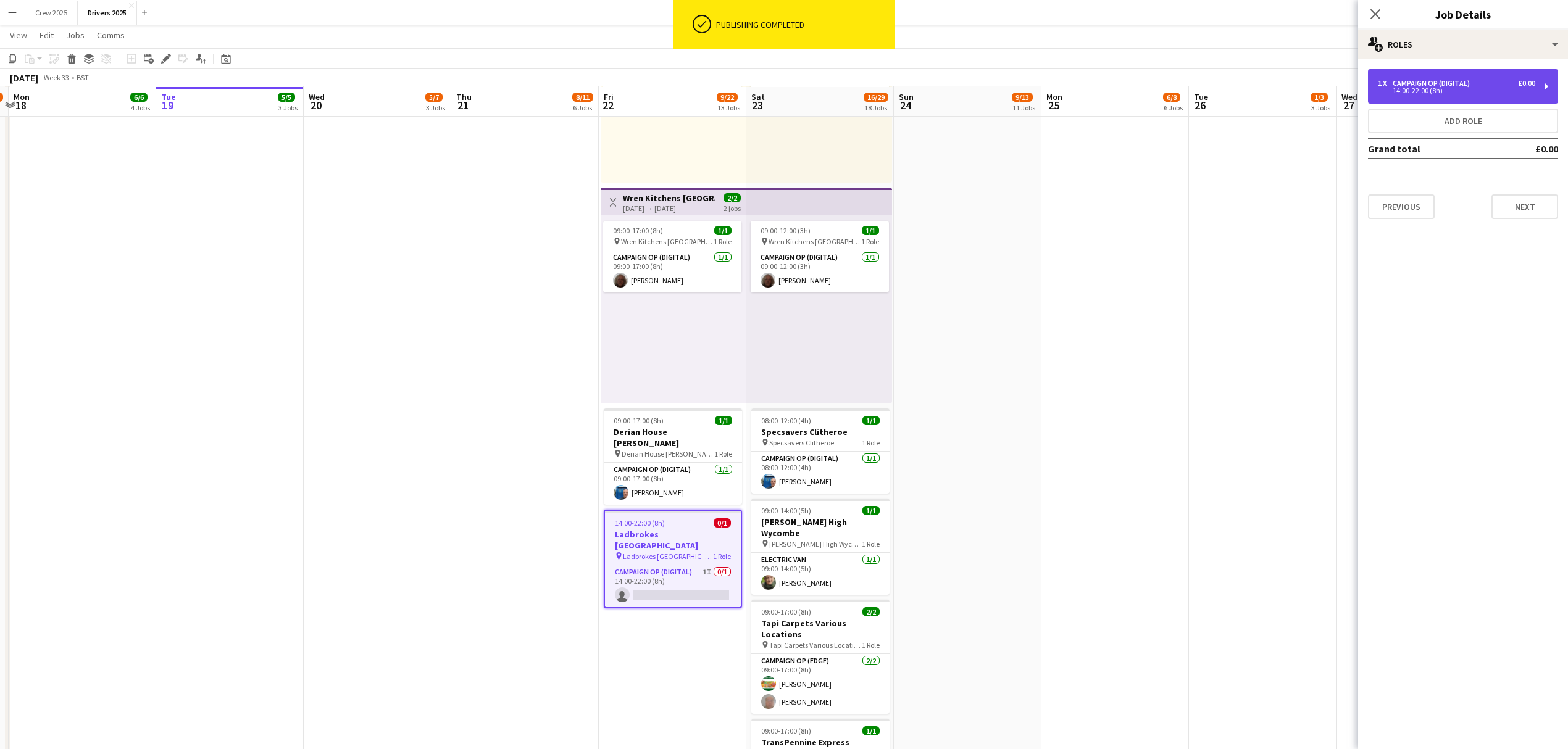
click at [1484, 97] on div "1 x Campaign Op (Digital) £0.00 14:00-22:00 (8h)" at bounding box center [1463, 86] width 190 height 34
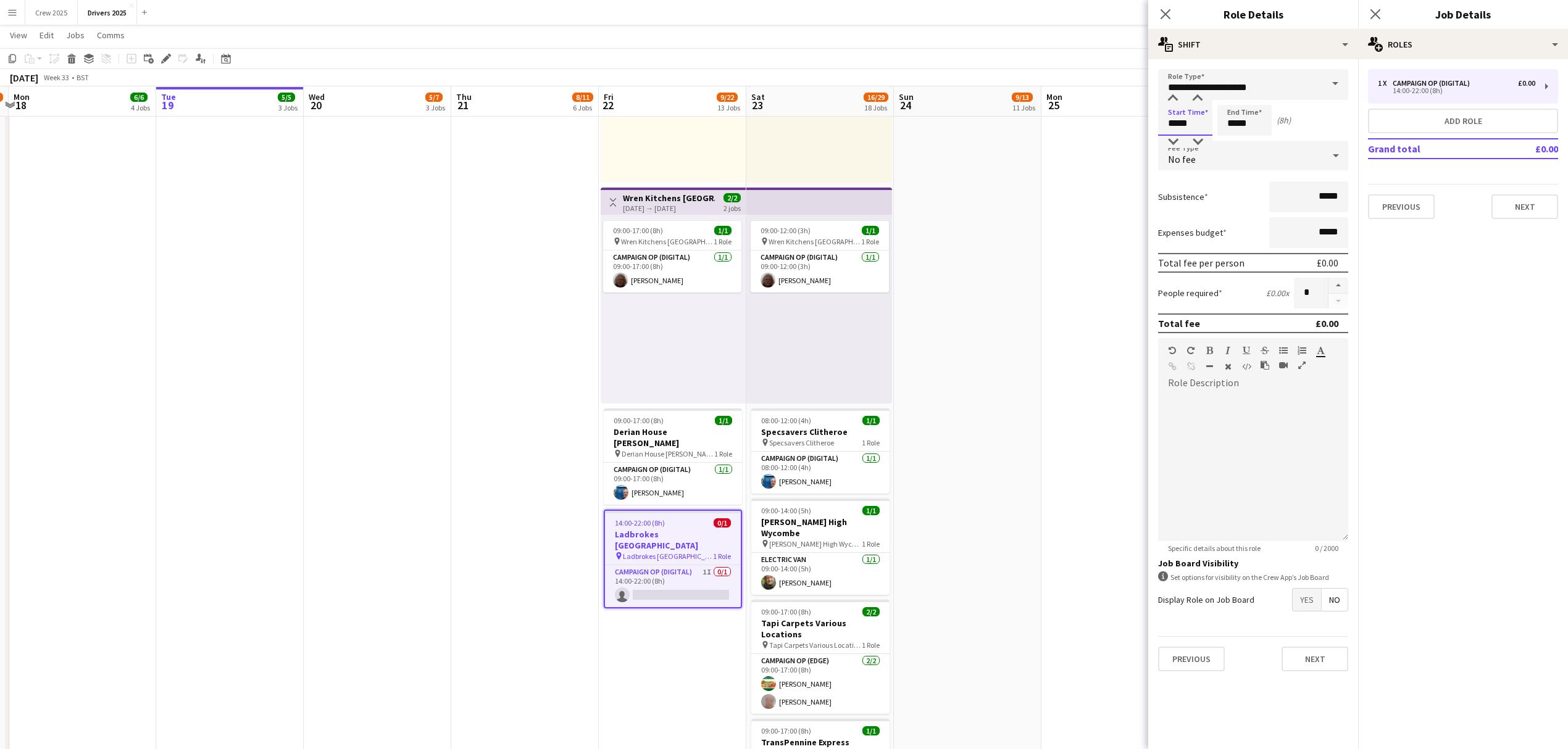
click at [1181, 124] on input "*****" at bounding box center [1185, 120] width 55 height 31
type input "*****"
click at [1174, 96] on div at bounding box center [1173, 98] width 24 height 12
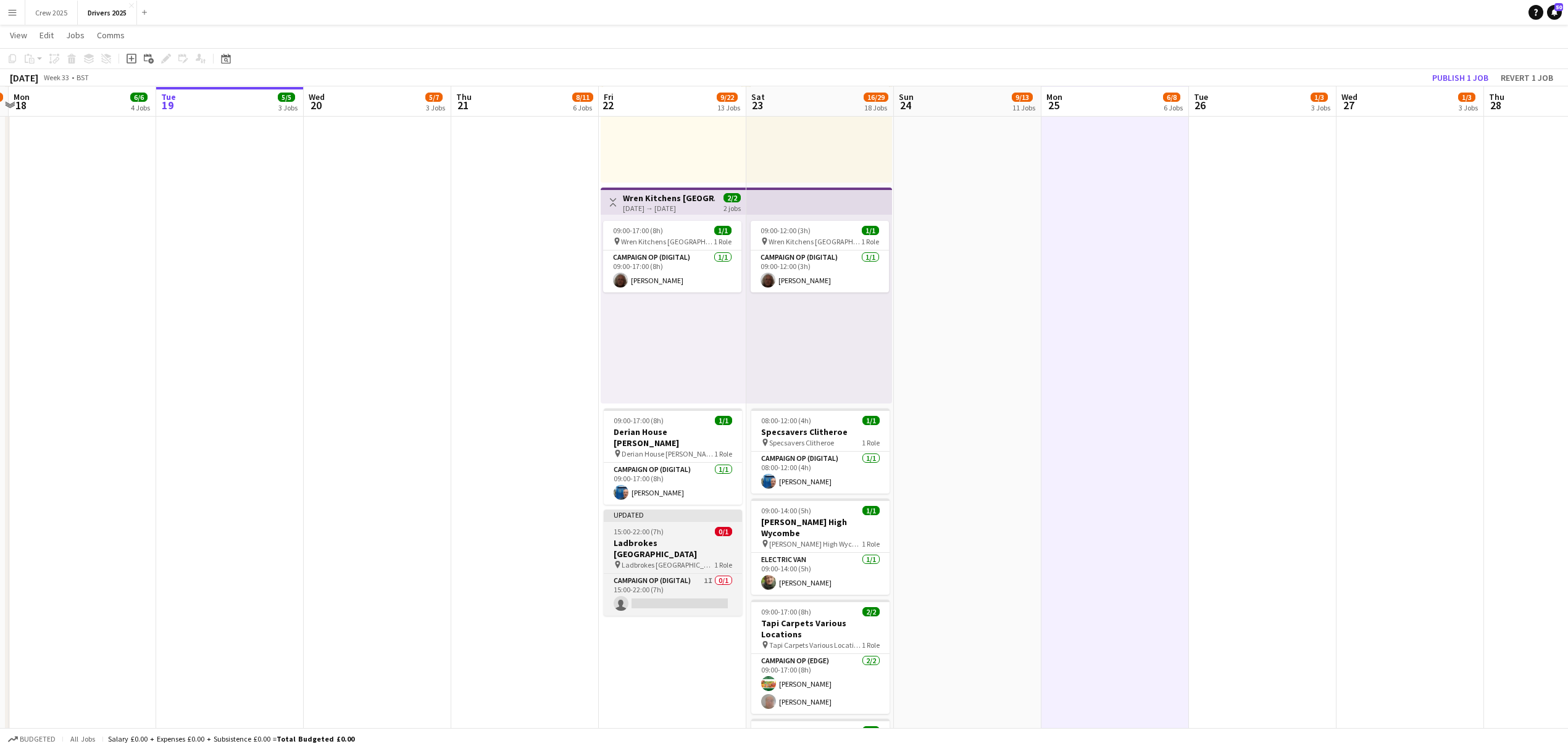
click at [633, 527] on span "15:00-22:00 (7h)" at bounding box center [638, 531] width 50 height 9
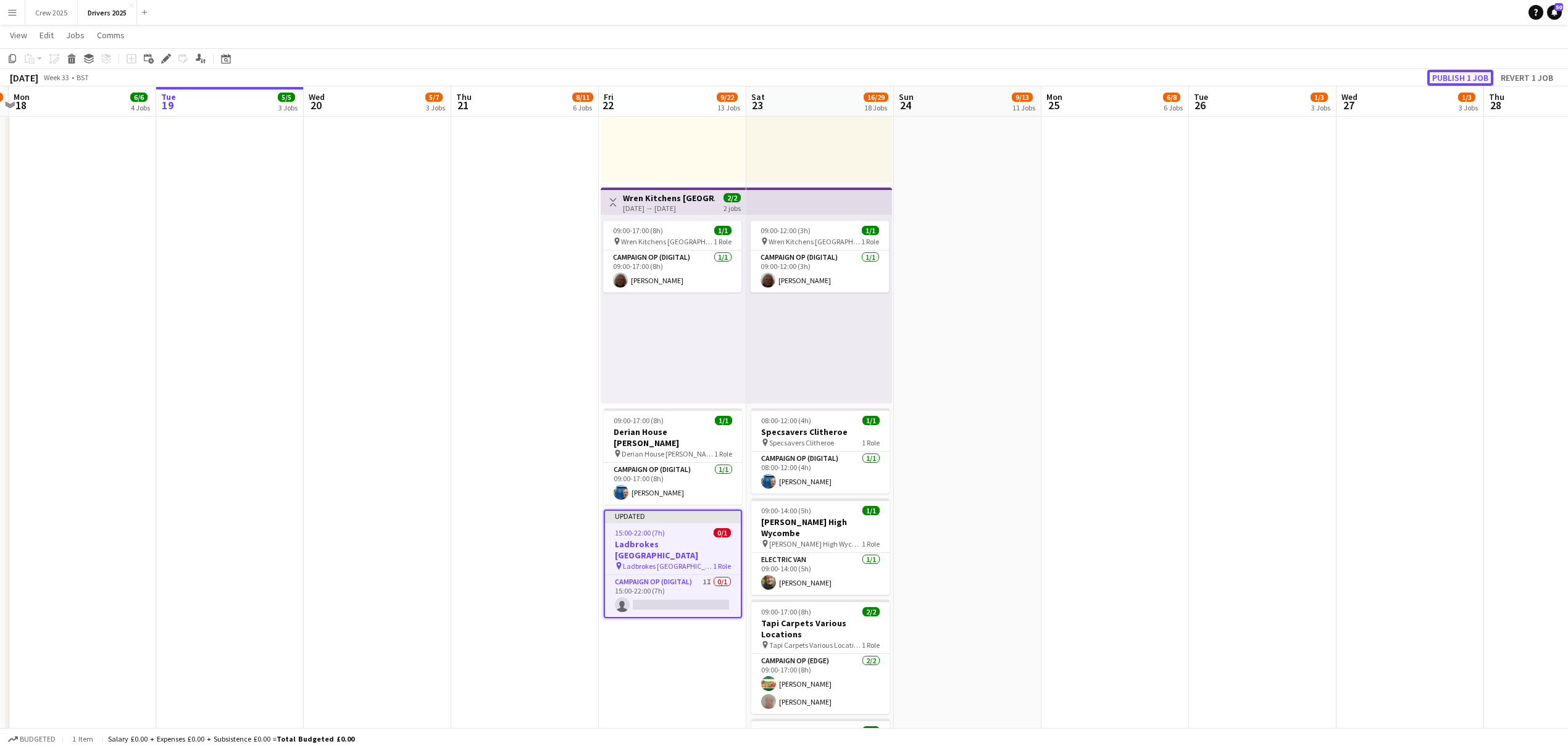
click at [1474, 77] on button "Publish 1 job" at bounding box center [1460, 78] width 66 height 16
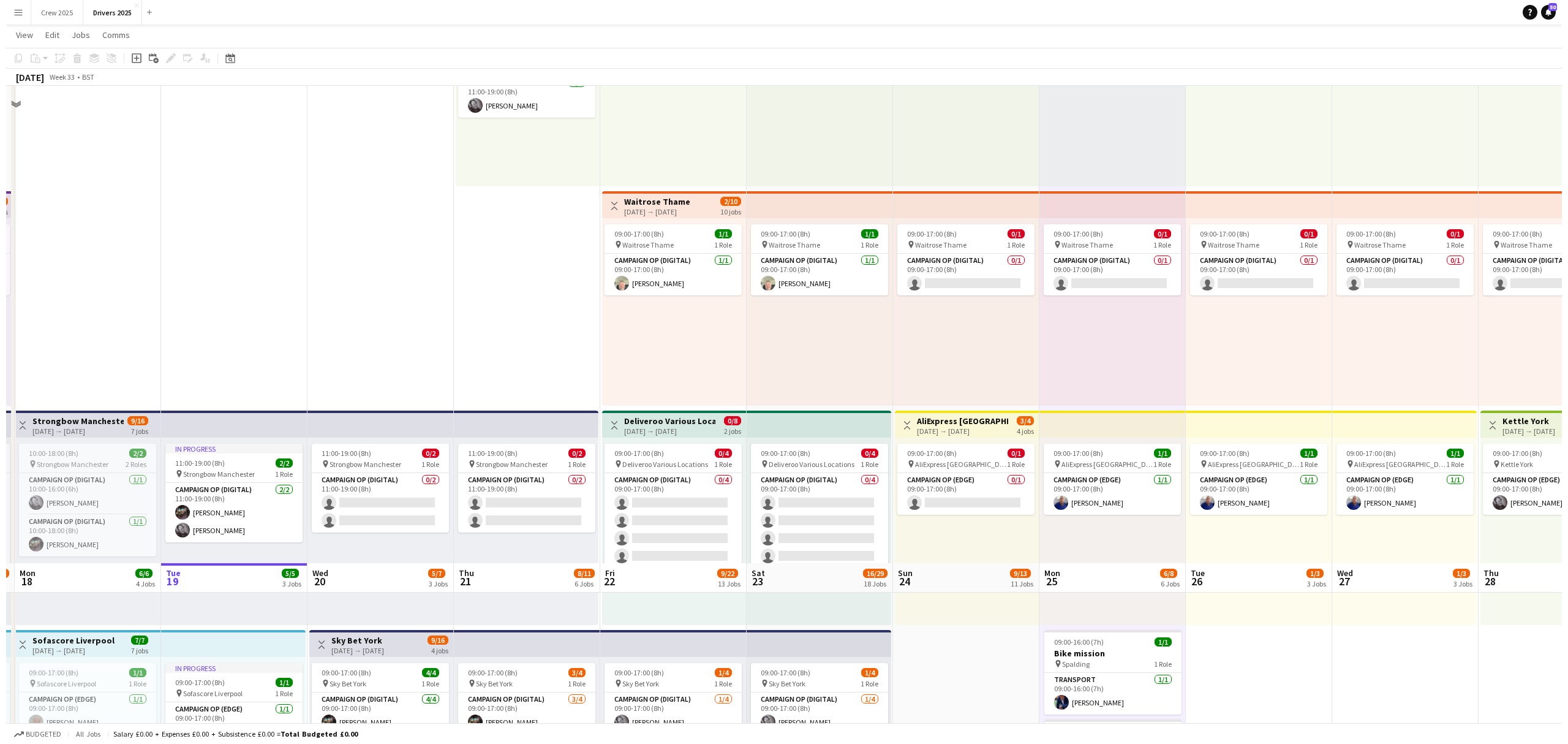
scroll to position [0, 0]
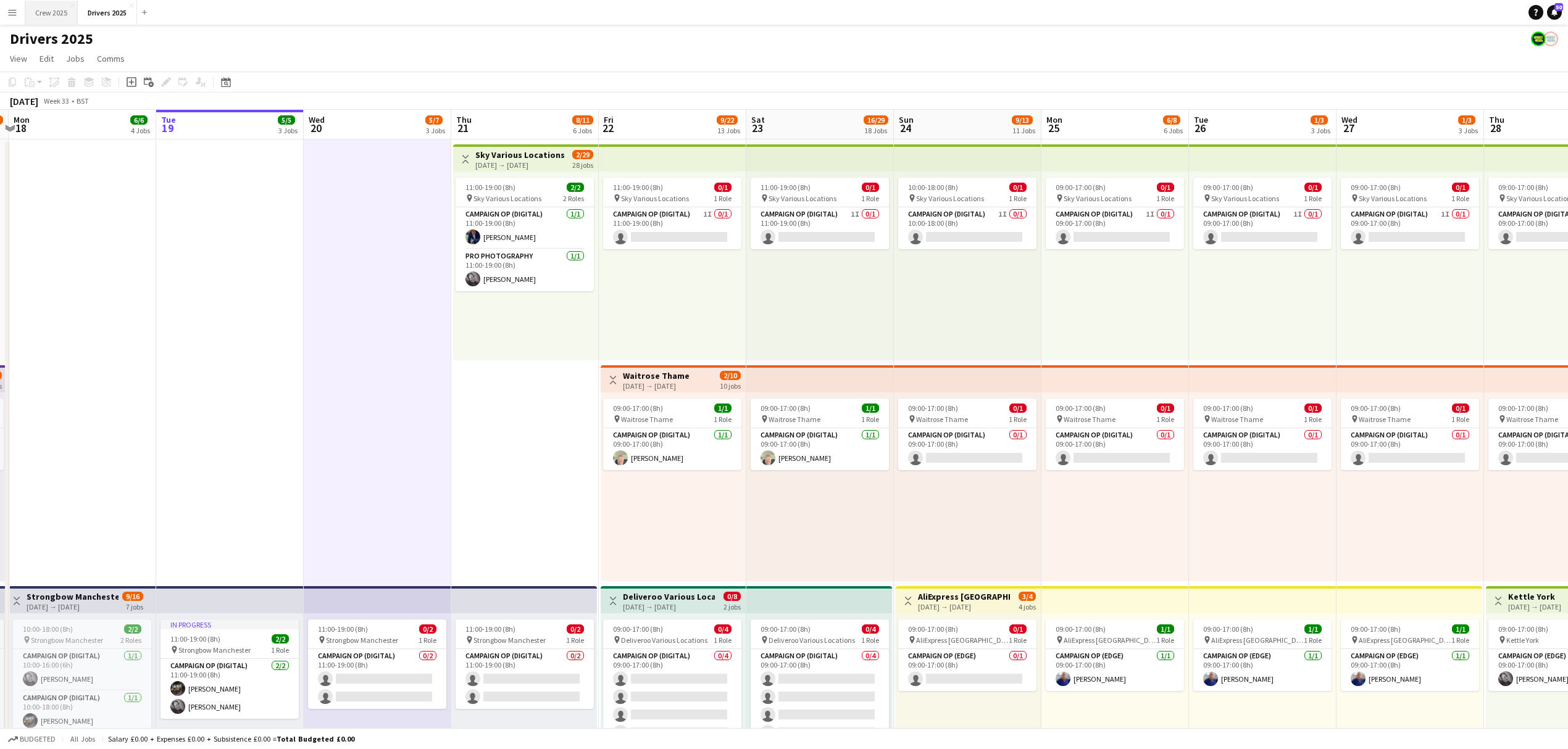
click at [45, 14] on button "Crew 2025 Close" at bounding box center [51, 13] width 52 height 24
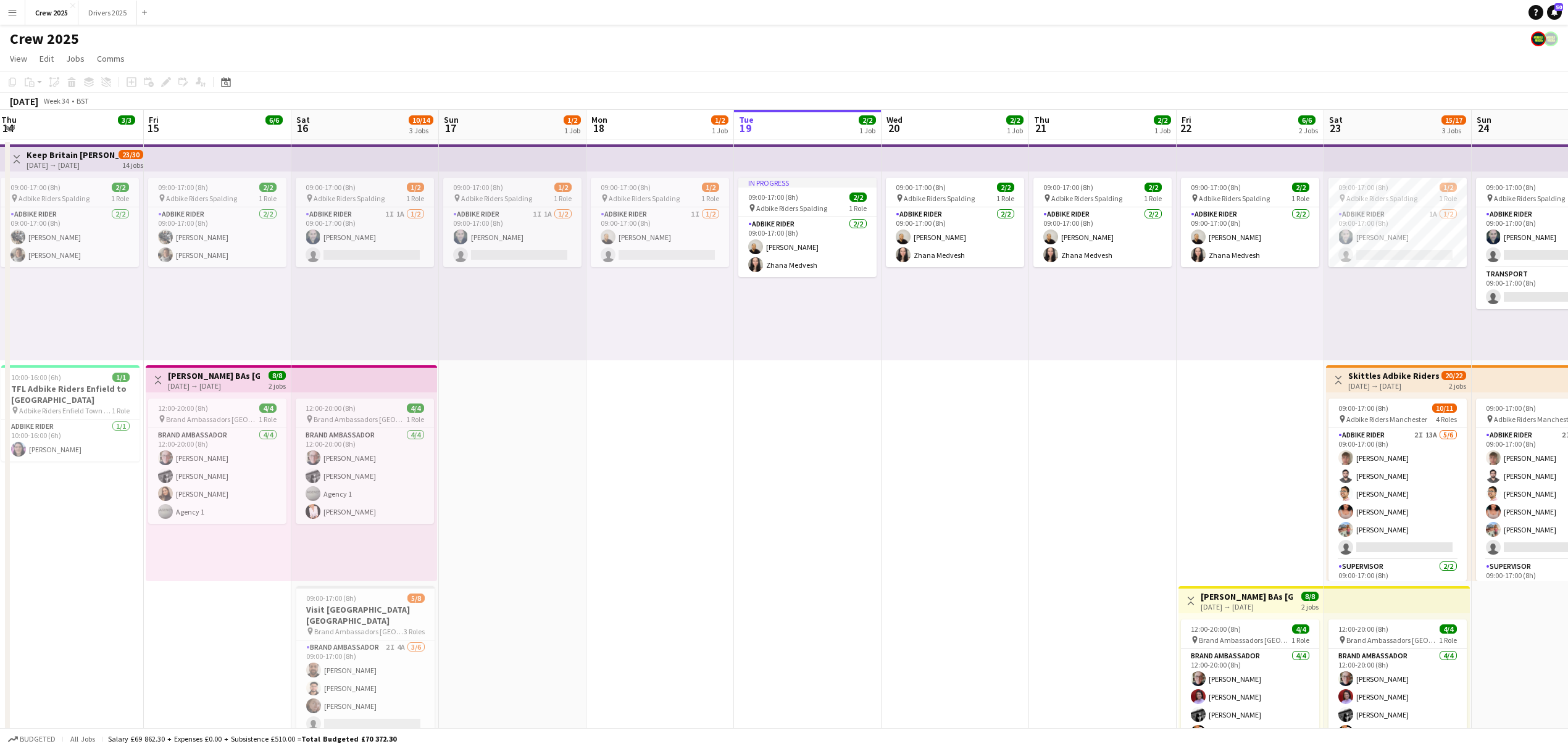
scroll to position [0, 367]
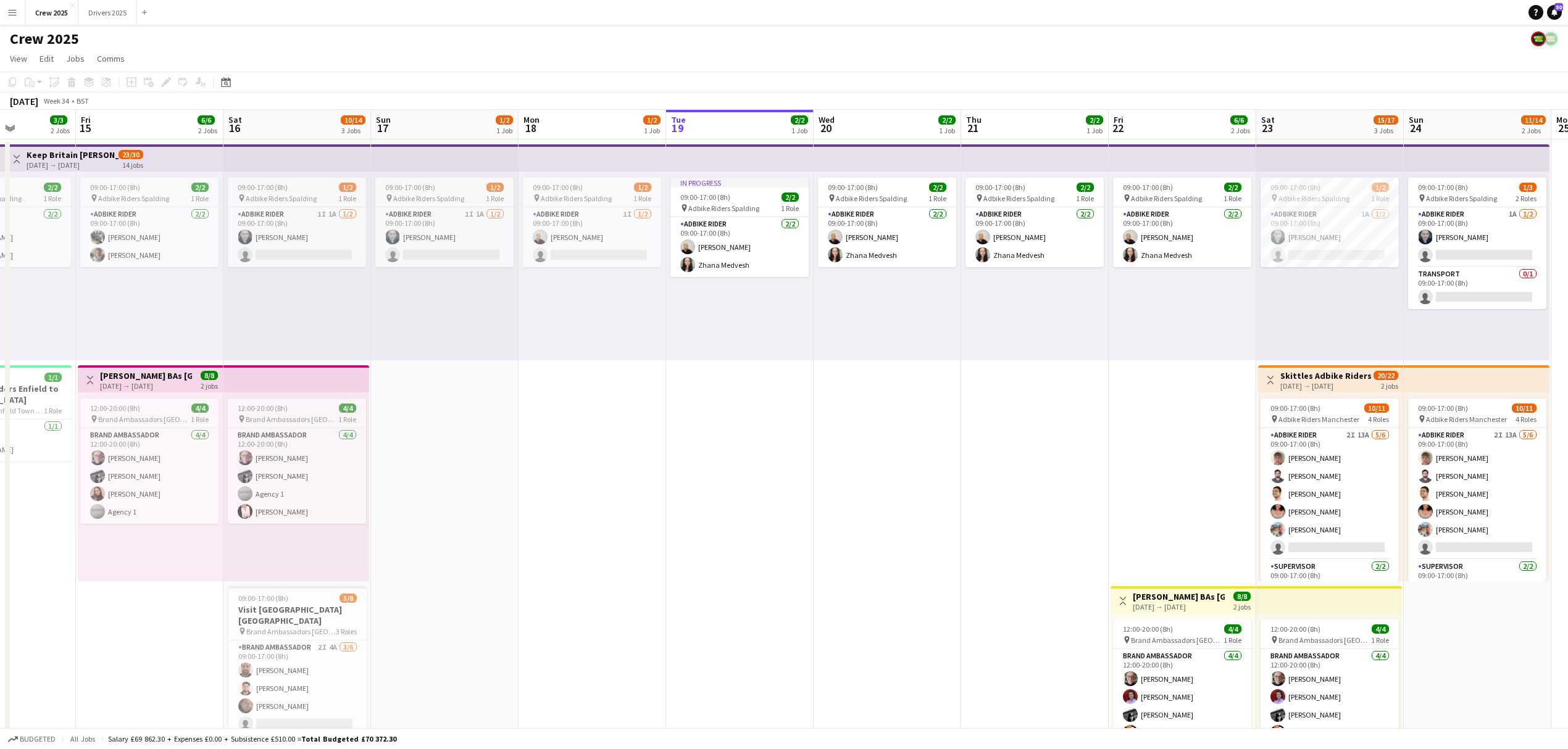
drag, startPoint x: 497, startPoint y: 481, endPoint x: 1015, endPoint y: 490, distance: 518.1
click at [1015, 490] on app-calendar-viewport "Tue 12 2/2 1 Job Wed 13 2/2 1 Job Thu 14 3/3 2 Jobs Fri 15 6/6 2 Jobs Sat 16 10…" at bounding box center [784, 458] width 1568 height 697
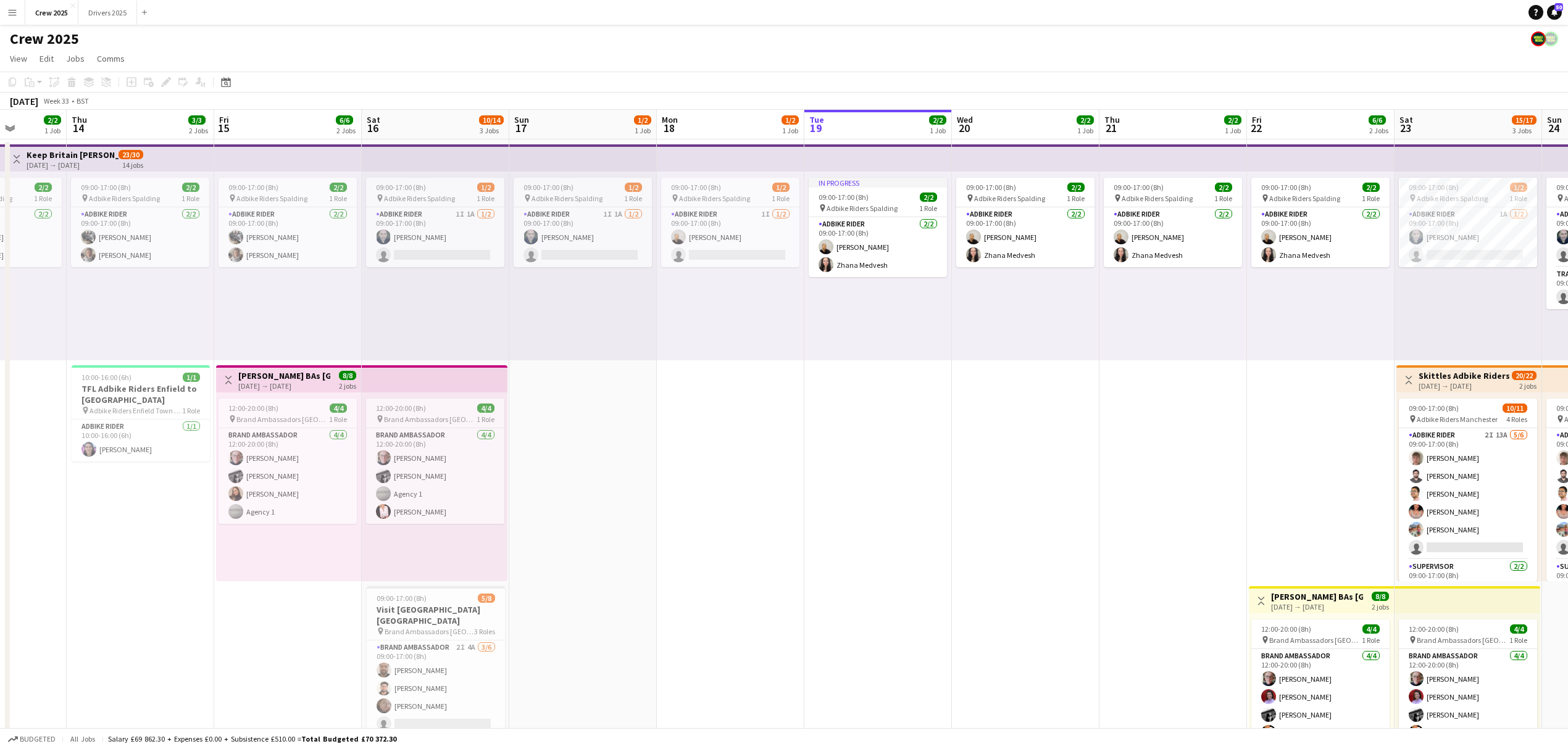
drag, startPoint x: 443, startPoint y: 320, endPoint x: 581, endPoint y: 332, distance: 138.5
click at [581, 332] on app-calendar-viewport "Mon 11 4/5 2 Jobs Tue 12 2/2 1 Job Wed 13 2/2 1 Job Thu 14 3/3 2 Jobs Fri 15 6/…" at bounding box center [784, 458] width 1568 height 697
click at [430, 220] on app-card-role "Adbike Rider 1I 1A 1/2 09:00-17:00 (8h) david chittenden single-neutral-actions" at bounding box center [435, 237] width 138 height 60
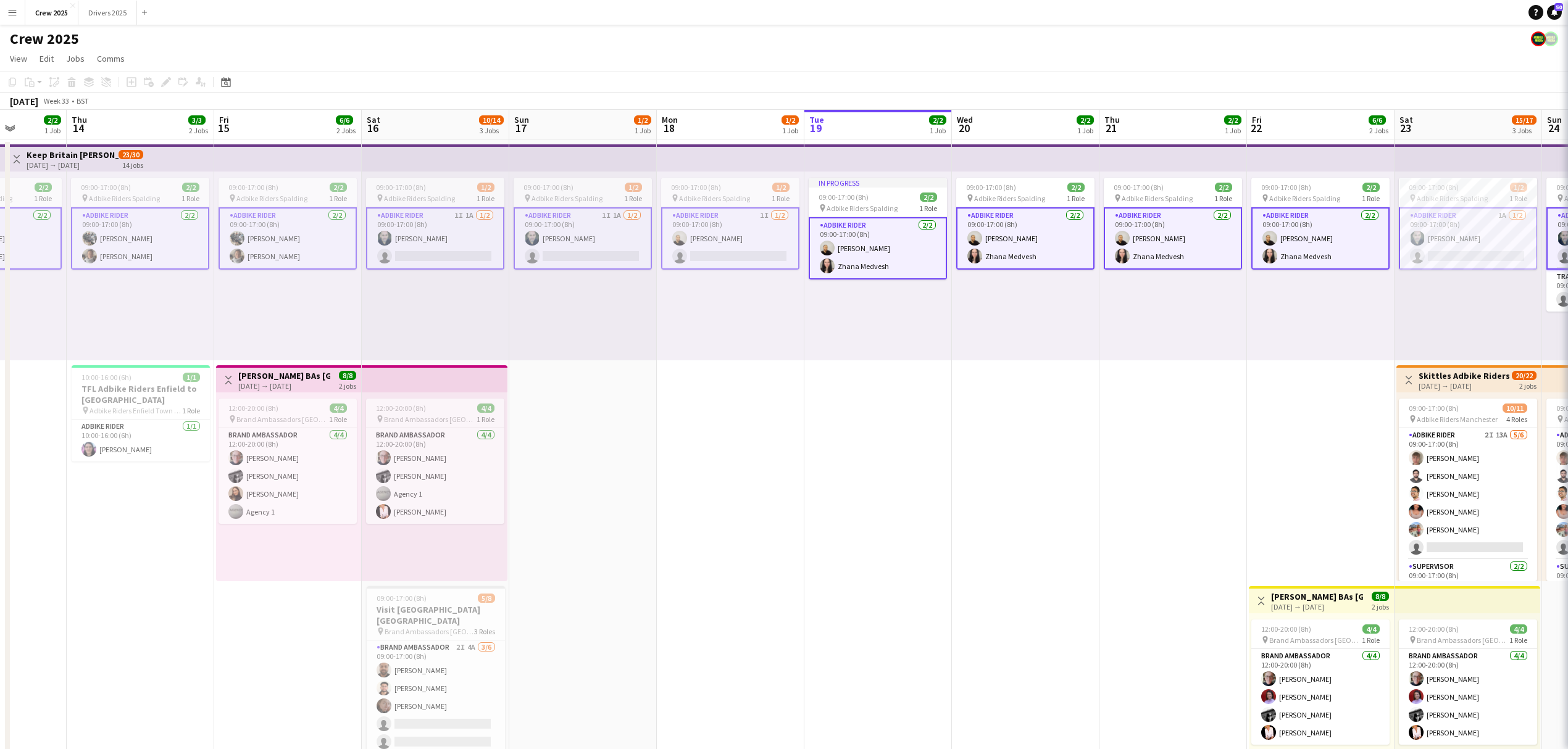
scroll to position [0, 373]
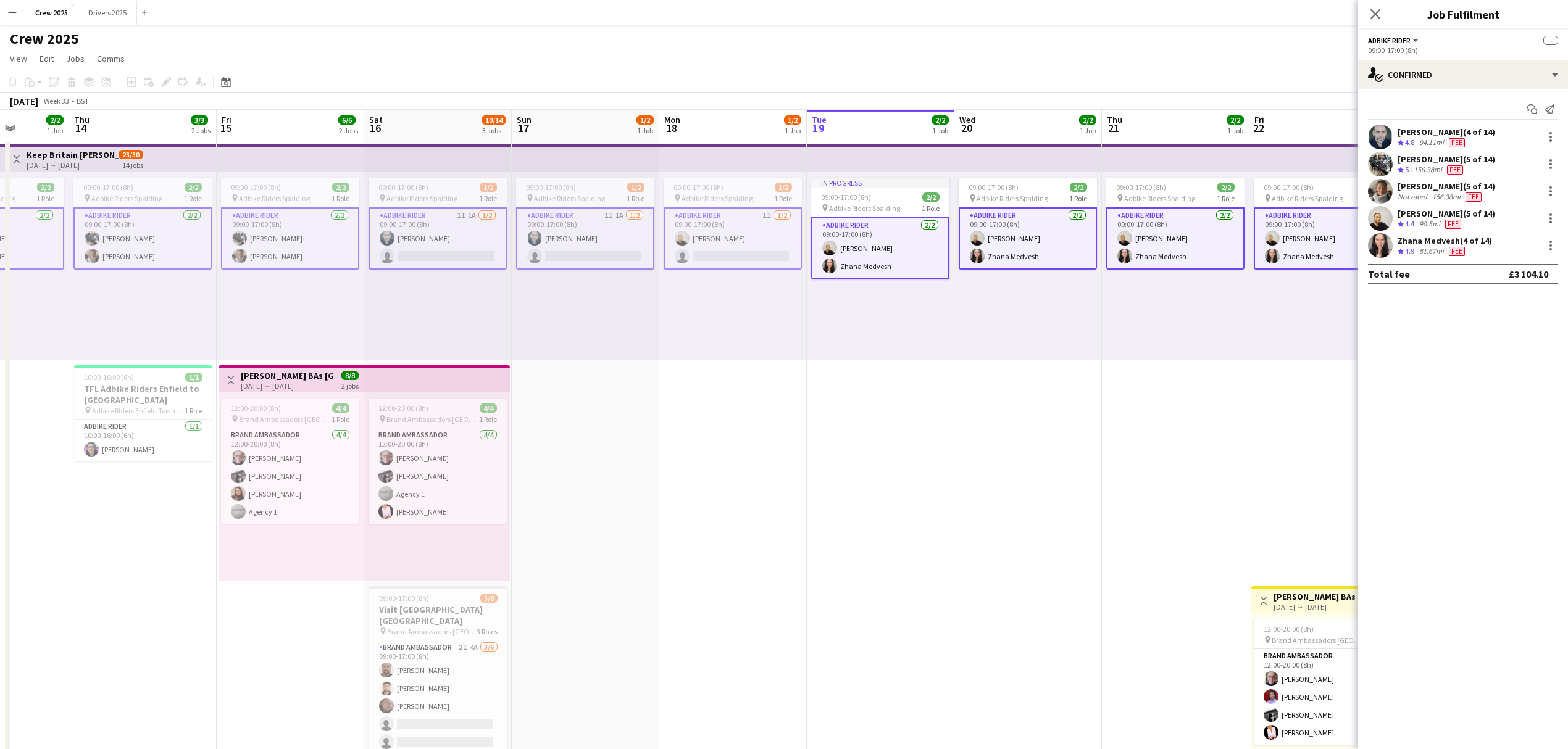
click at [433, 227] on app-card-role "Adbike Rider 1I 1A 1/2 09:00-17:00 (8h) david chittenden single-neutral-actions" at bounding box center [438, 238] width 138 height 63
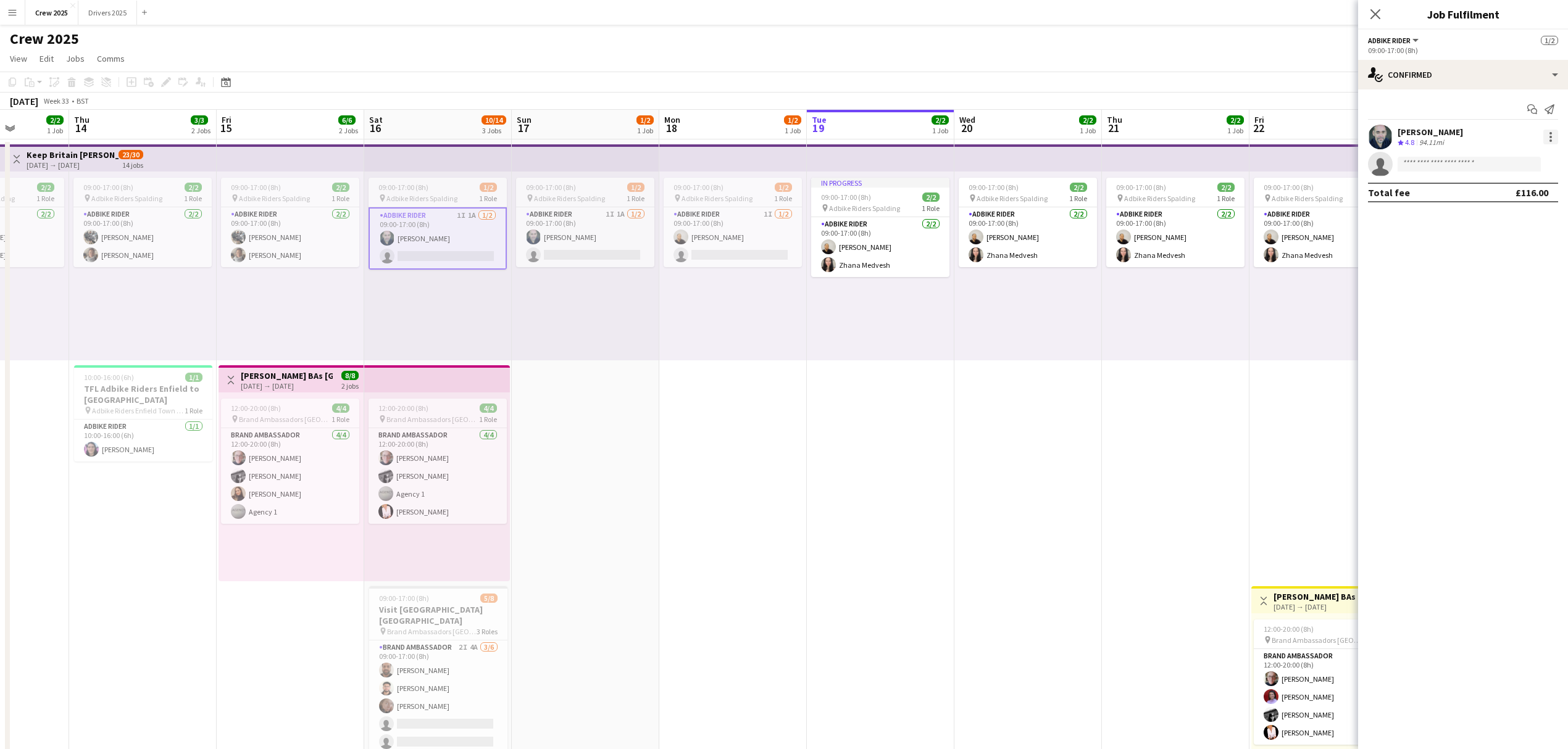
click at [1548, 142] on div at bounding box center [1550, 137] width 15 height 15
click at [1527, 162] on span "Edit fee" at bounding box center [1509, 160] width 76 height 11
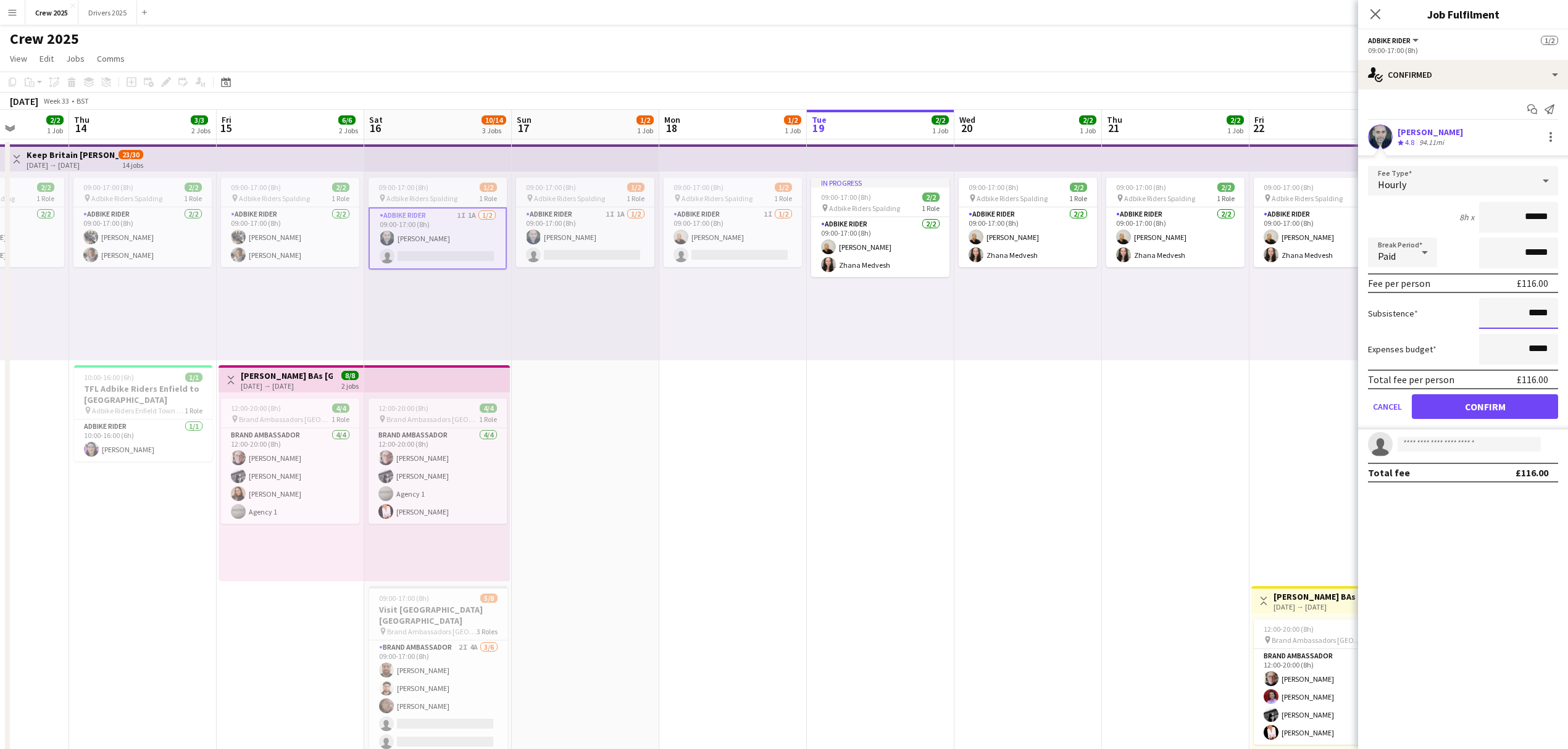
drag, startPoint x: 1490, startPoint y: 307, endPoint x: 1556, endPoint y: 308, distance: 66.0
click at [1556, 308] on input "*****" at bounding box center [1518, 313] width 79 height 31
type input "******"
click at [1509, 411] on button "Confirm" at bounding box center [1485, 407] width 146 height 24
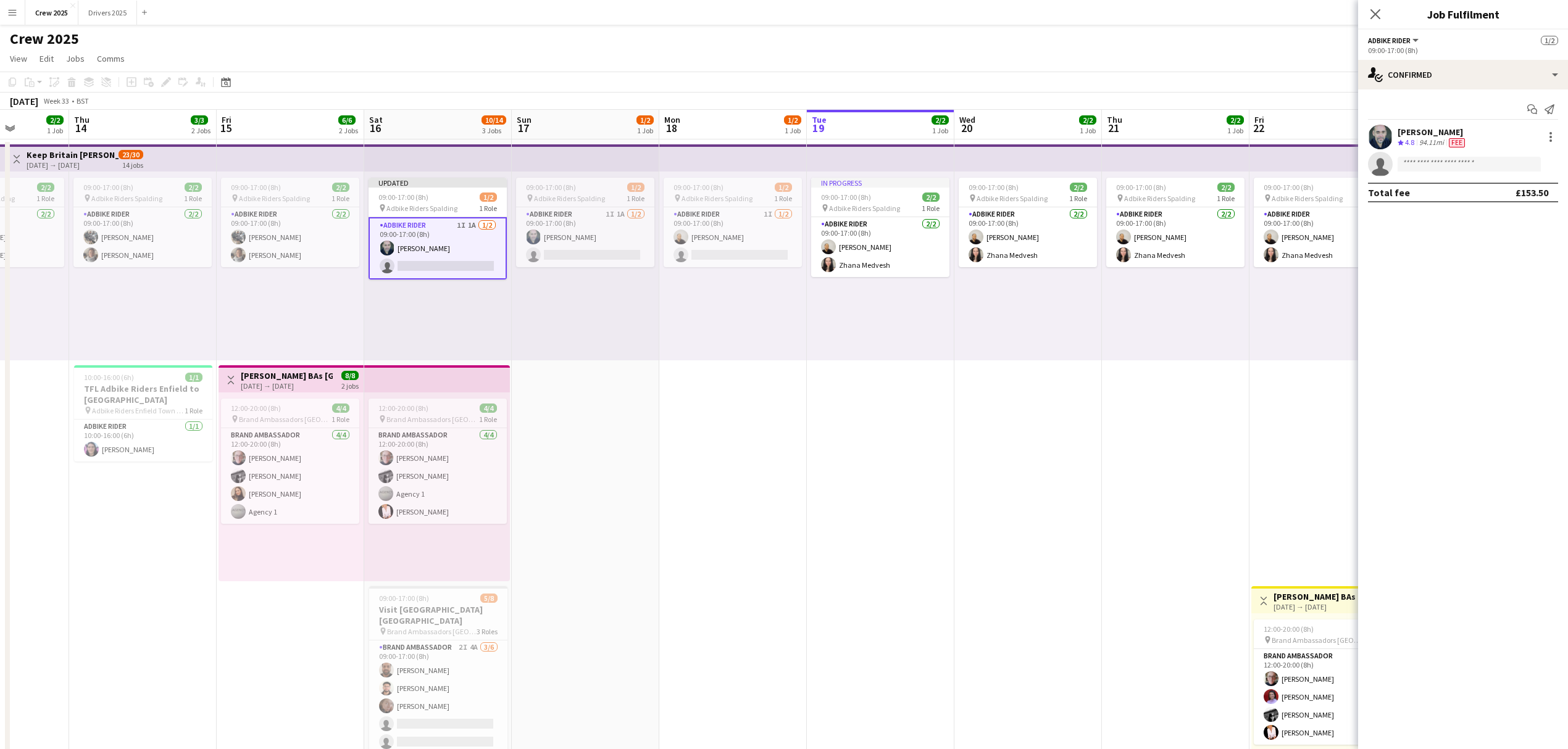
click at [699, 397] on app-date-cell "09:00-17:00 (8h) 1/2 pin Adbike Riders Spalding 1 Role Adbike Rider 1I 1/2 09:0…" at bounding box center [732, 472] width 147 height 668
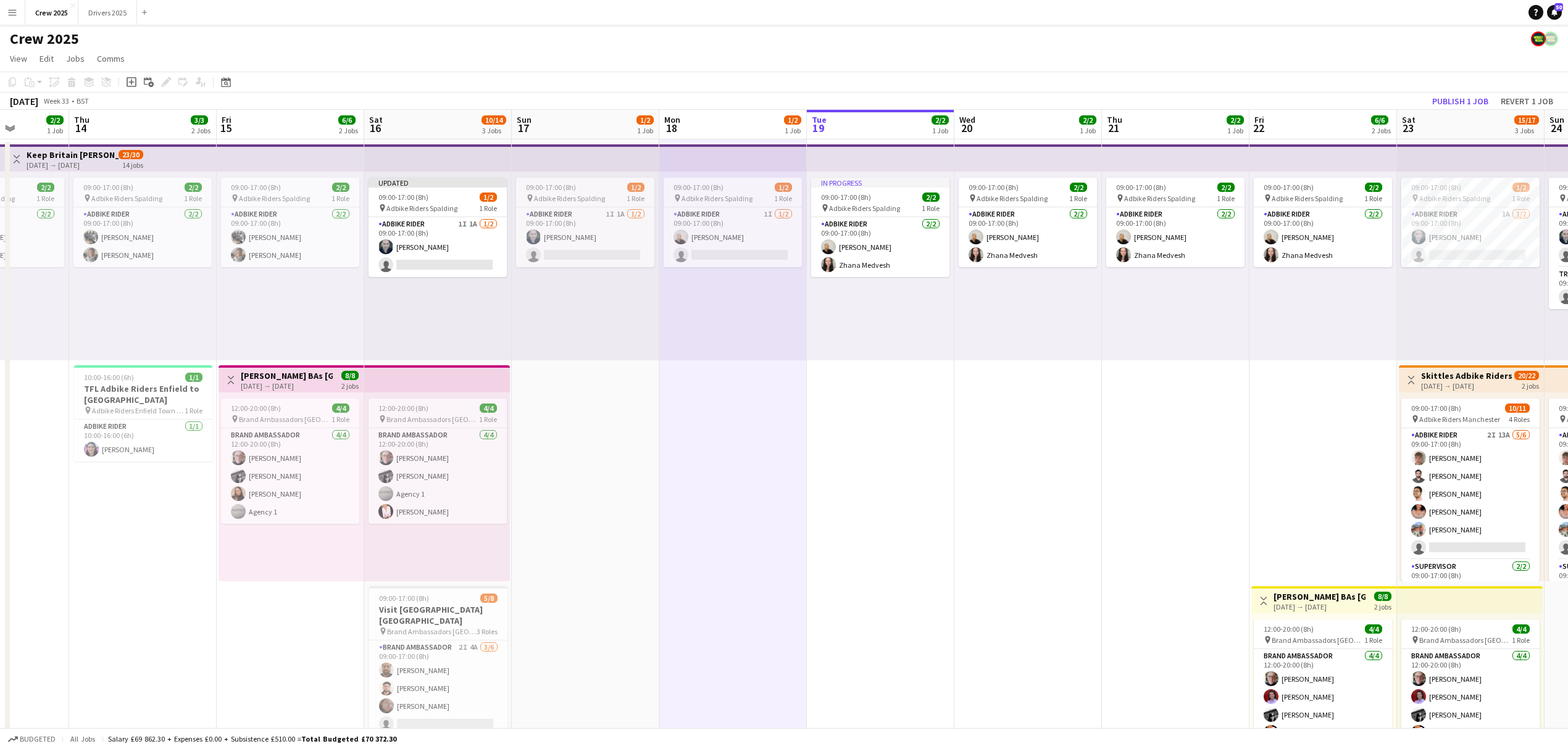
click at [50, 160] on div "[DATE] → [DATE]" at bounding box center [72, 164] width 92 height 9
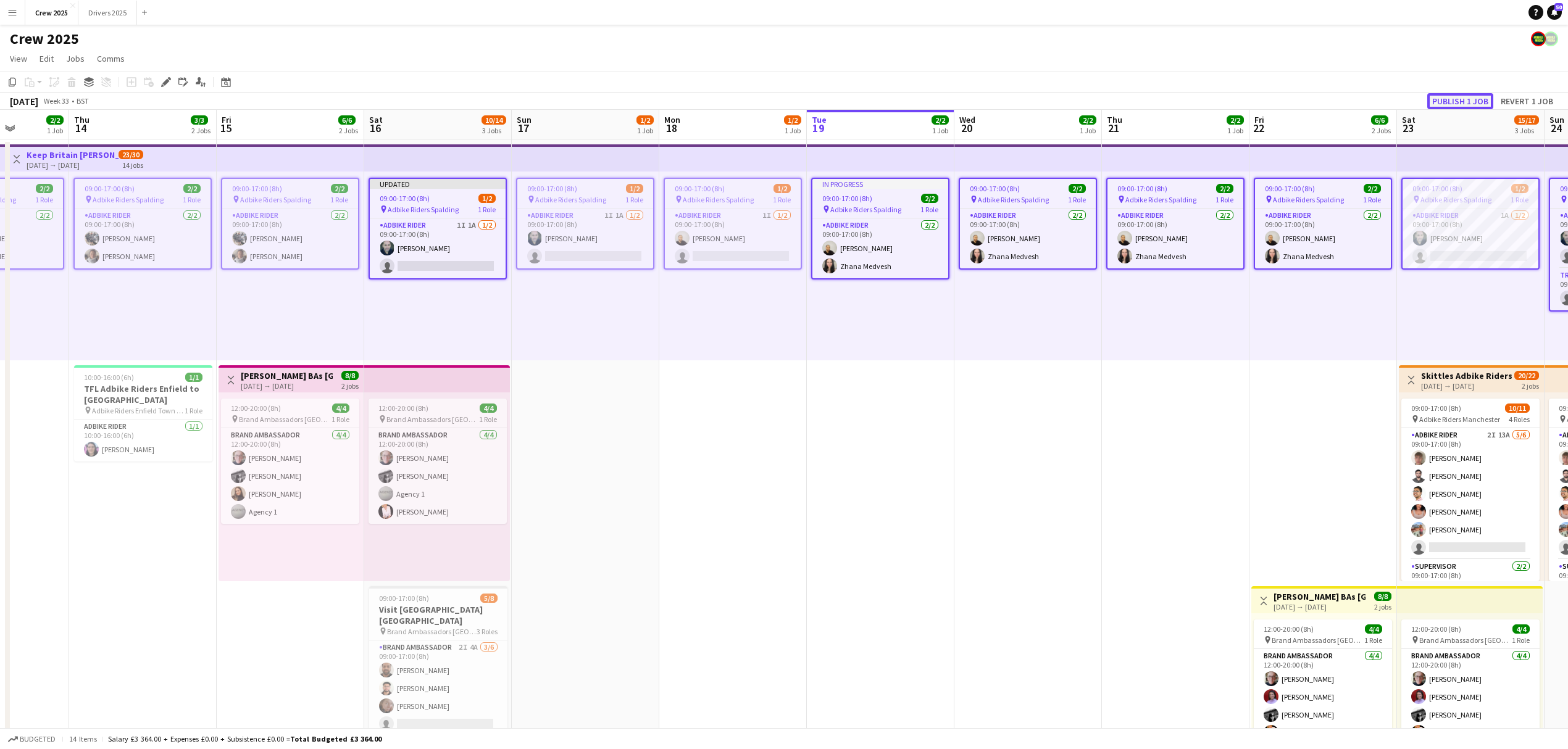
click at [1451, 95] on button "Publish 1 job" at bounding box center [1460, 102] width 66 height 16
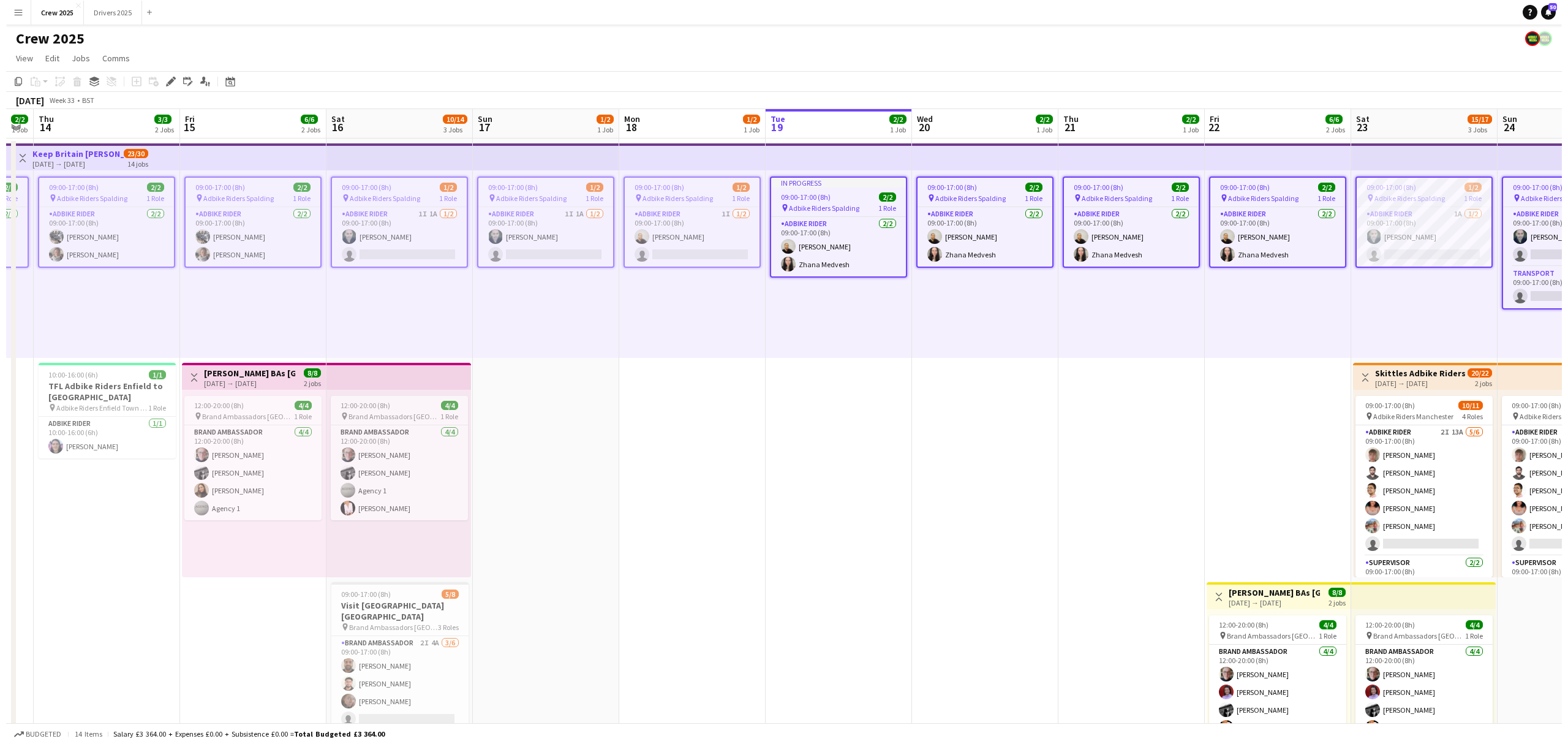
scroll to position [0, 436]
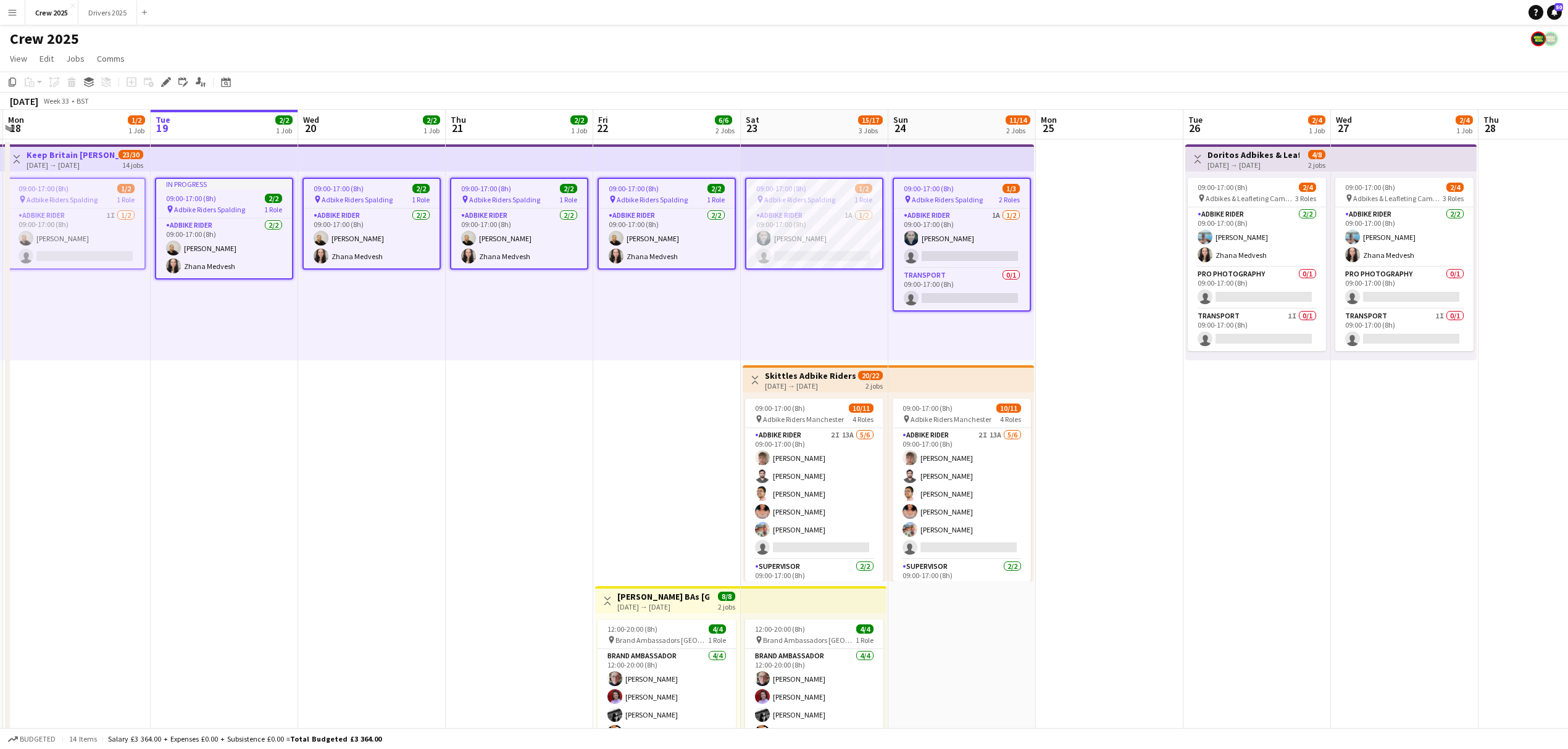
drag, startPoint x: 1215, startPoint y: 451, endPoint x: 566, endPoint y: 494, distance: 650.4
click at [566, 494] on app-calendar-viewport "Fri 15 6/6 2 Jobs Sat 16 10/14 3 Jobs Sun 17 1/2 1 Job Mon 18 1/2 1 Job Tue 19 …" at bounding box center [784, 458] width 1568 height 697
click at [601, 462] on app-date-cell "09:00-17:00 (8h) 2/2 pin Adbike Riders Spalding 1 Role Adbike Rider 2/2 09:00-1…" at bounding box center [666, 472] width 147 height 668
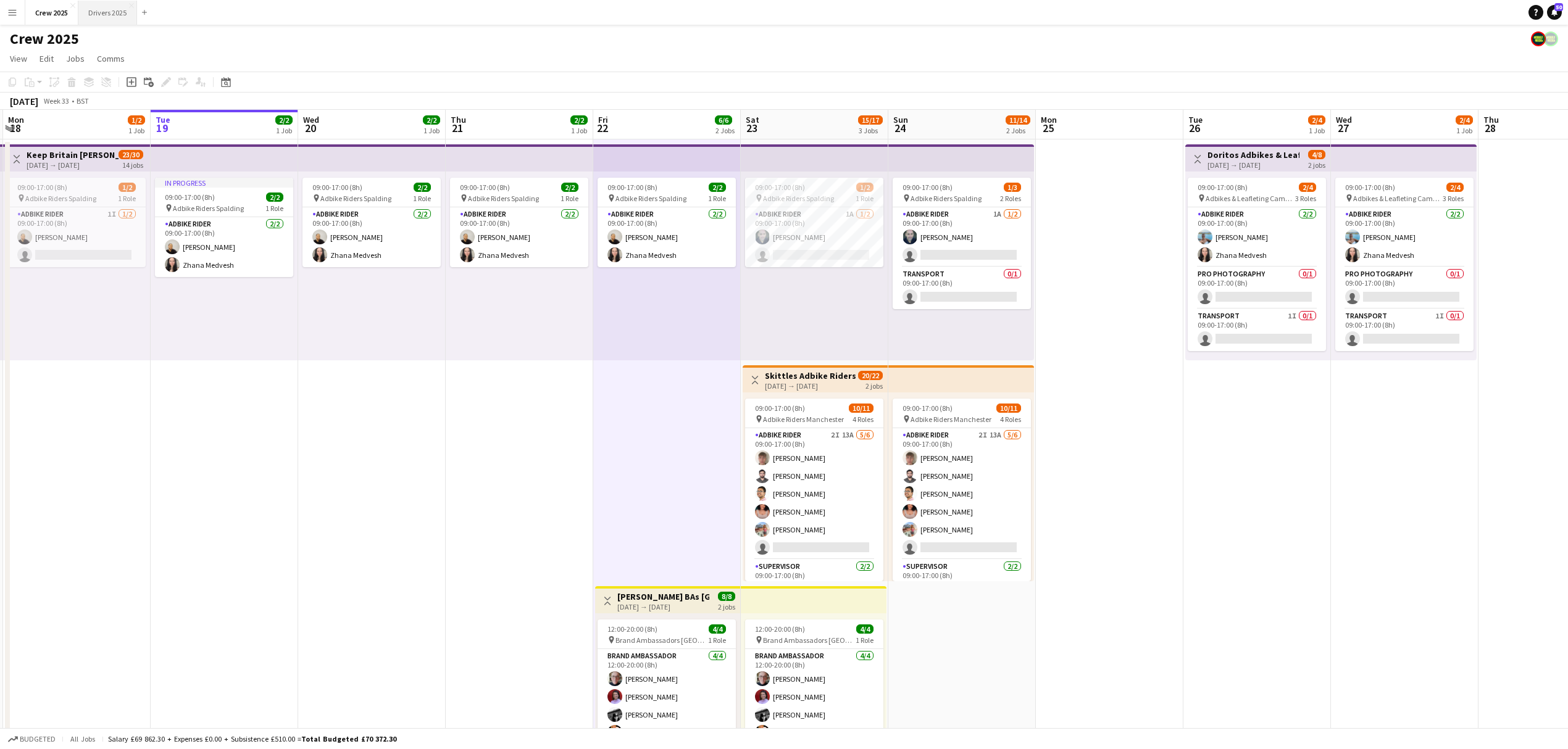
click at [110, 15] on button "Drivers 2025 Close" at bounding box center [107, 13] width 59 height 24
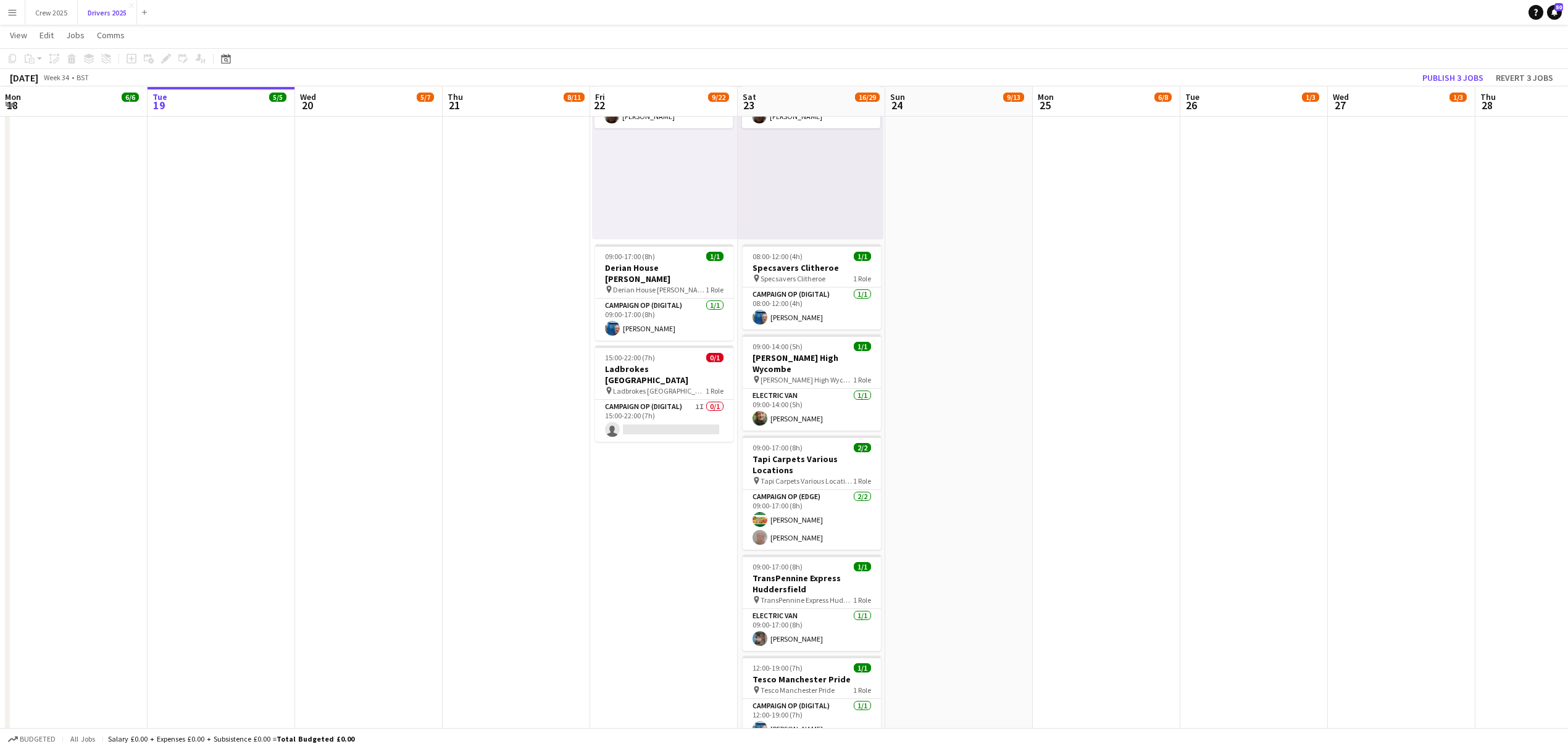
scroll to position [2550, 0]
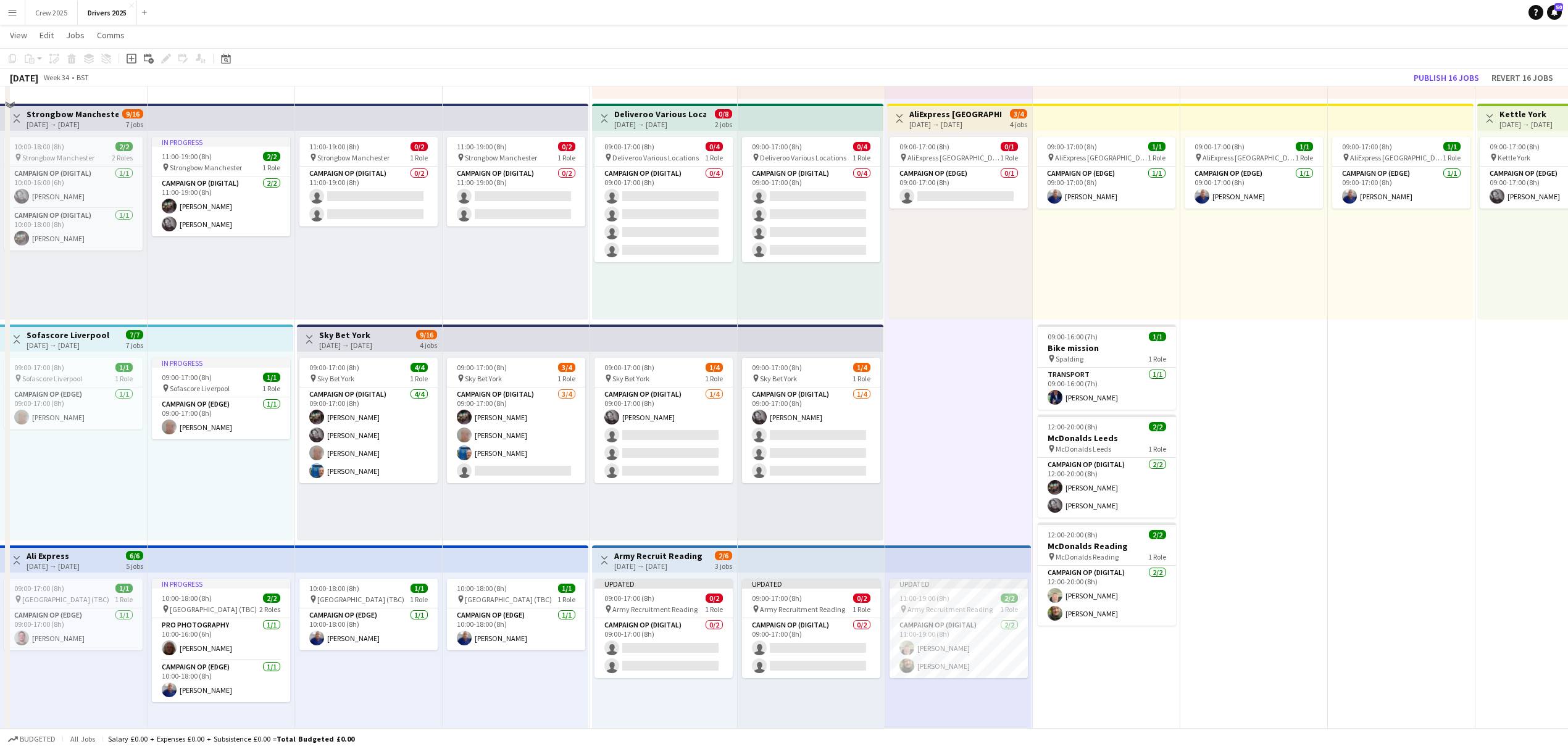
scroll to position [411, 0]
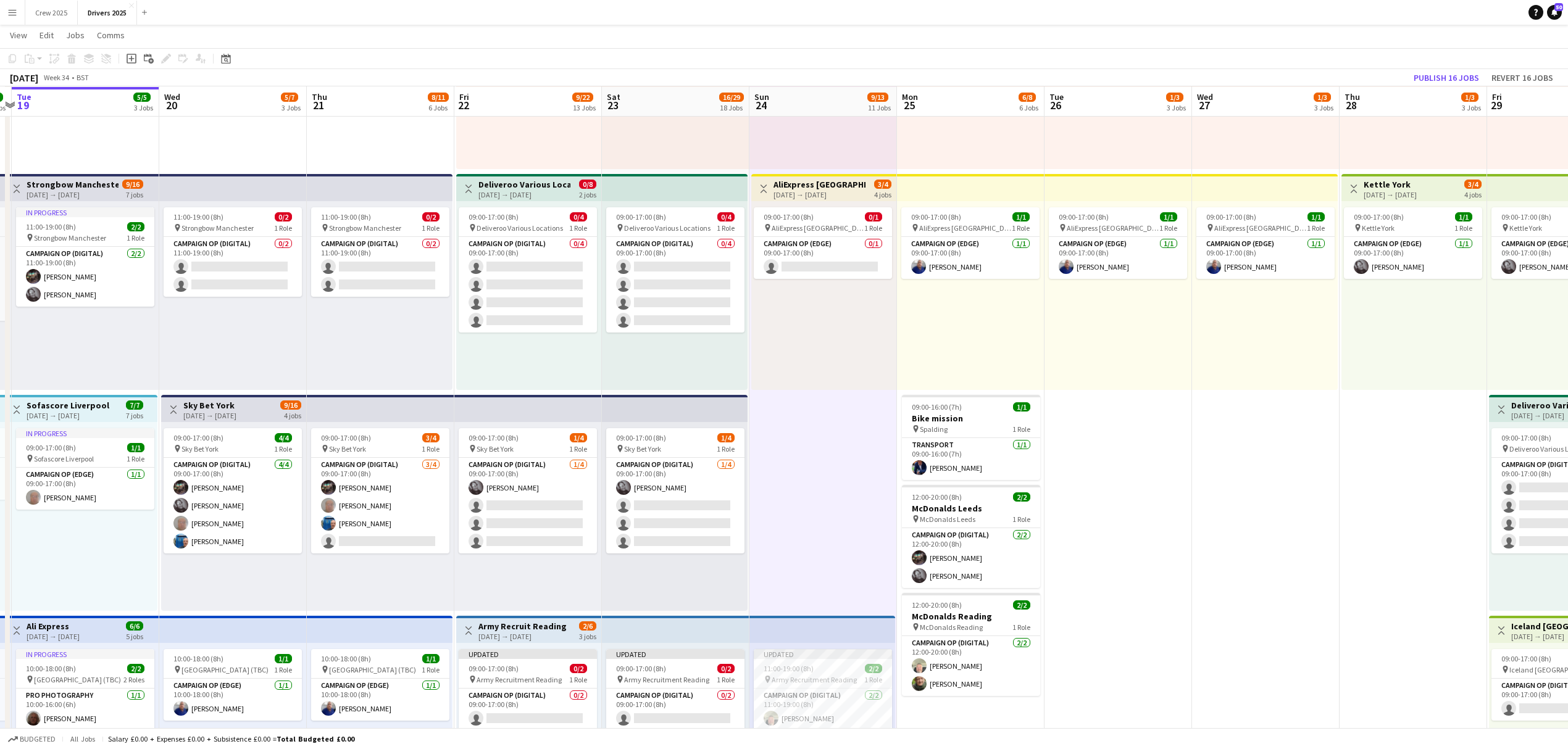
drag, startPoint x: 1059, startPoint y: 621, endPoint x: 1072, endPoint y: 612, distance: 15.8
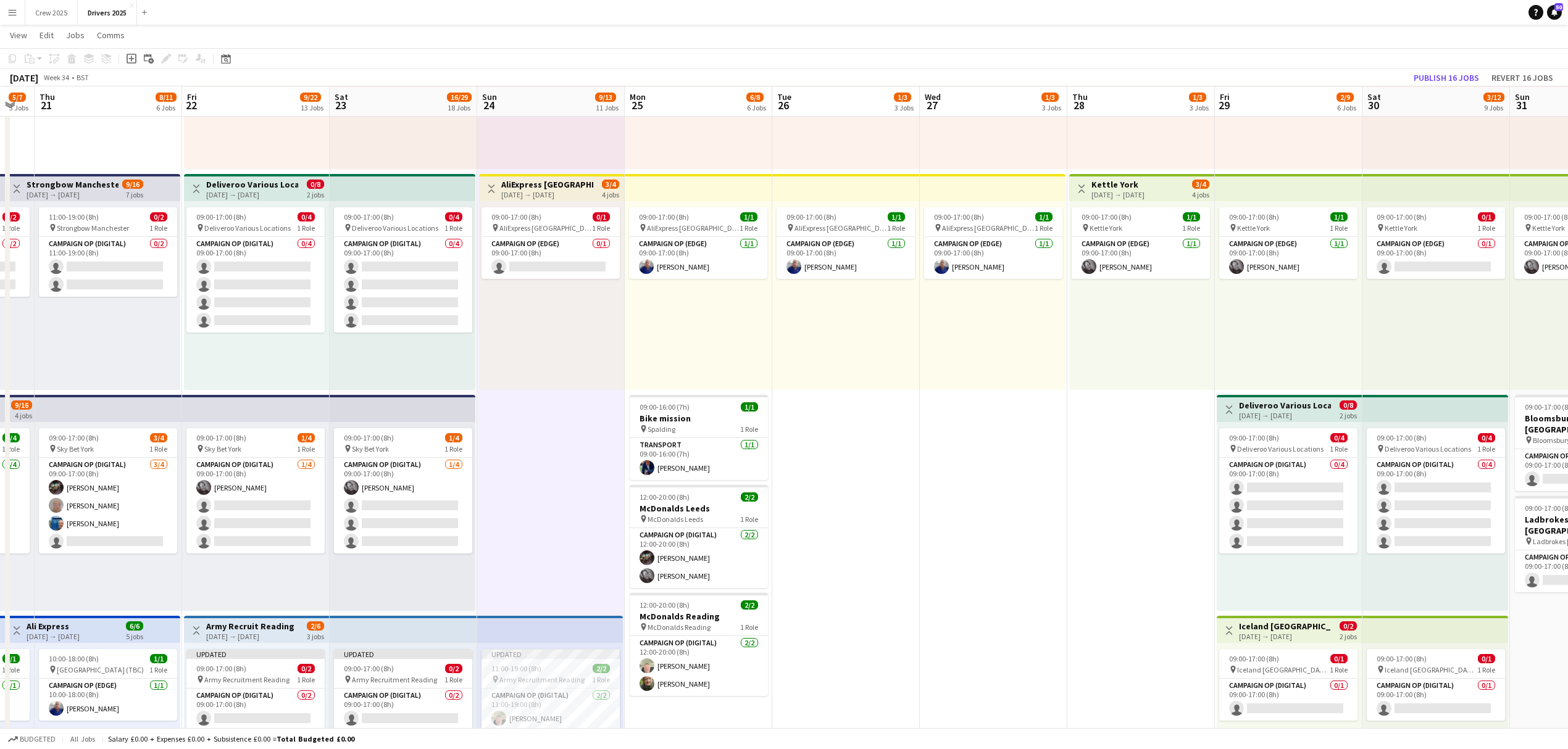
drag, startPoint x: 1361, startPoint y: 598, endPoint x: 1053, endPoint y: 620, distance: 308.8
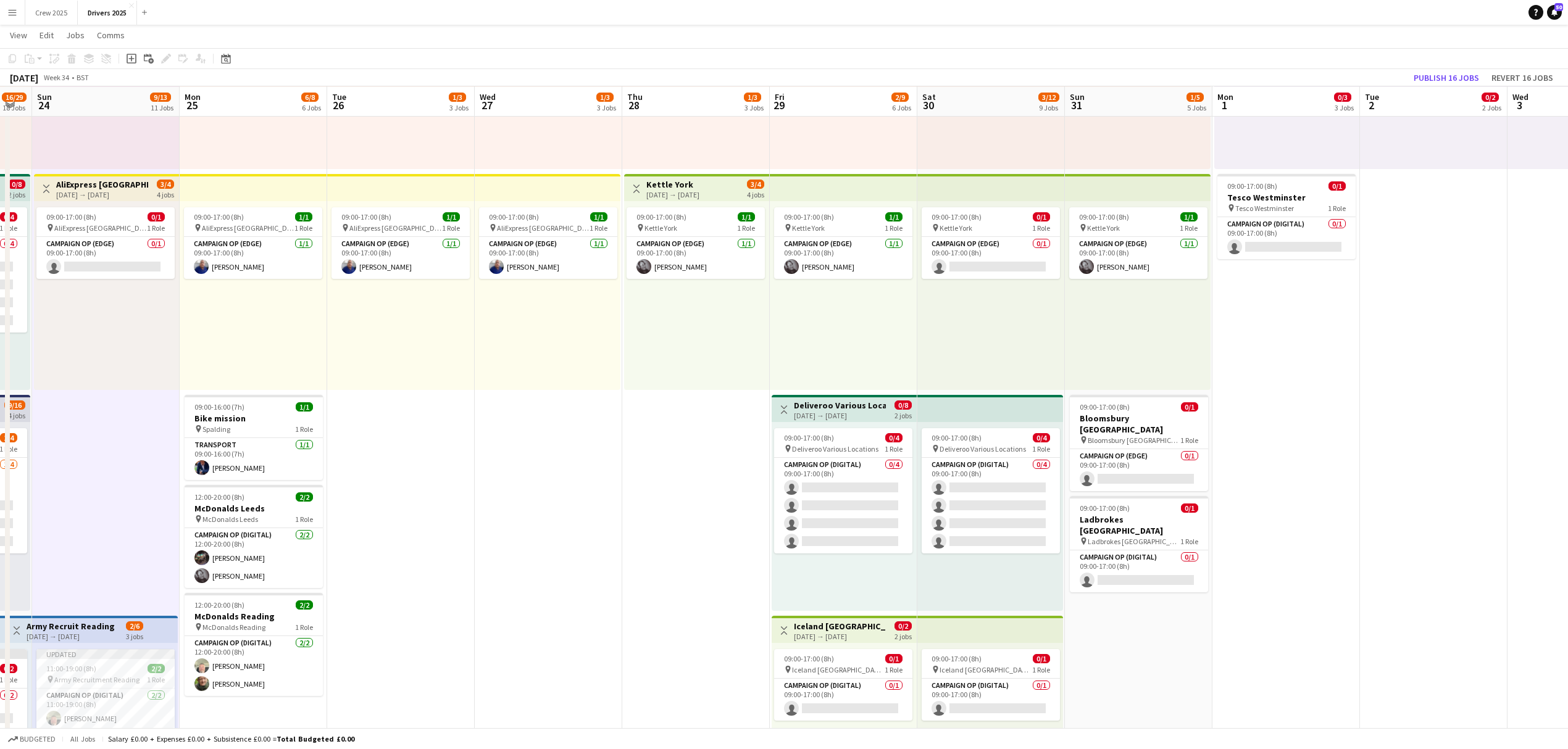
drag, startPoint x: 1109, startPoint y: 616, endPoint x: 706, endPoint y: 655, distance: 404.9
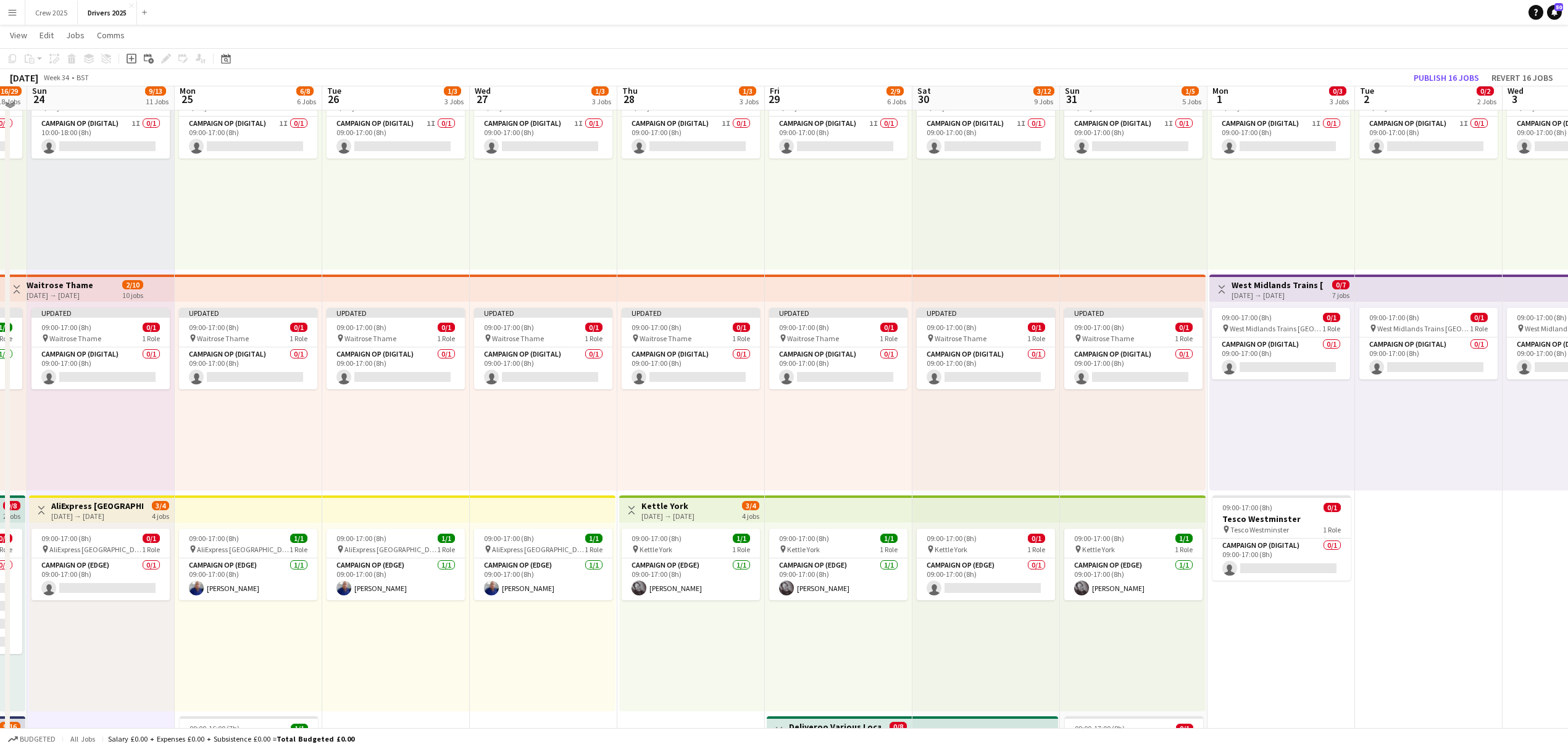
scroll to position [82, 0]
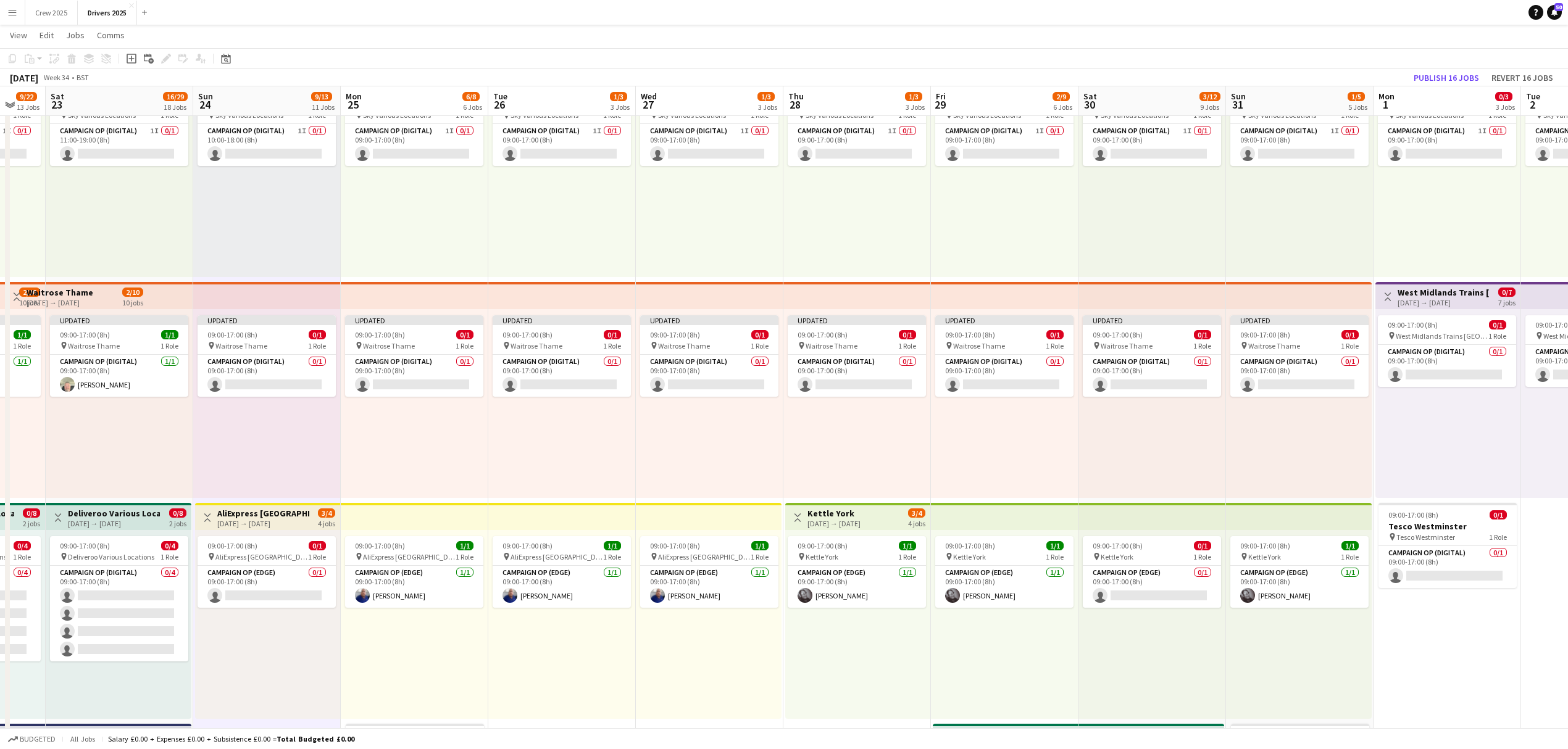
drag, startPoint x: 566, startPoint y: 482, endPoint x: 1296, endPoint y: 480, distance: 730.0
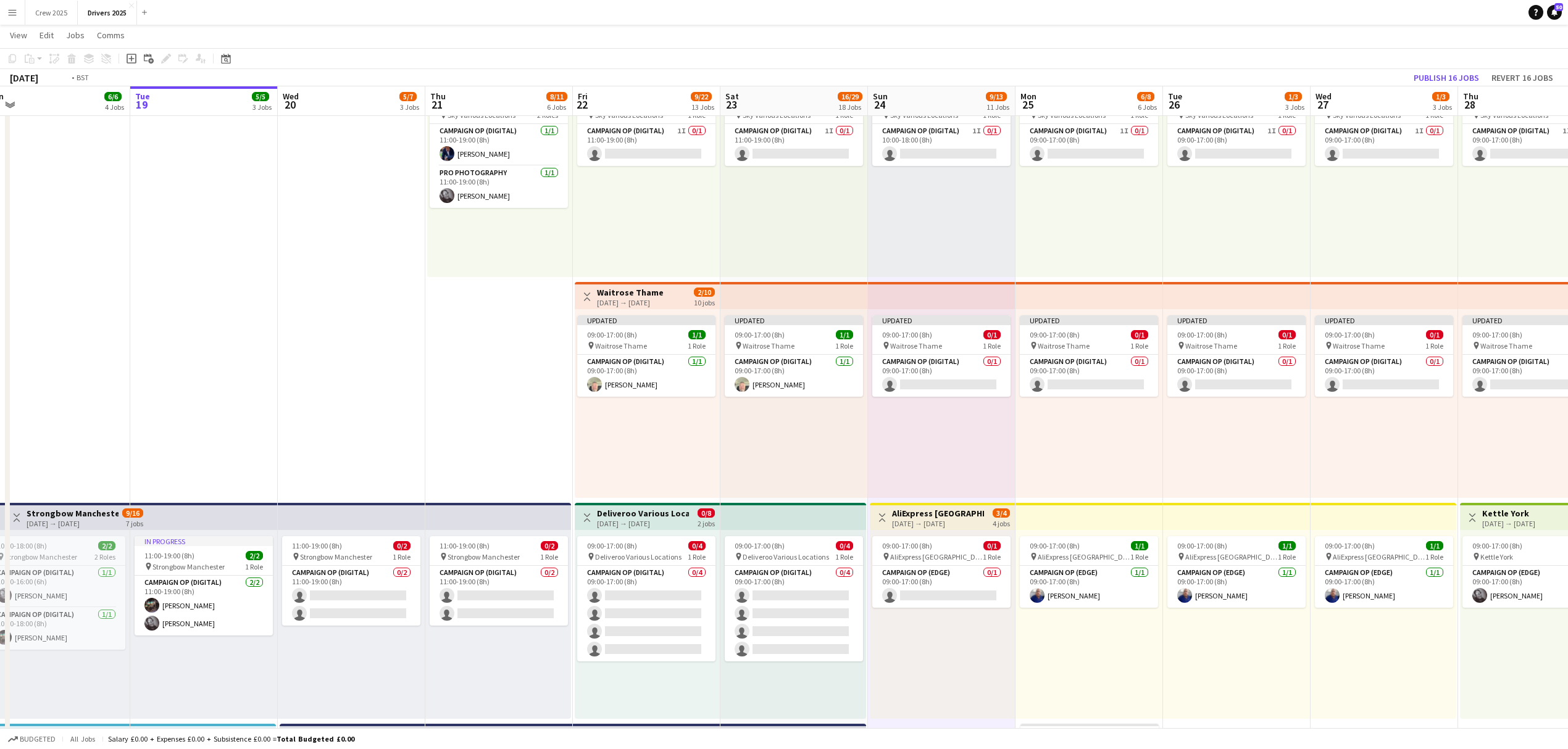
scroll to position [0, 300]
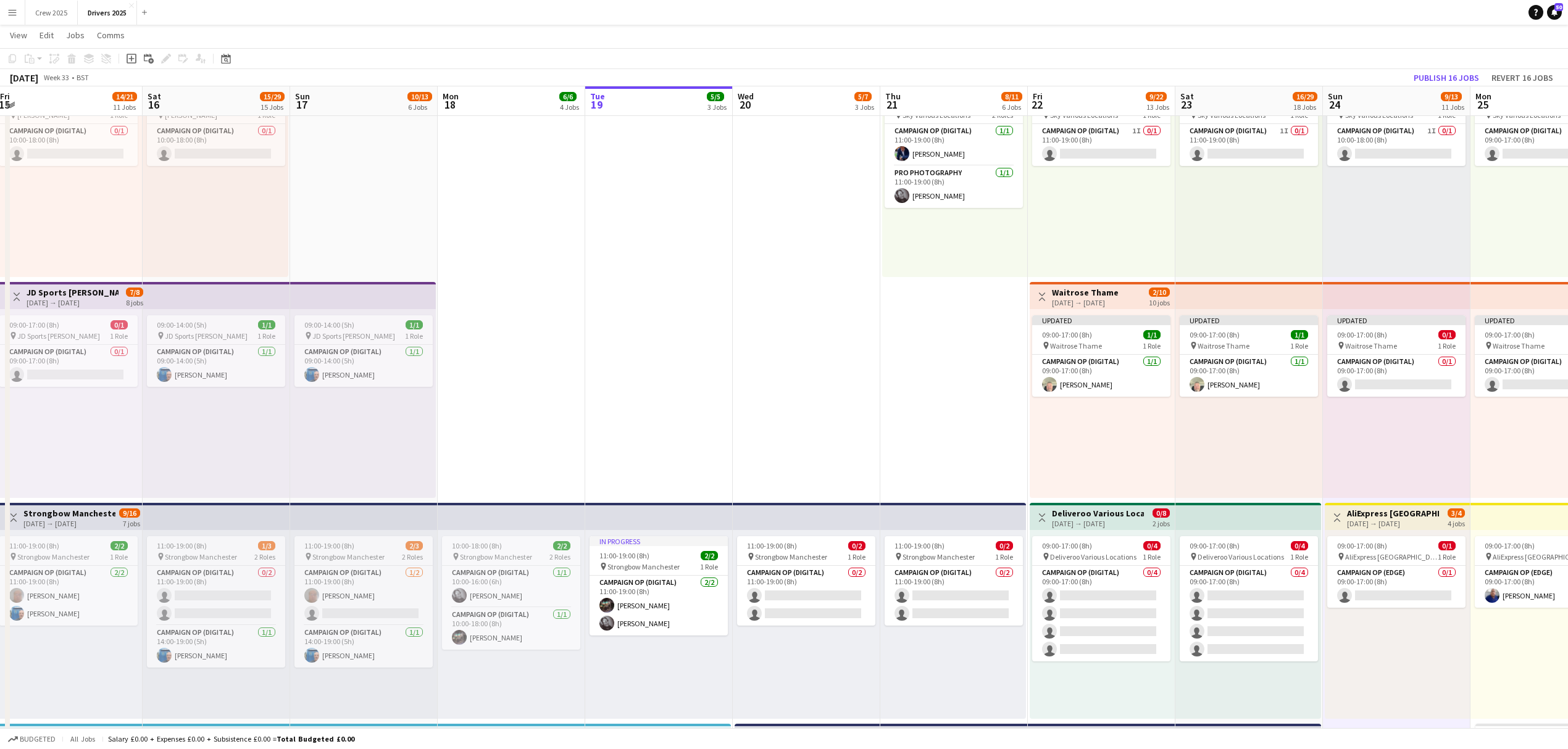
drag, startPoint x: 599, startPoint y: 468, endPoint x: 1126, endPoint y: 474, distance: 527.0
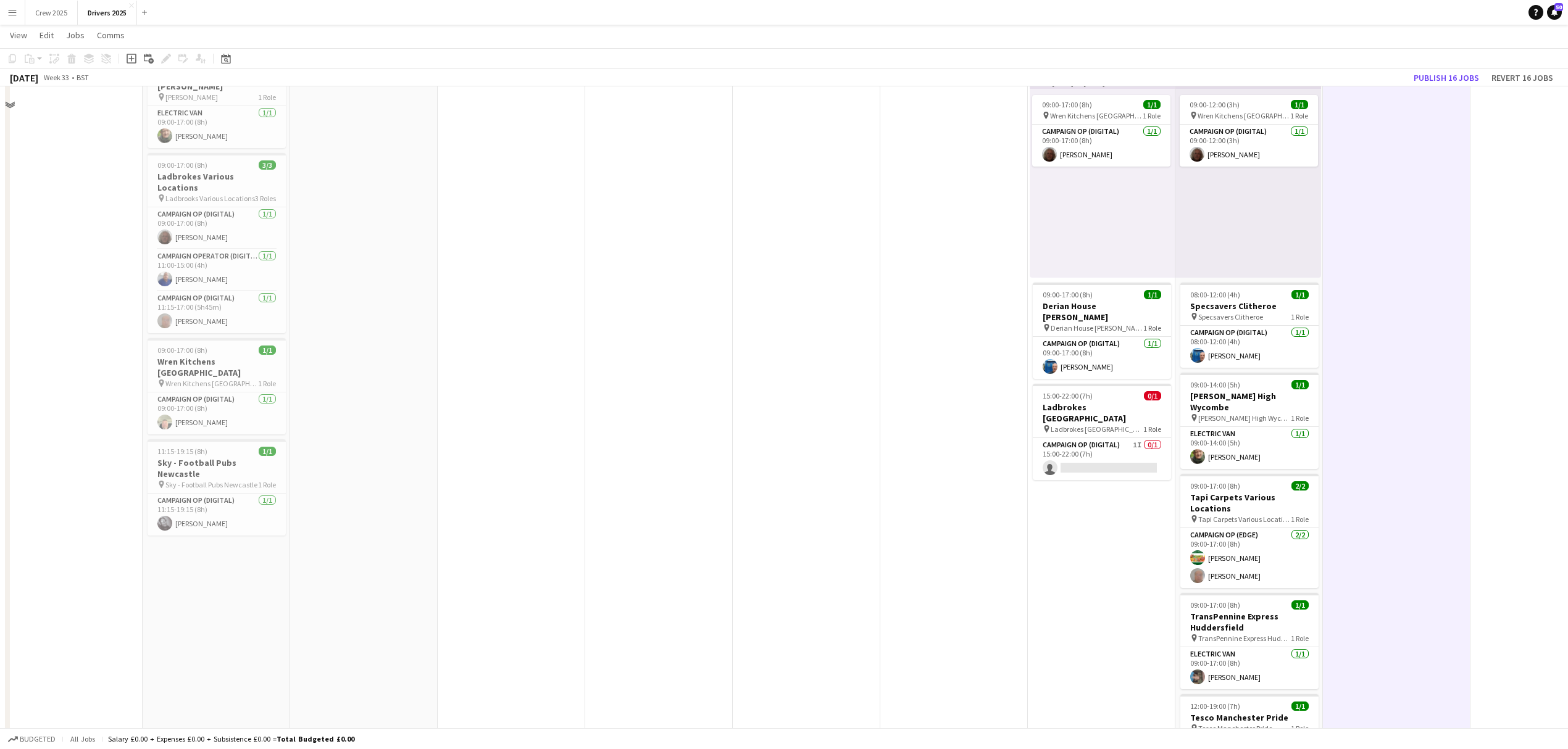
scroll to position [2550, 0]
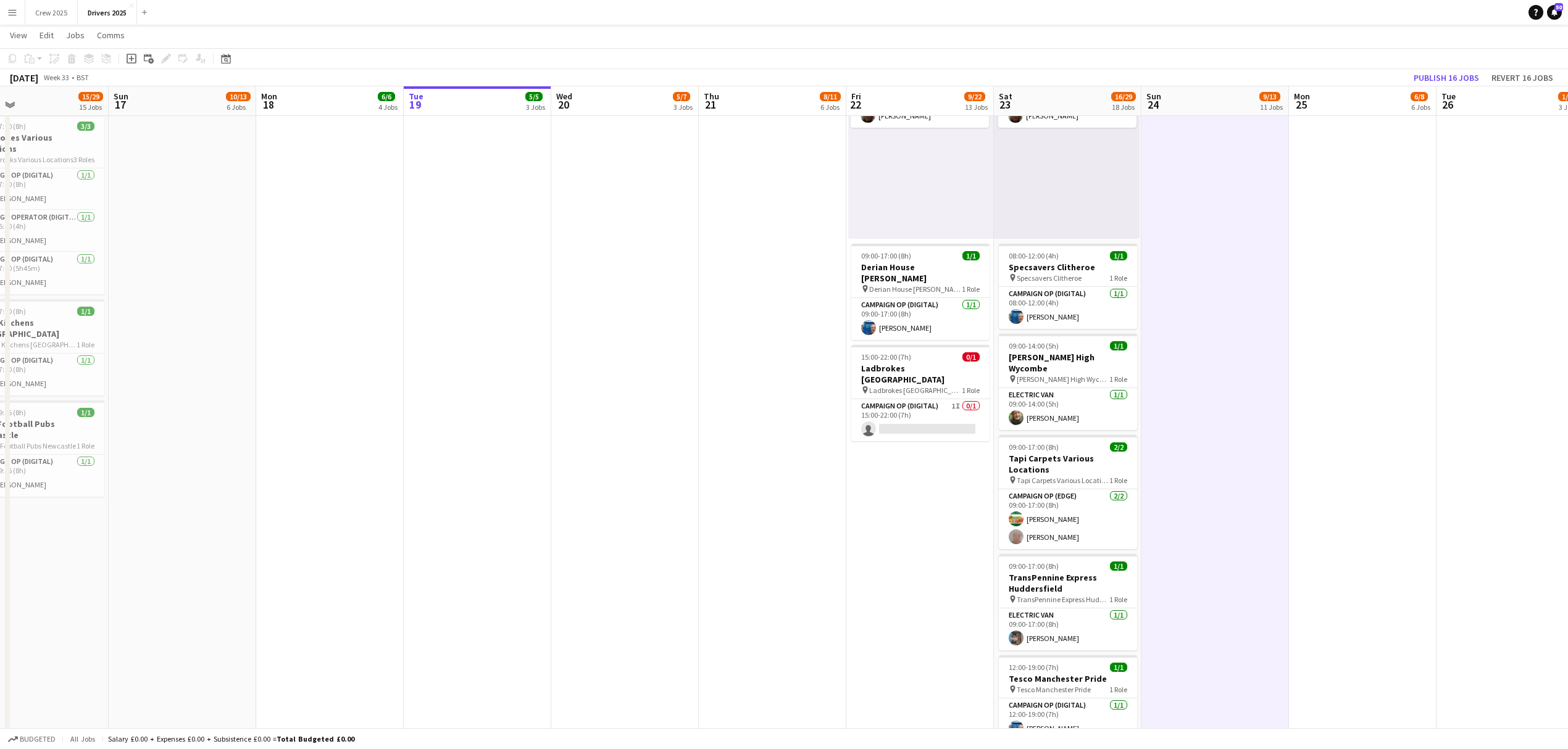
drag, startPoint x: 1104, startPoint y: 576, endPoint x: 1088, endPoint y: 612, distance: 39.4
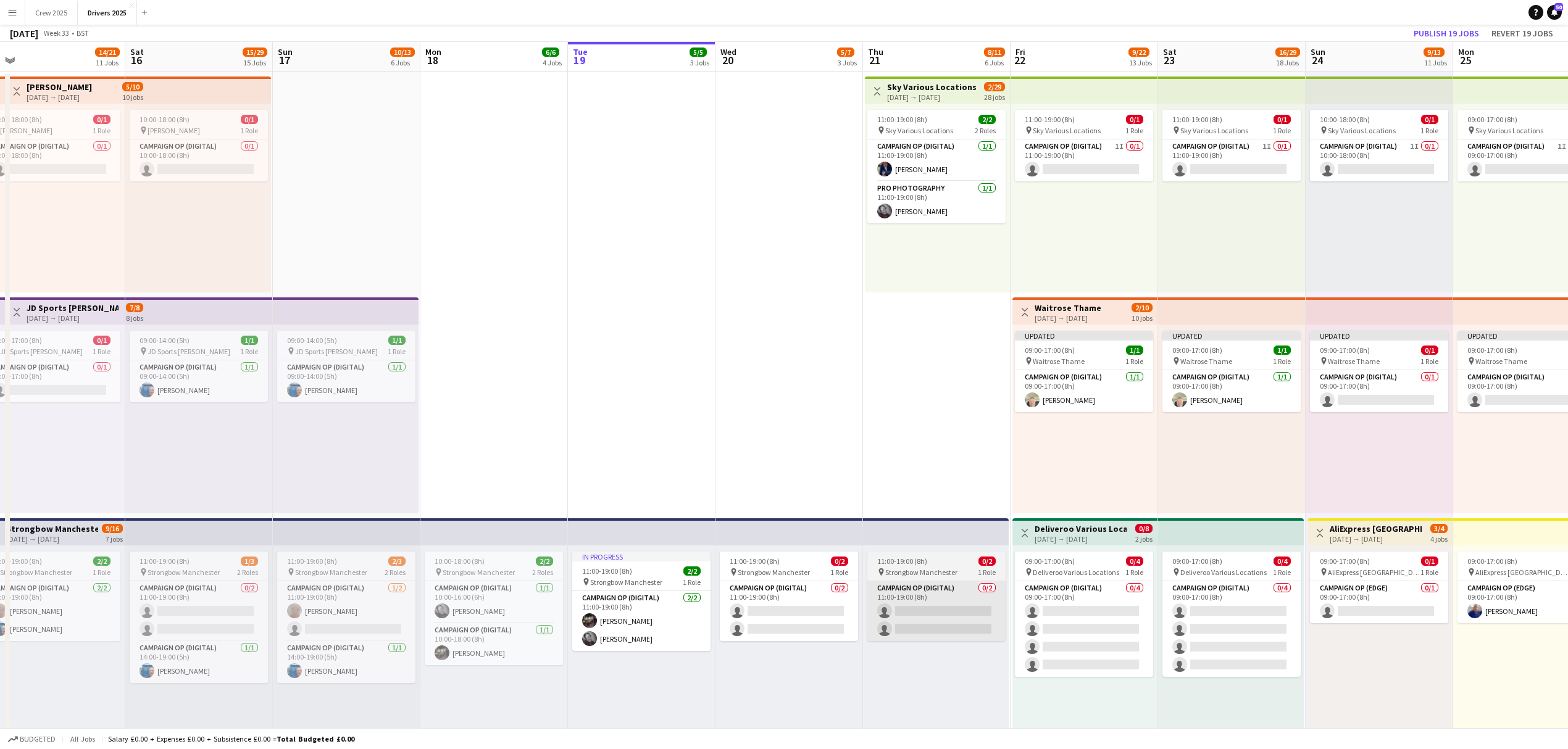
scroll to position [0, 0]
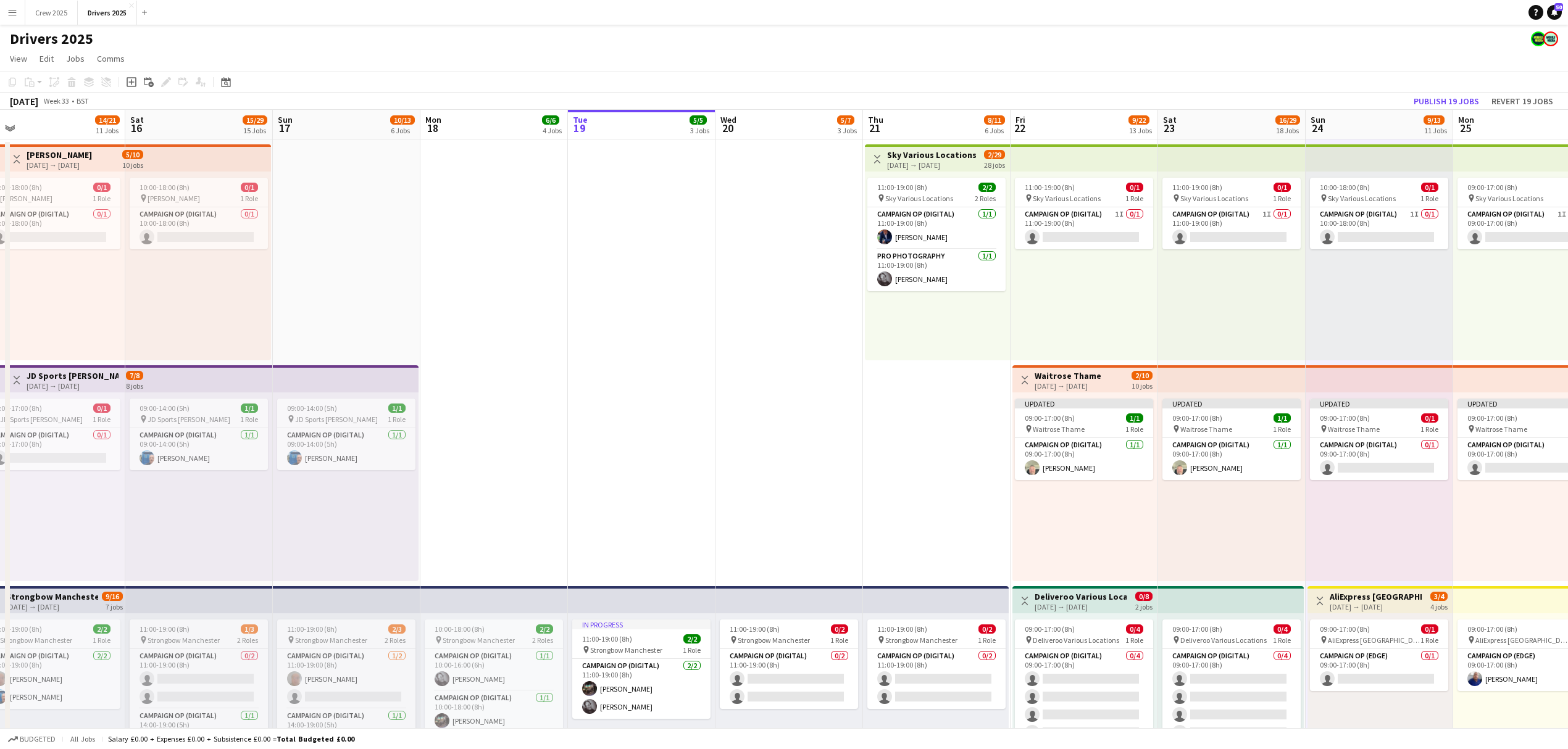
click at [946, 171] on app-top-bar "Toggle View Sky Various Locations 21-08-2025 → 17-09-2025 2/29 28 jobs" at bounding box center [937, 157] width 145 height 27
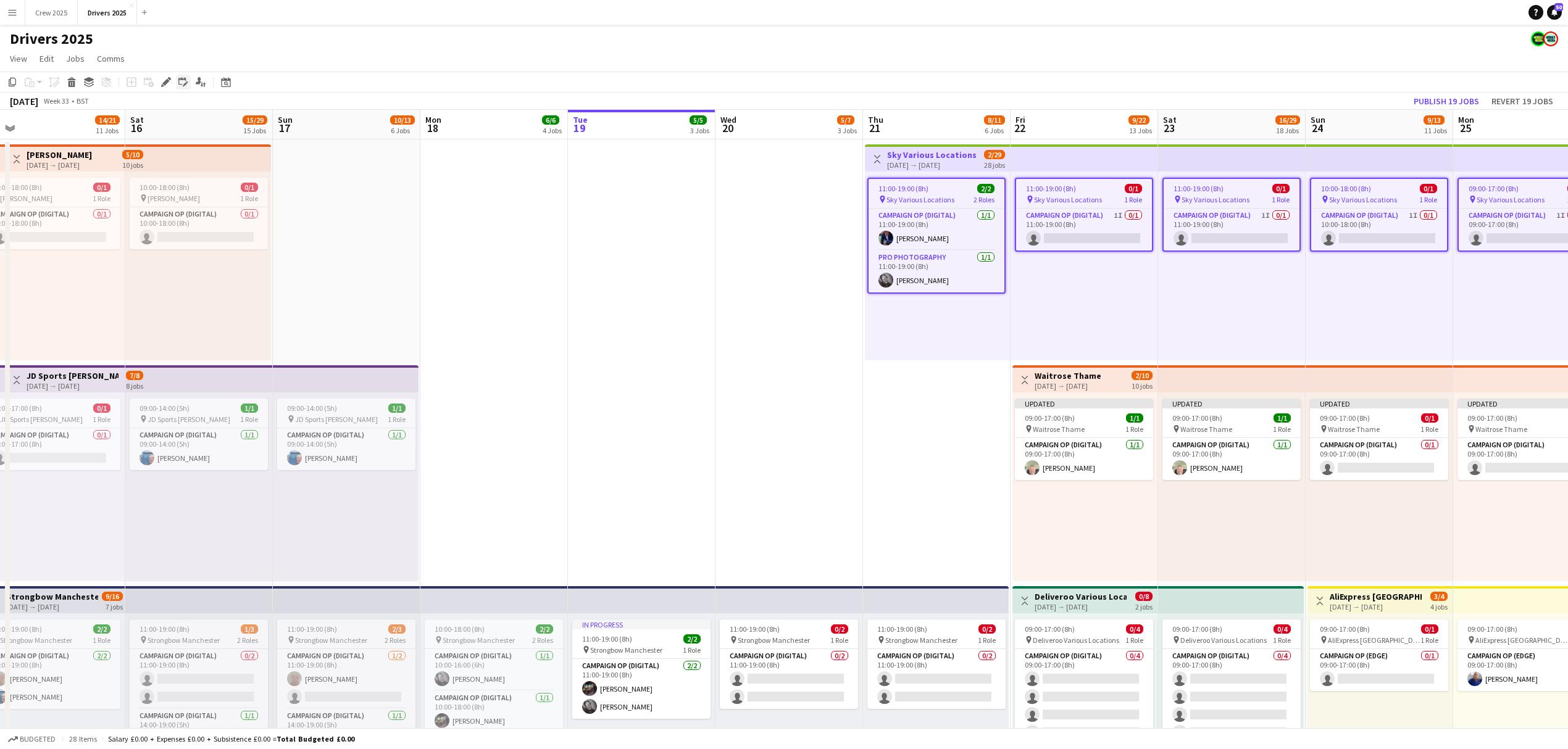
drag, startPoint x: 163, startPoint y: 78, endPoint x: 179, endPoint y: 80, distance: 16.1
click at [164, 78] on icon "Edit" at bounding box center [166, 82] width 10 height 10
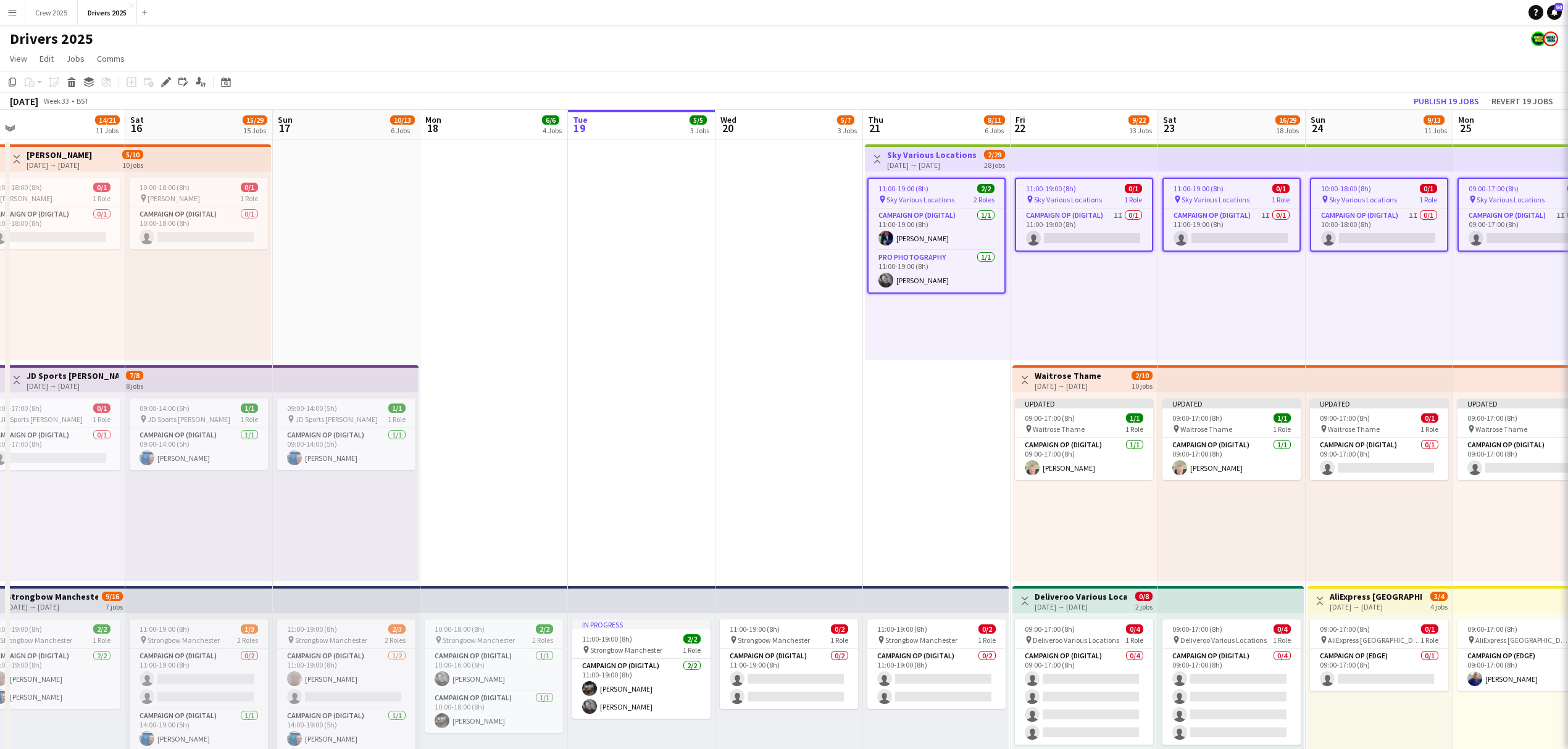
type input "**********"
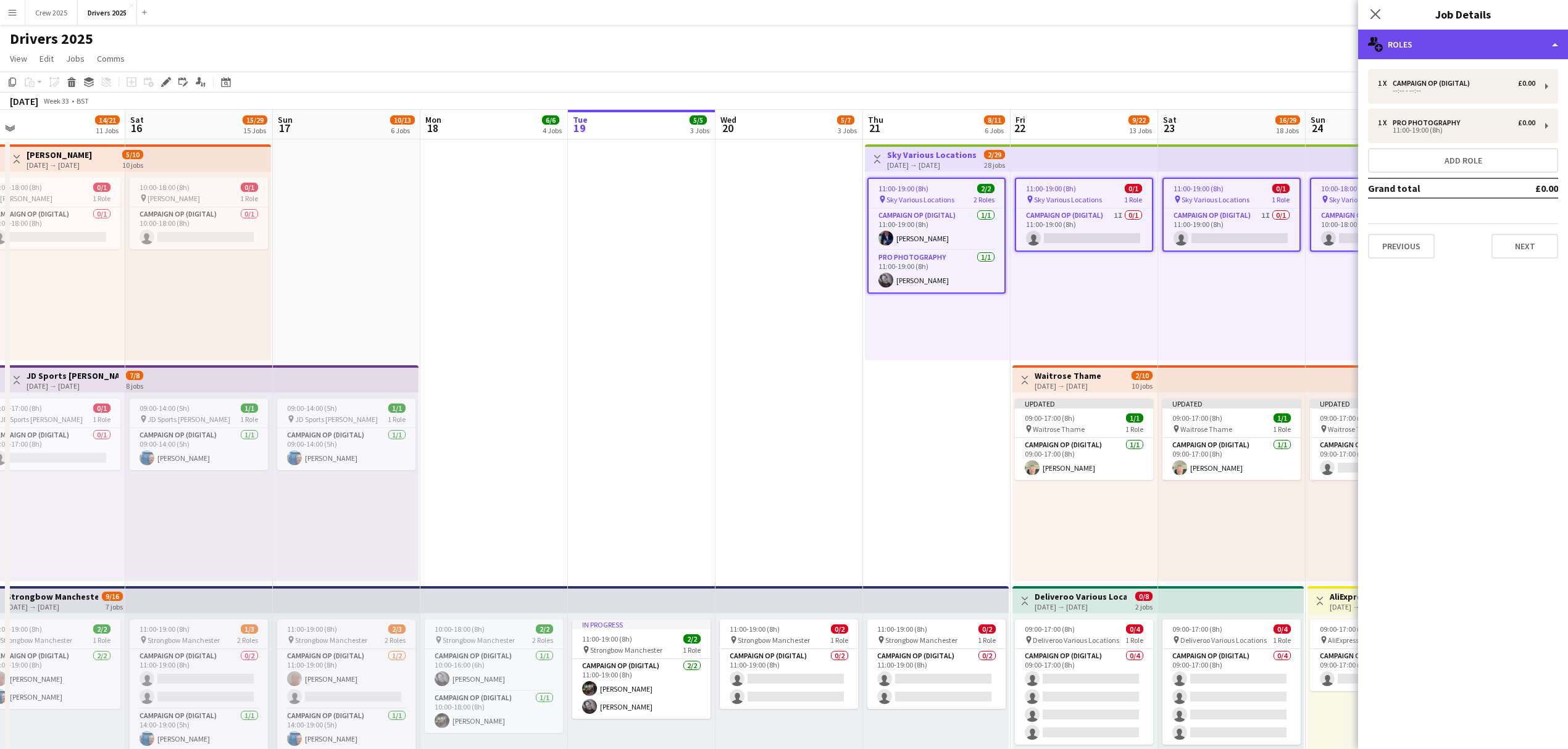
click at [1438, 48] on div "multiple-users-add Roles" at bounding box center [1463, 44] width 210 height 29
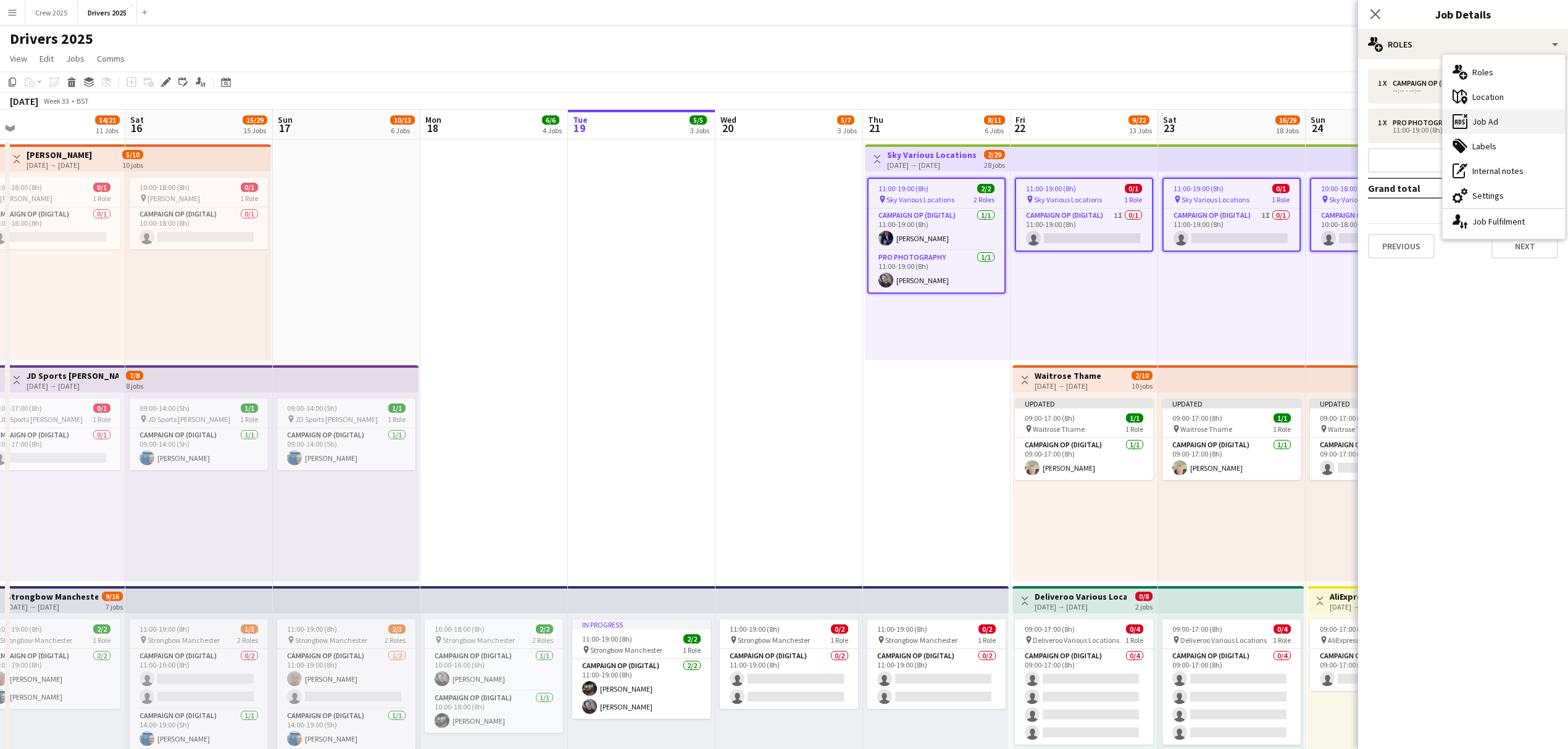
click at [1544, 122] on div "ads-window Job Ad" at bounding box center [1504, 121] width 122 height 24
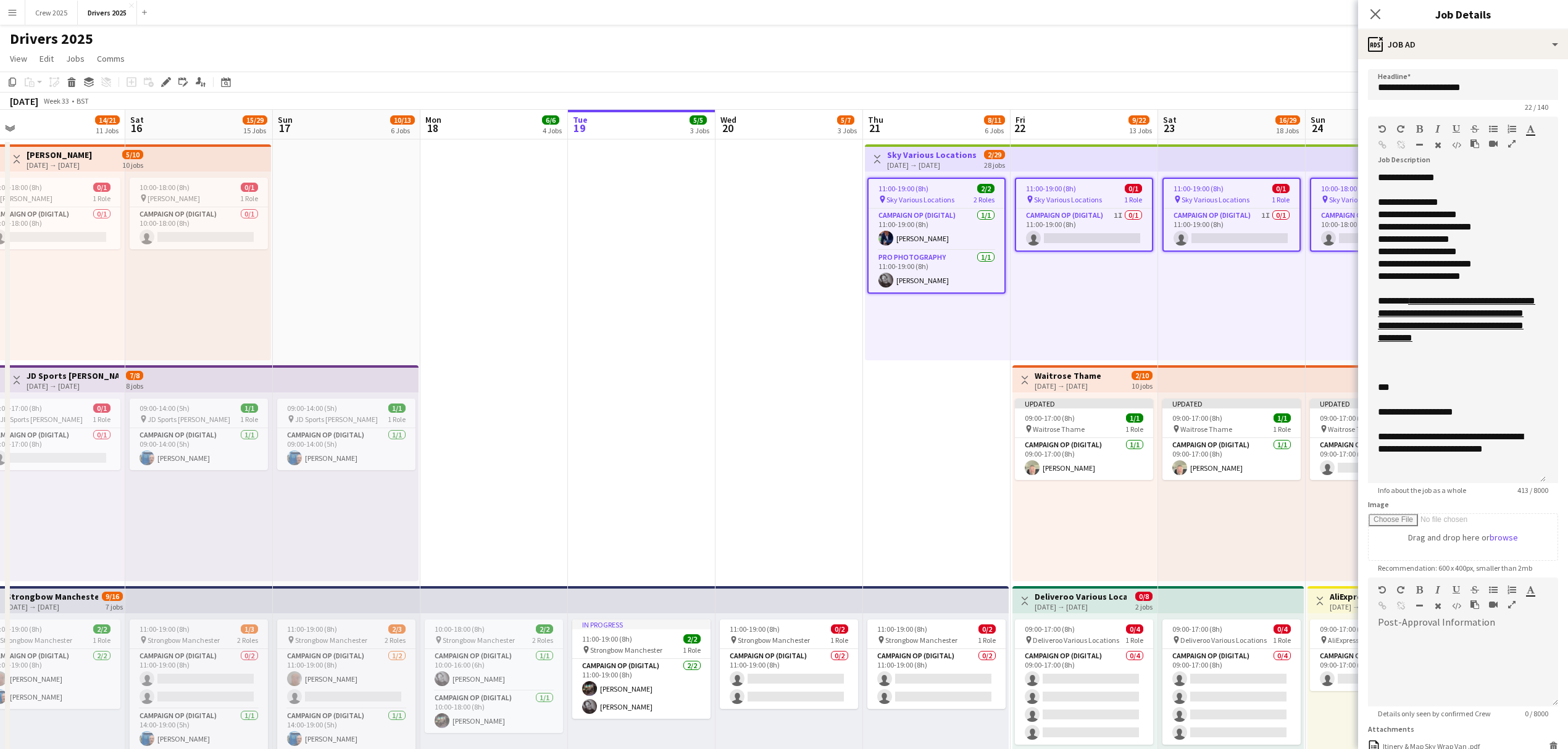
drag, startPoint x: 1543, startPoint y: 239, endPoint x: 1532, endPoint y: 479, distance: 240.3
click at [1532, 479] on div "**********" at bounding box center [1457, 327] width 177 height 311
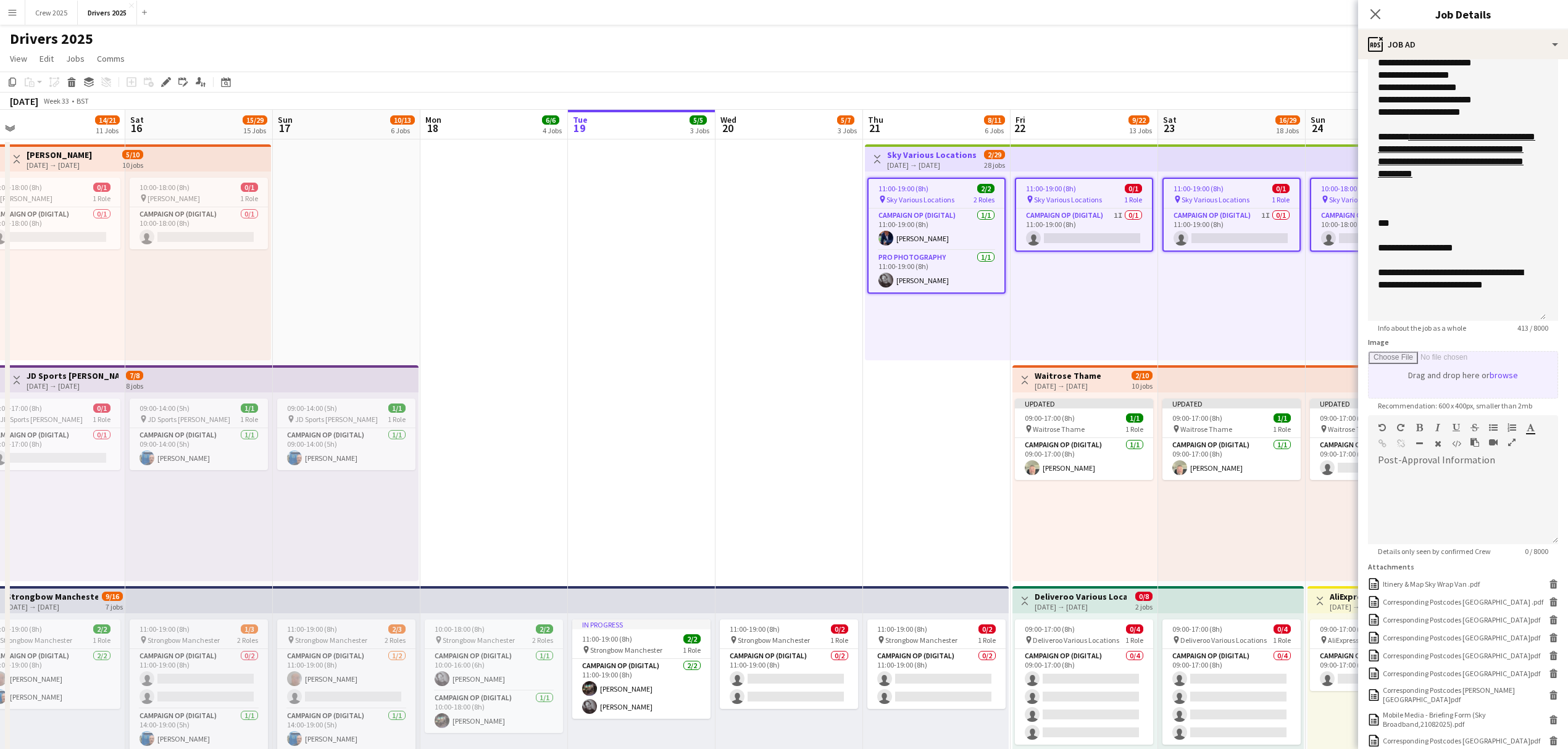
scroll to position [246, 0]
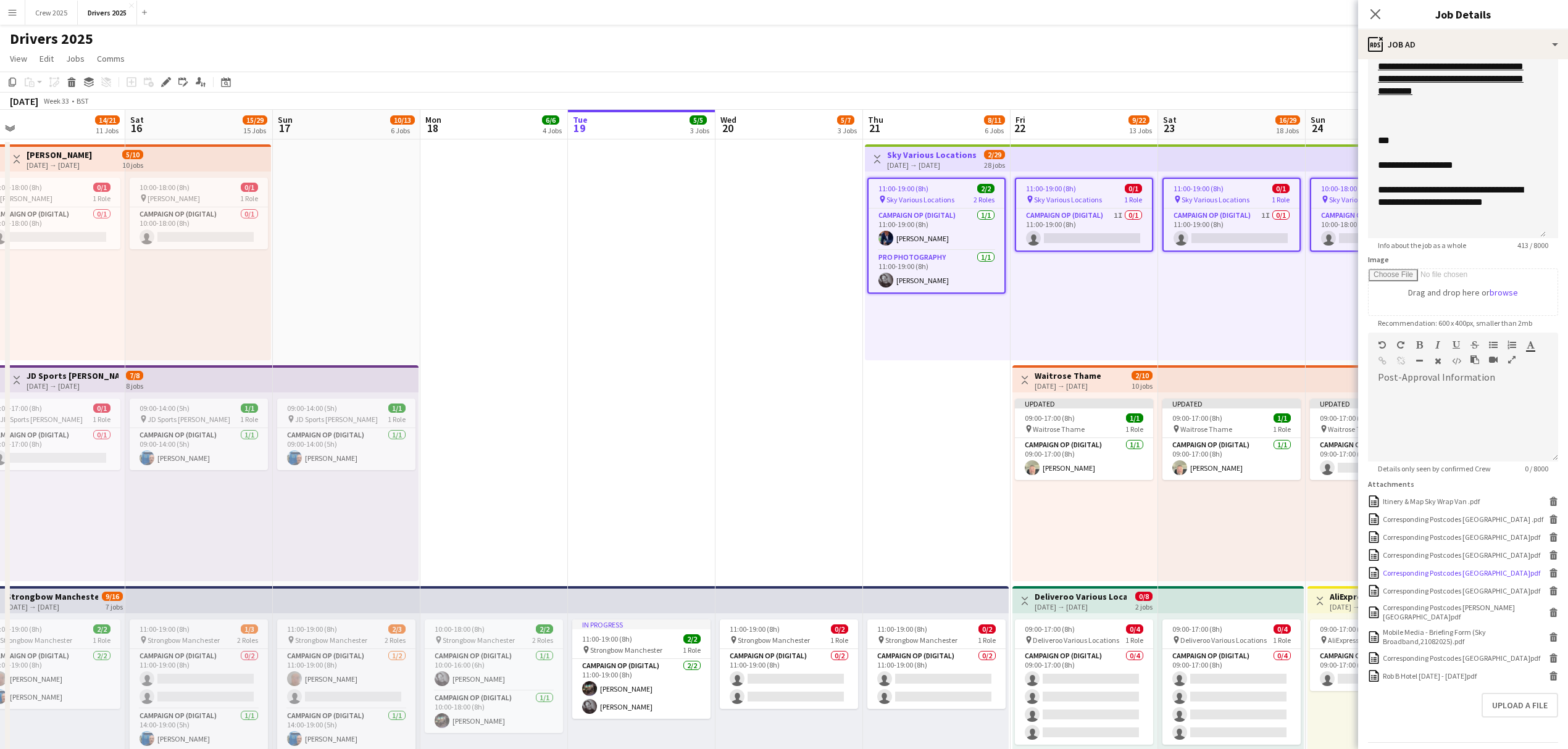
click at [1454, 573] on div "Corresponding Postcodes [GEOGRAPHIC_DATA]pdf" at bounding box center [1461, 573] width 157 height 9
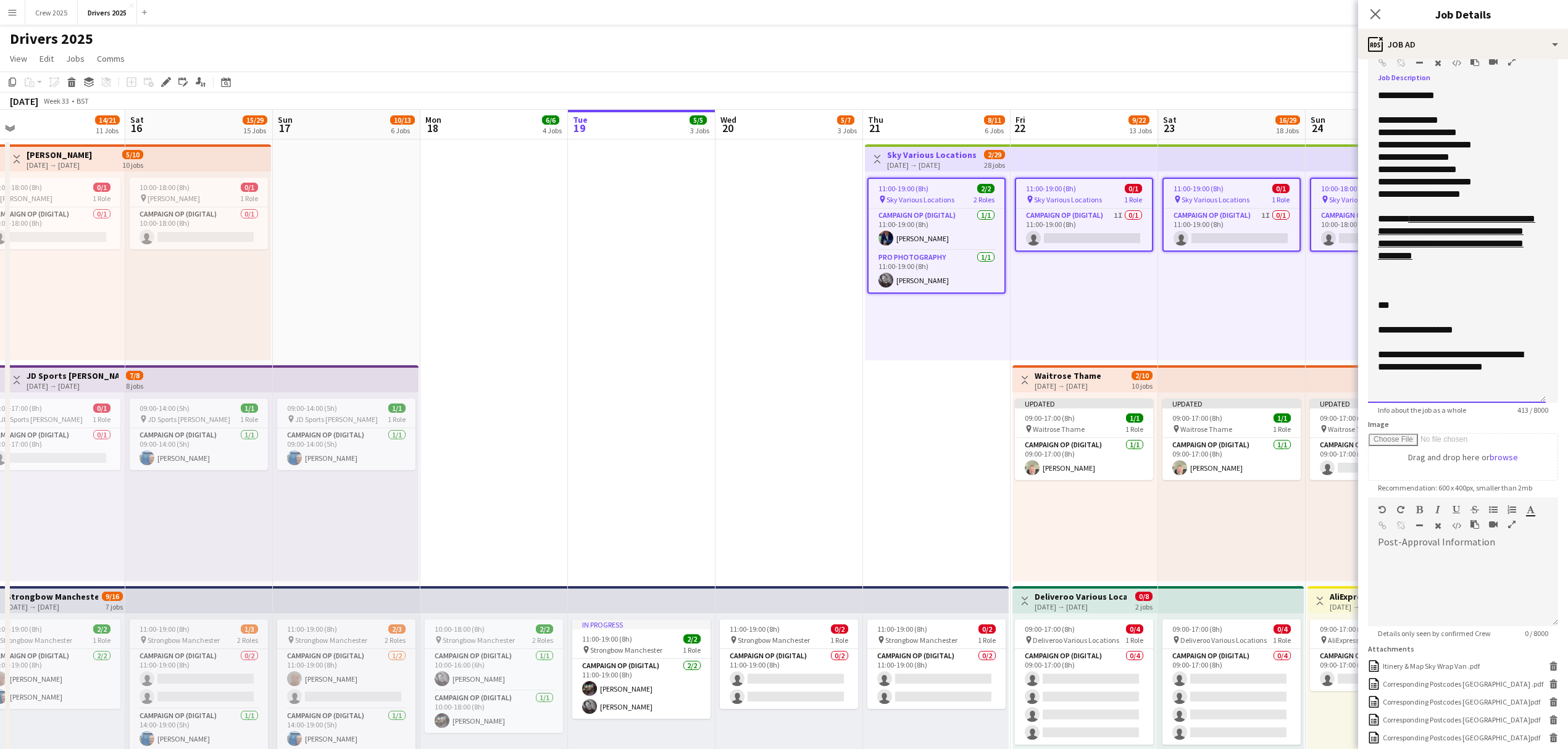
click at [1404, 260] on link "**********" at bounding box center [1456, 237] width 157 height 46
click at [1416, 259] on link "**********" at bounding box center [1456, 237] width 157 height 46
click at [1423, 260] on link "**********" at bounding box center [1456, 237] width 157 height 46
drag, startPoint x: 1492, startPoint y: 287, endPoint x: 1364, endPoint y: 237, distance: 137.4
click at [1364, 237] on form "**********" at bounding box center [1463, 464] width 210 height 955
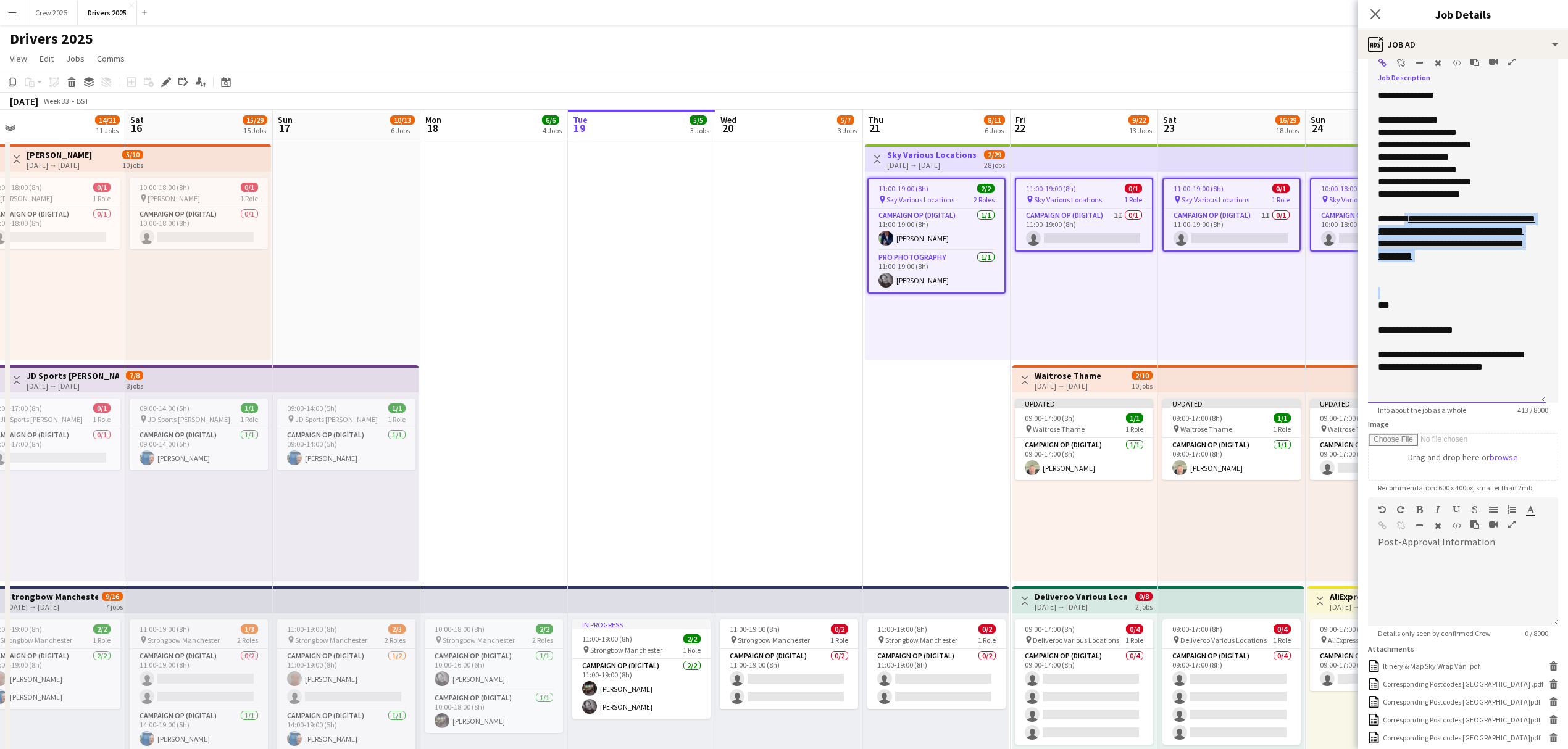
copy div "**********"
click at [1468, 667] on div "Itinery & Map Sky Wrap Van .pdf" at bounding box center [1430, 665] width 97 height 9
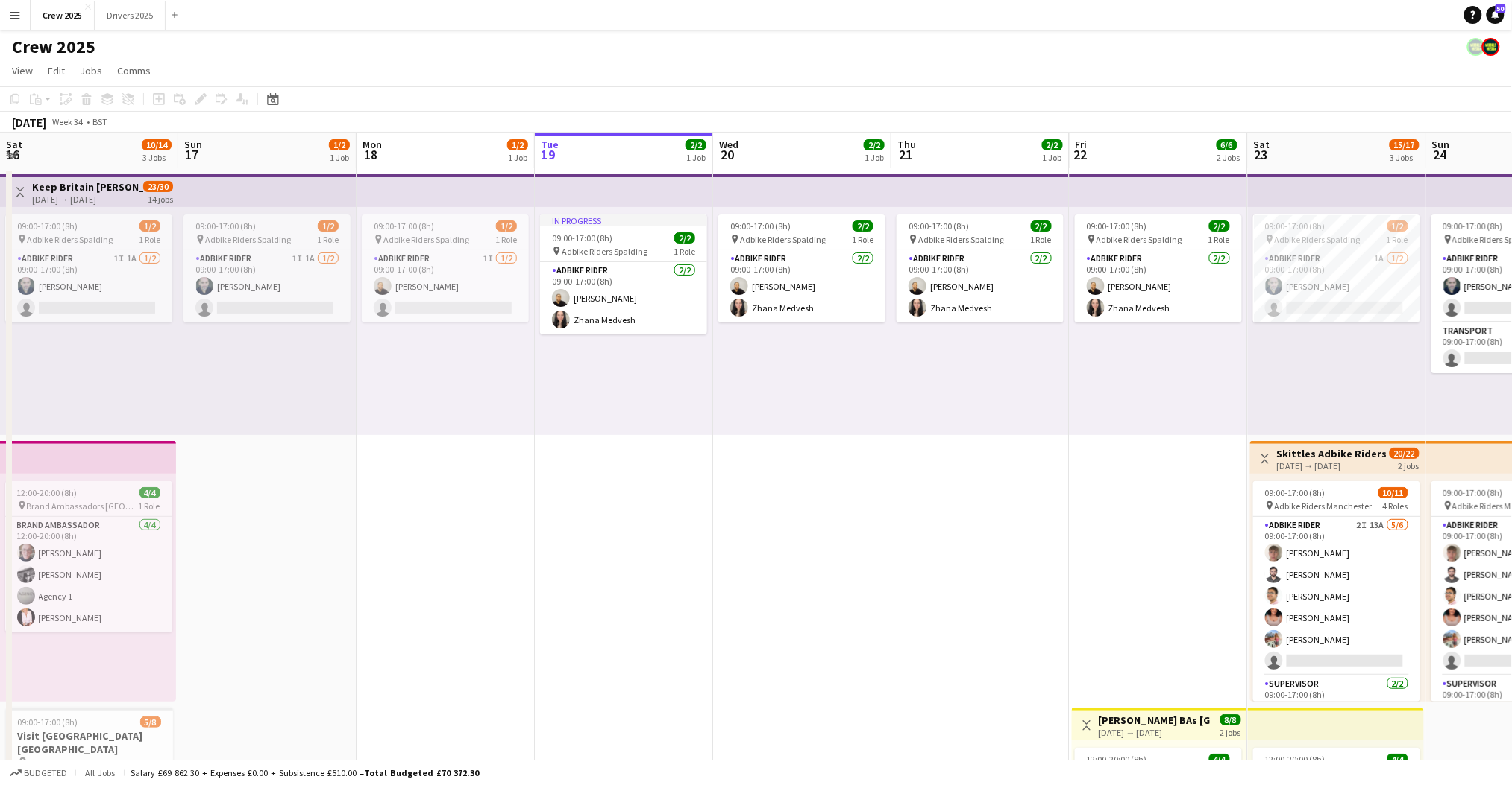
scroll to position [0, 357]
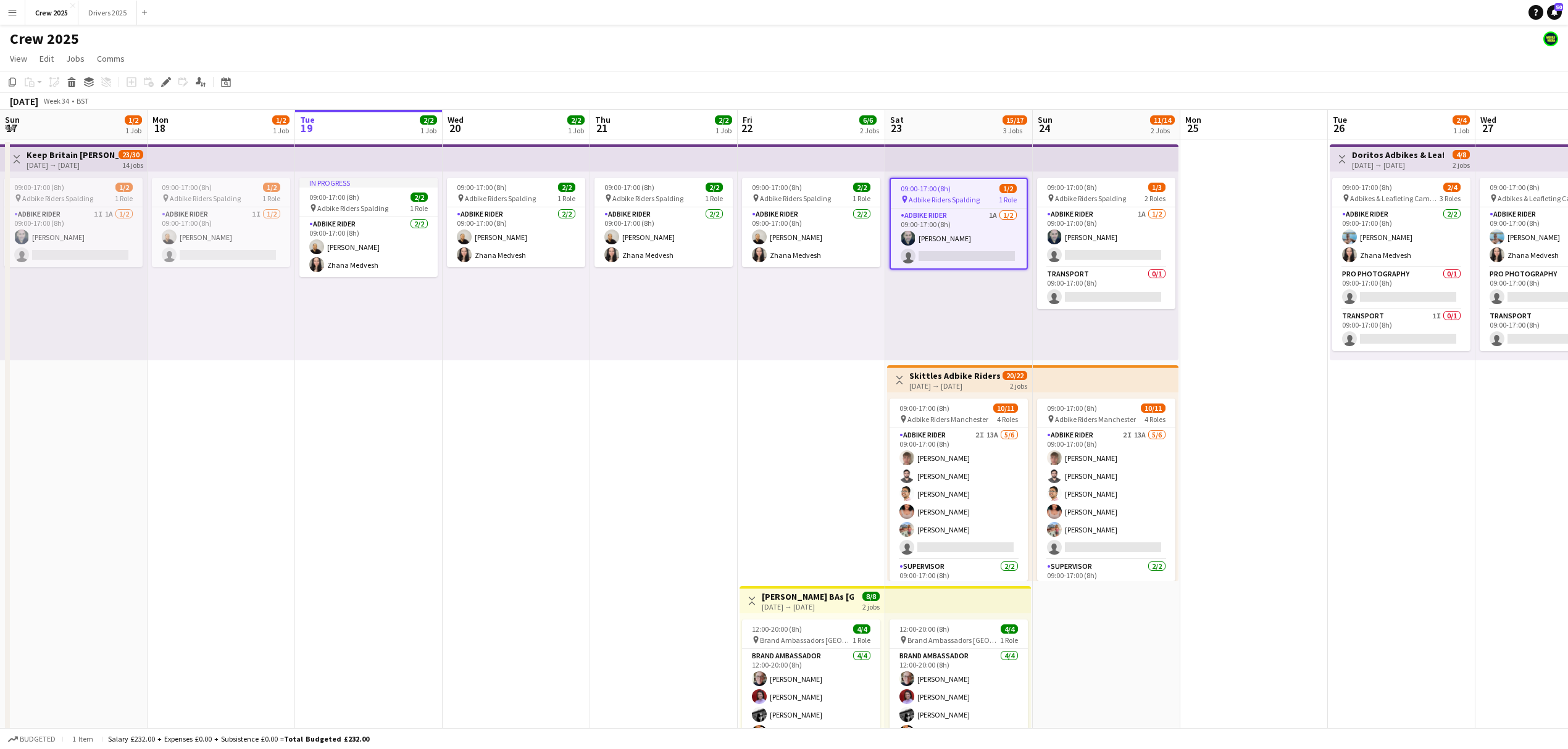
scroll to position [0, 492]
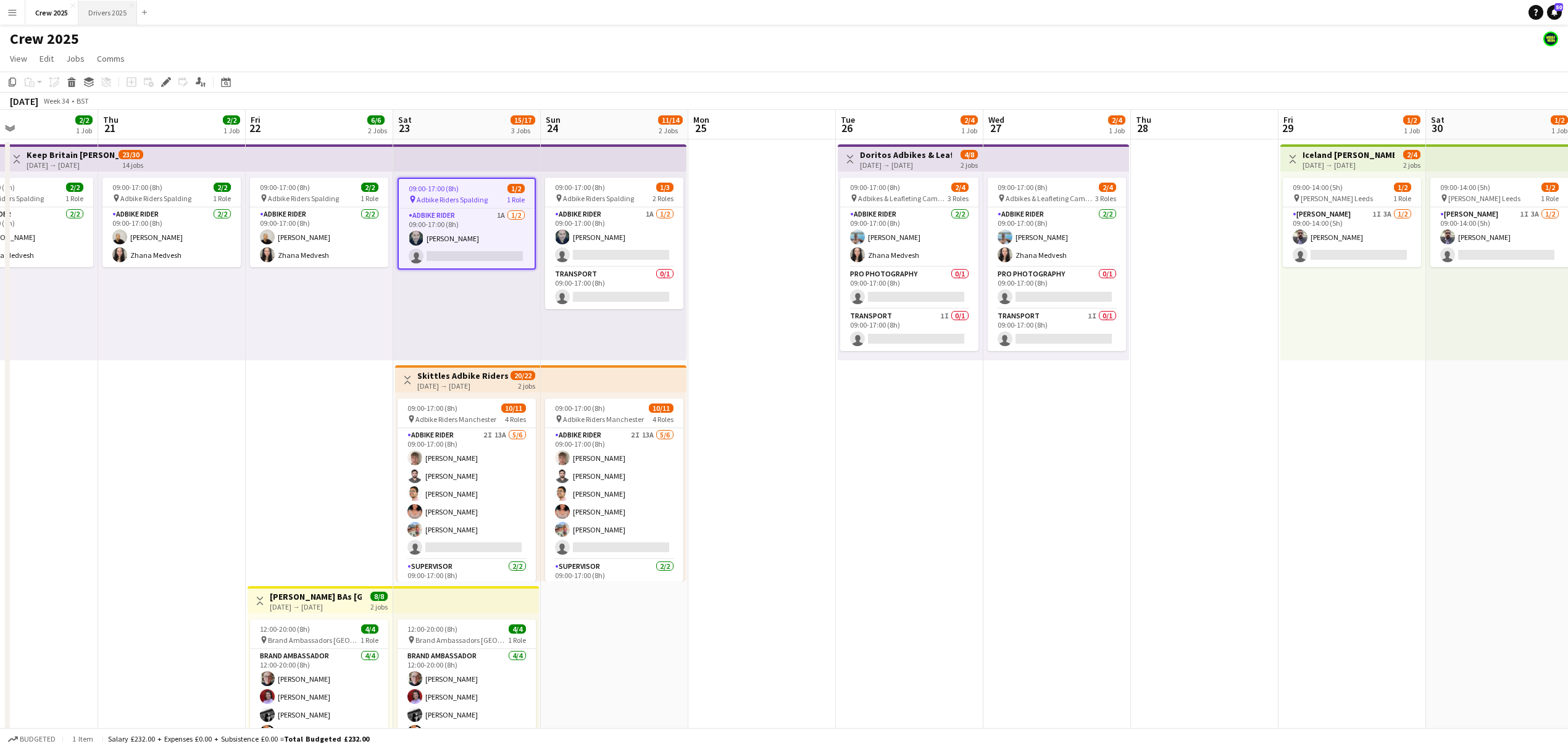
click at [109, 17] on button "Drivers 2025 Close" at bounding box center [107, 13] width 59 height 24
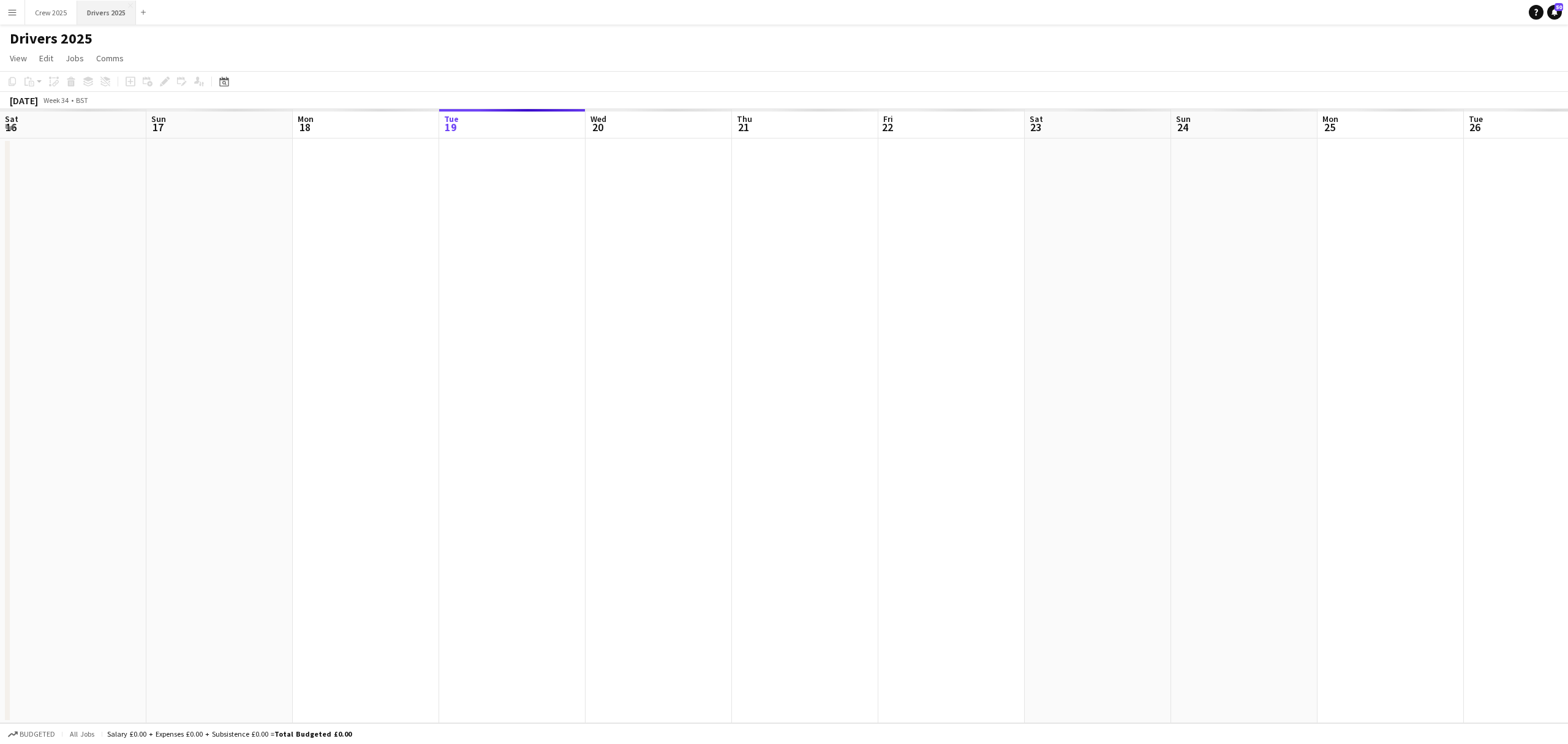
scroll to position [0, 293]
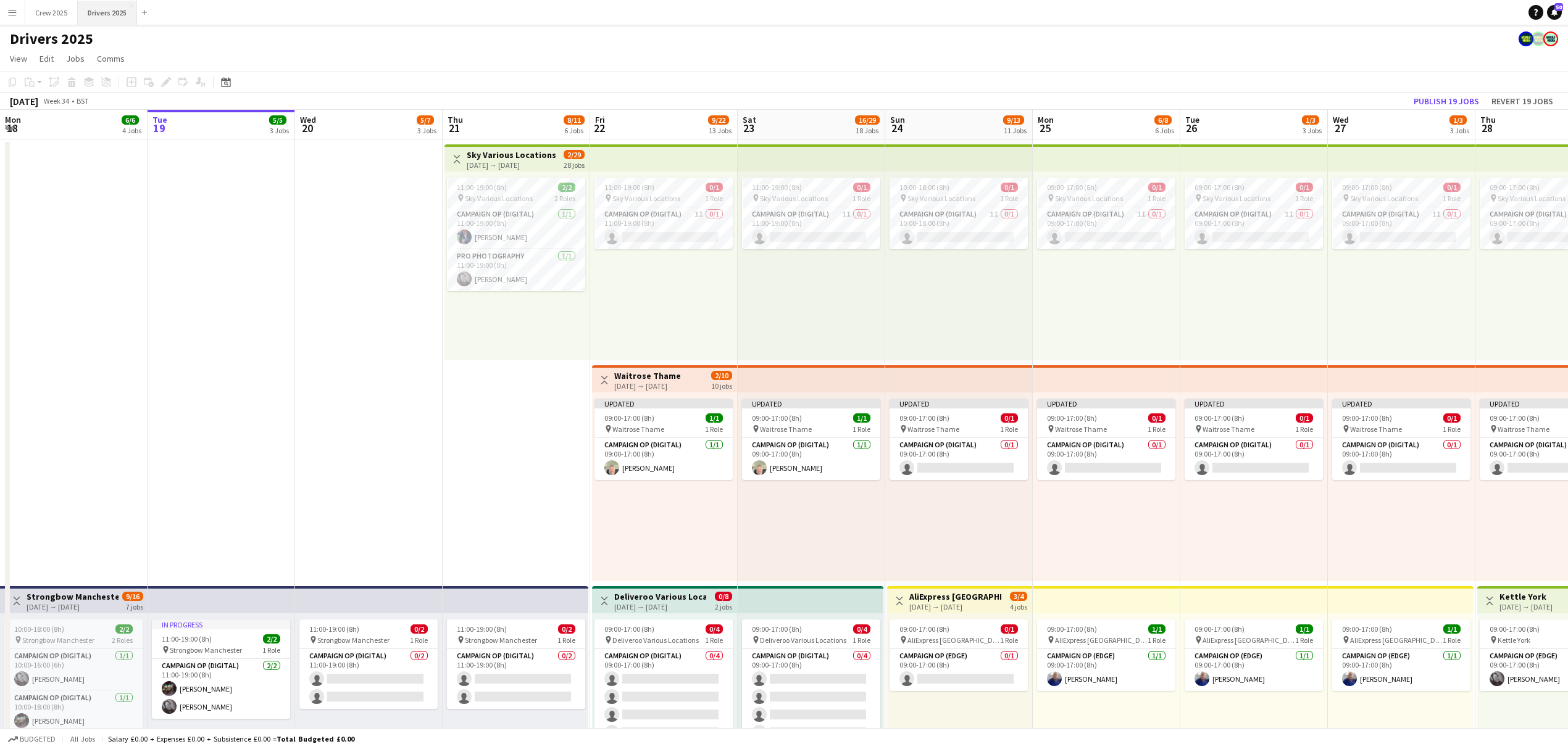
click at [97, 15] on button "Drivers 2025 Close" at bounding box center [107, 13] width 59 height 24
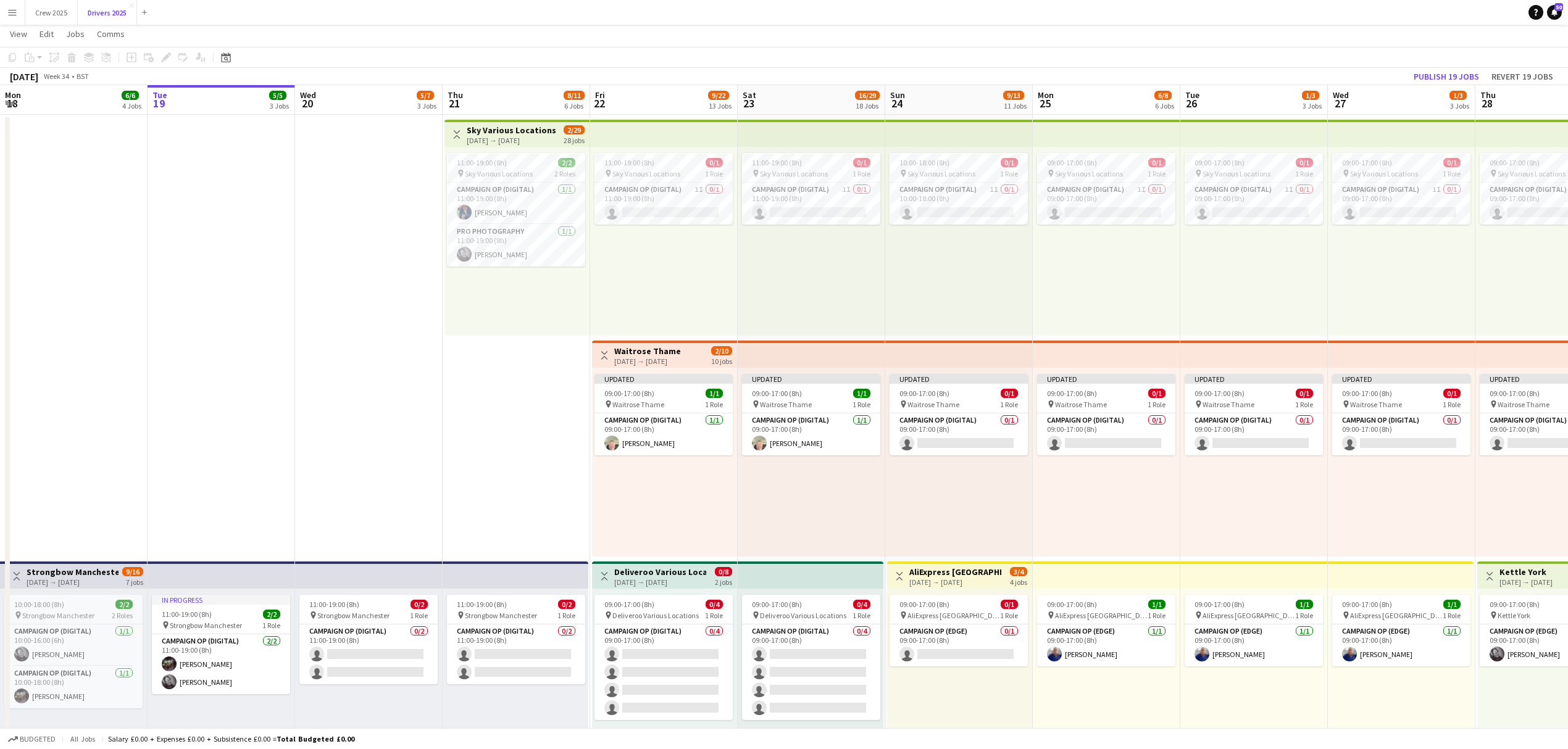
scroll to position [0, 0]
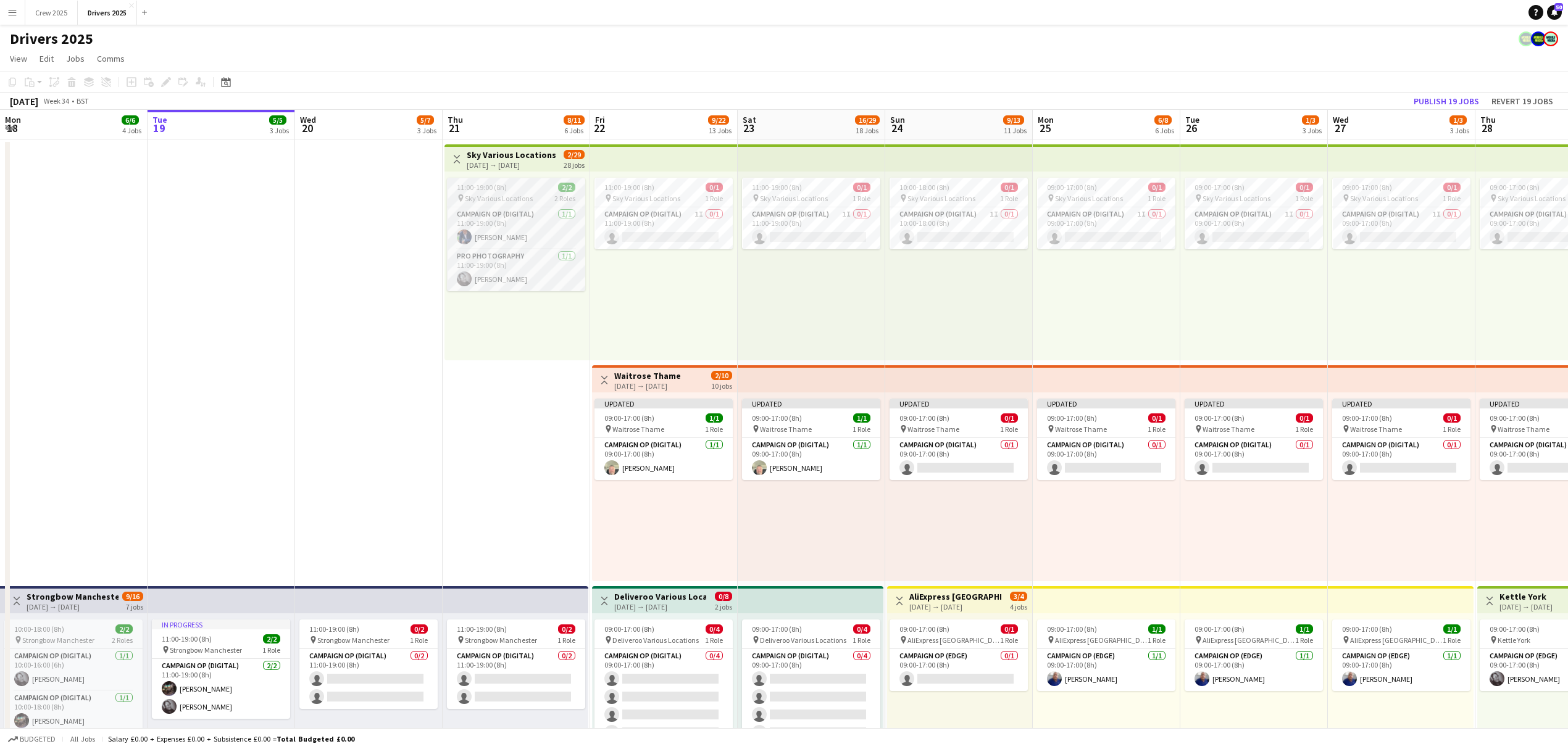
click at [510, 188] on div "11:00-19:00 (8h) 2/2" at bounding box center [516, 187] width 138 height 9
click at [167, 82] on icon at bounding box center [165, 82] width 7 height 7
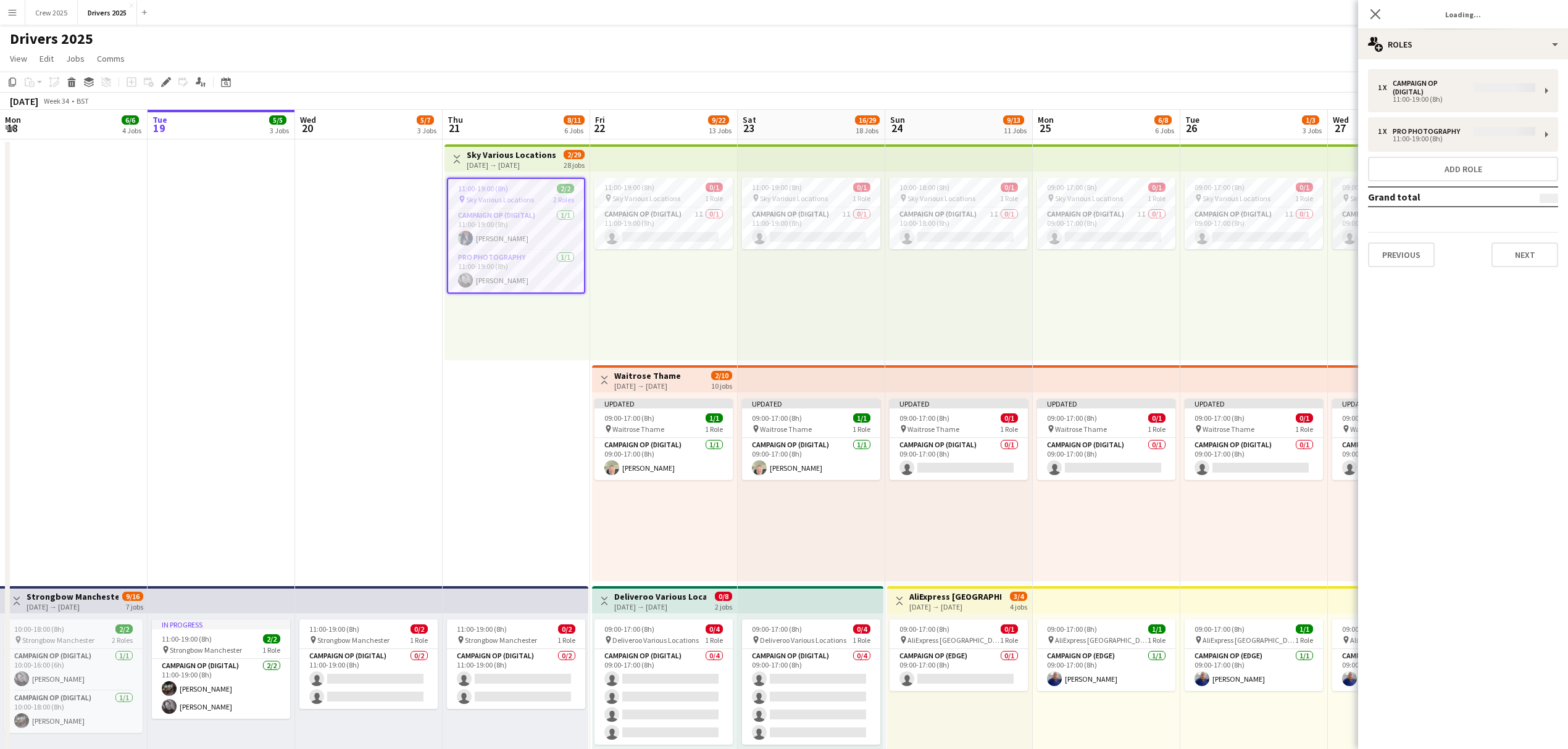
type input "**********"
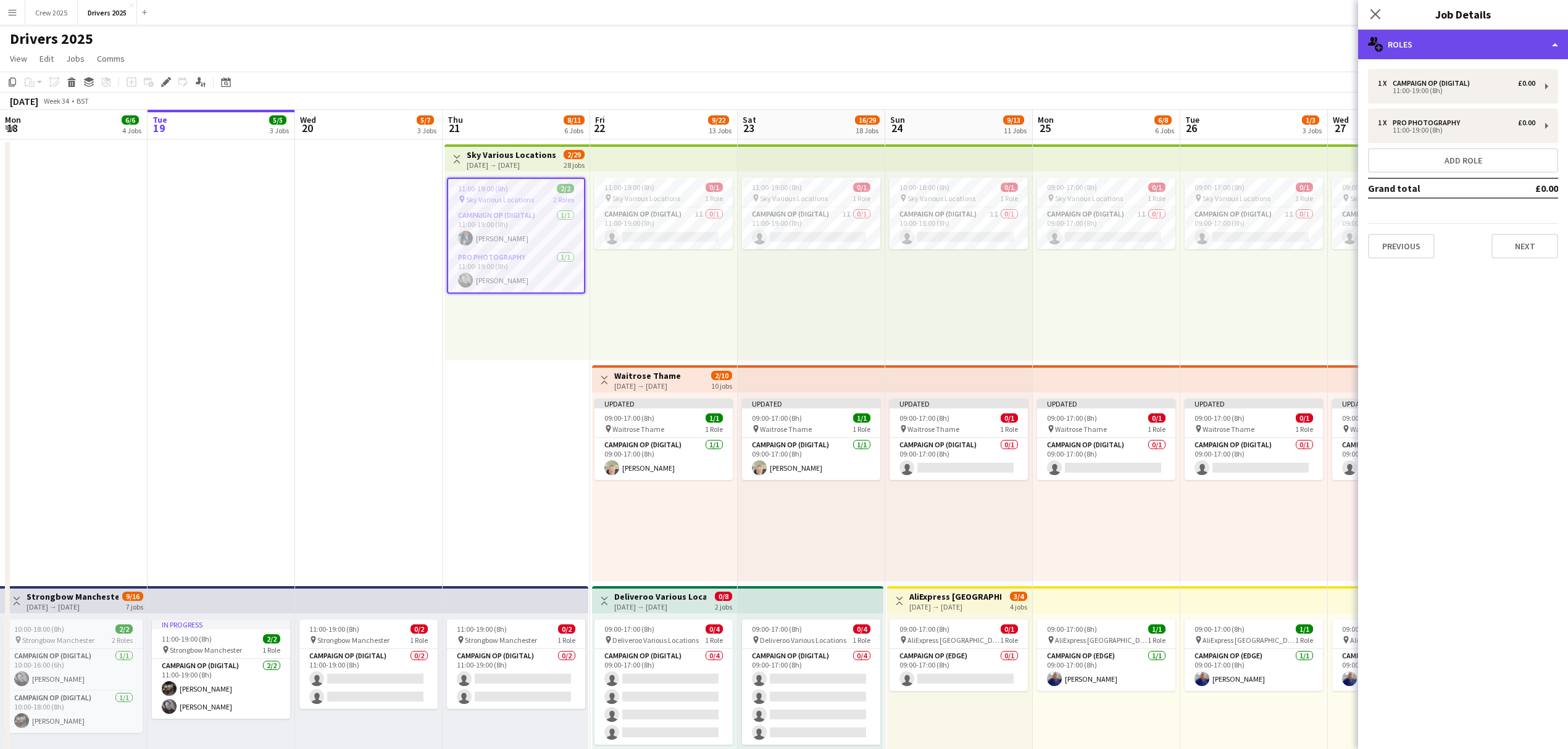
click at [1450, 50] on div "multiple-users-add Roles" at bounding box center [1463, 44] width 210 height 29
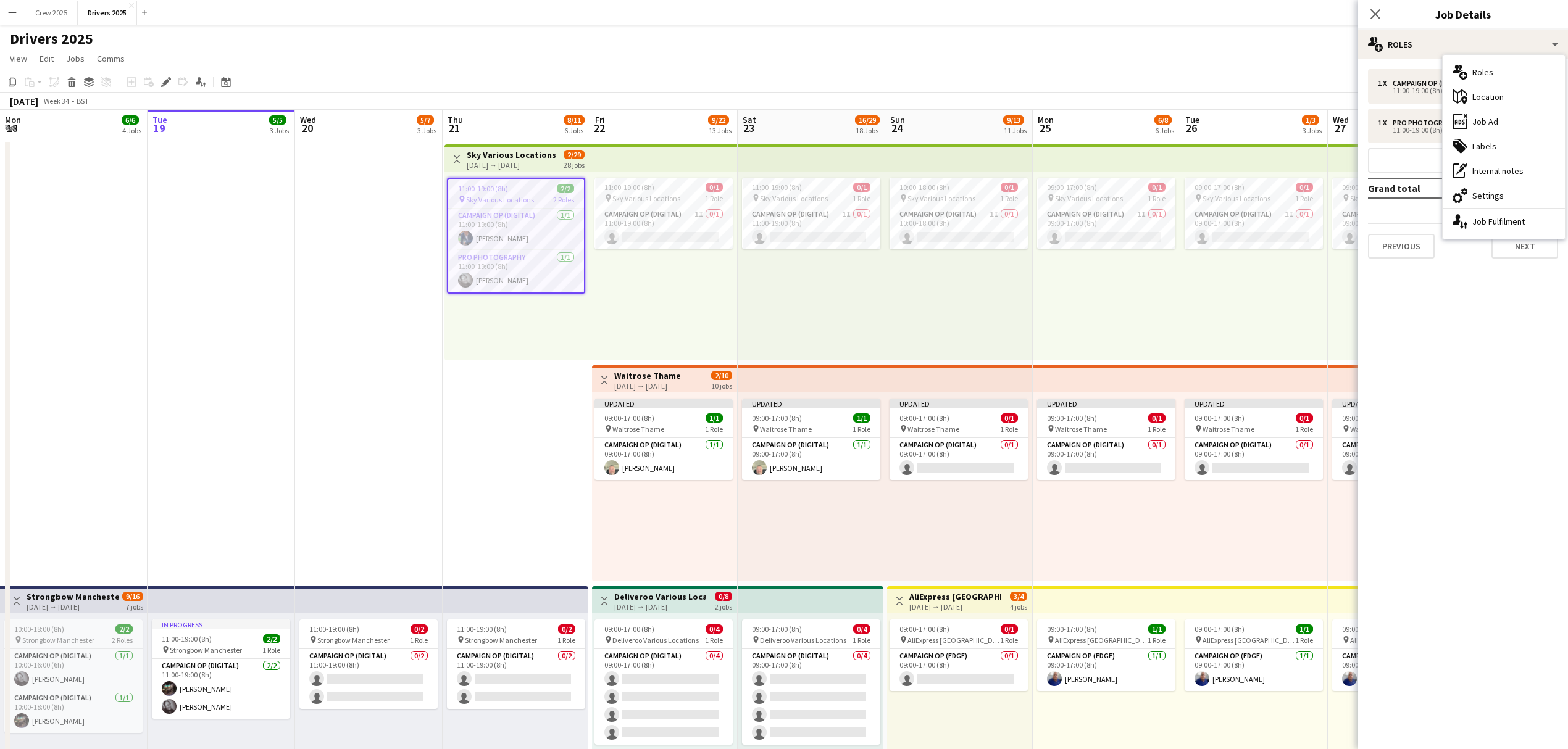
click at [1501, 124] on div "ads-window Job Ad" at bounding box center [1504, 121] width 122 height 24
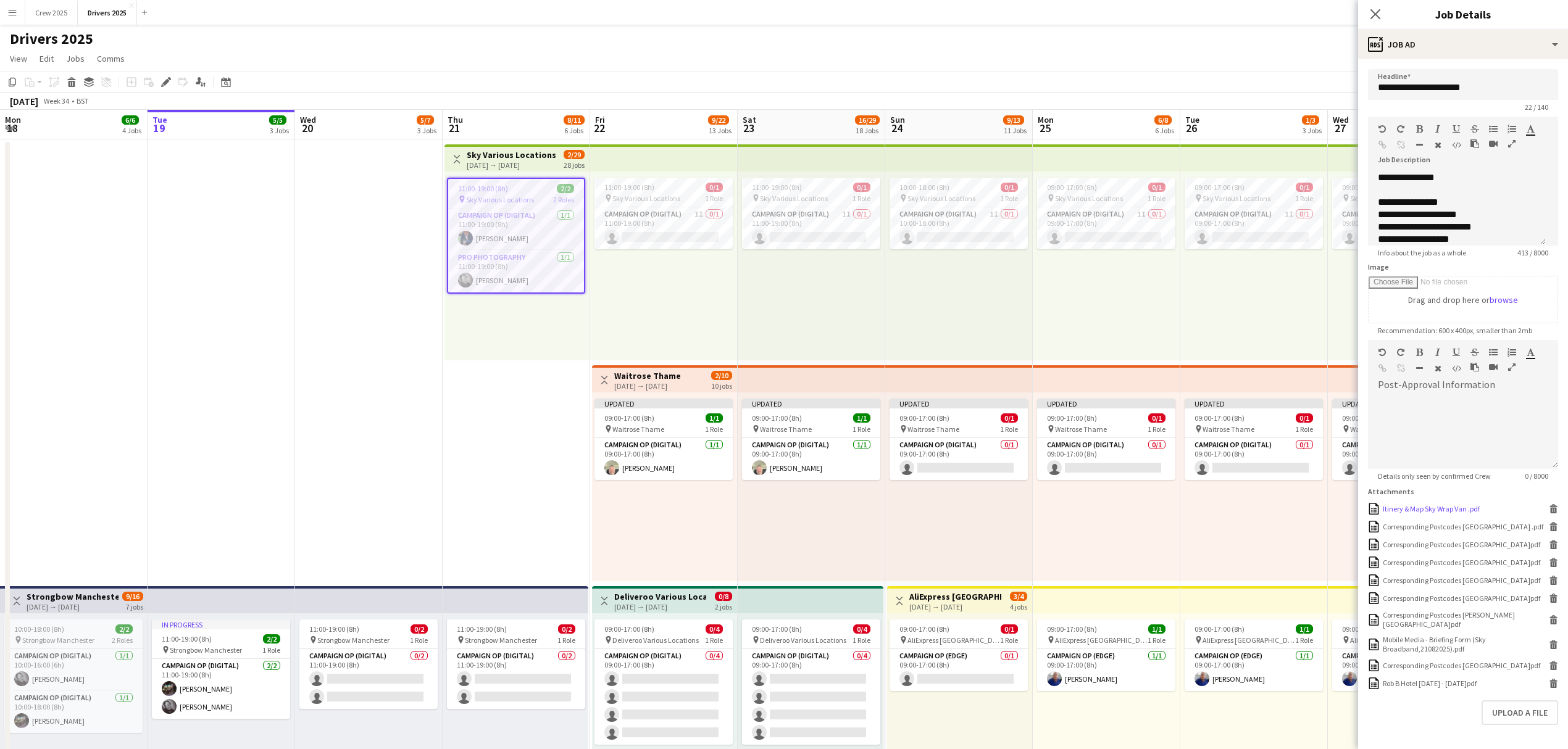
click at [1425, 504] on div "Itinery & Map Sky Wrap Van .pdf" at bounding box center [1430, 508] width 97 height 9
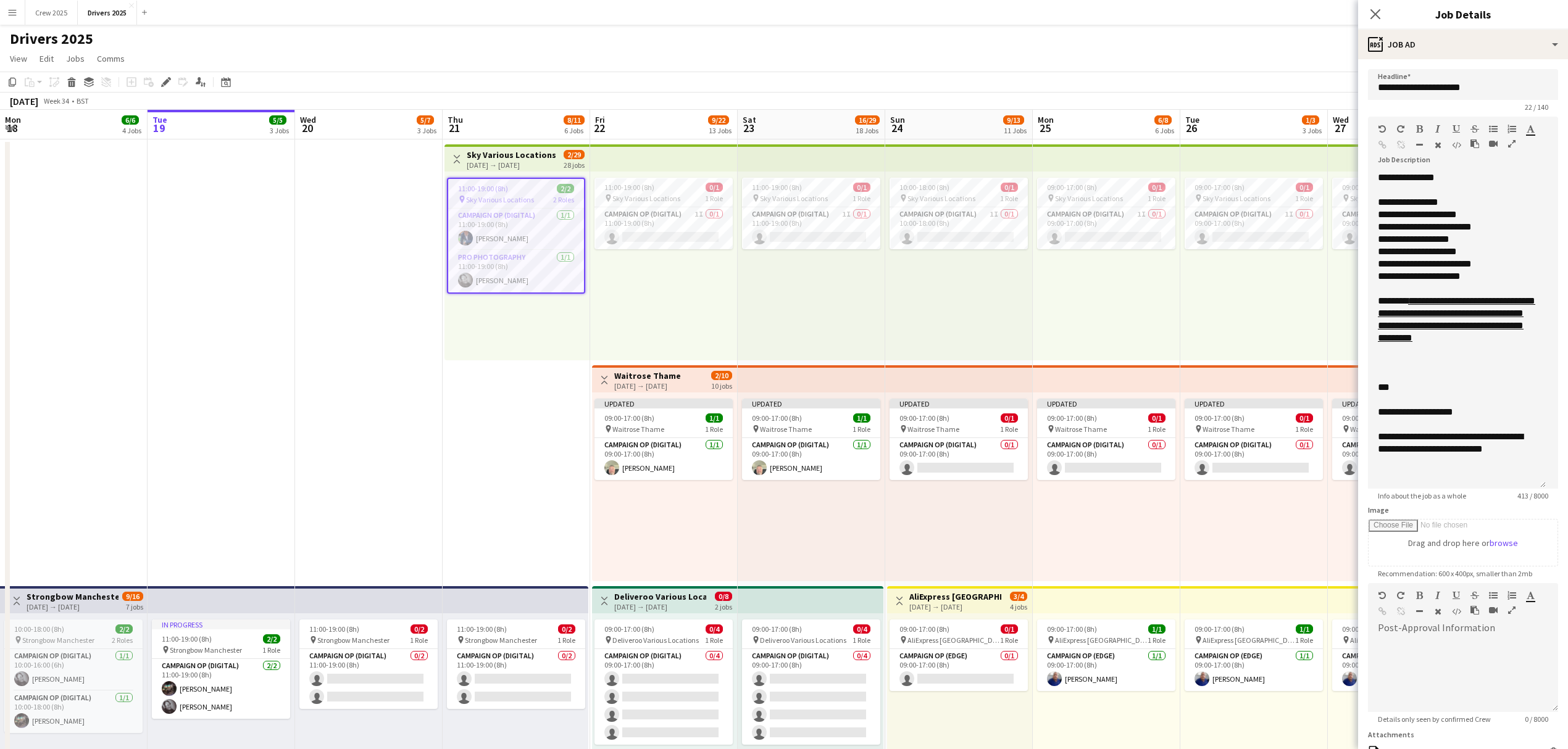
drag, startPoint x: 1542, startPoint y: 240, endPoint x: 1516, endPoint y: 499, distance: 260.3
click at [1516, 489] on div "**********" at bounding box center [1457, 330] width 177 height 317
drag, startPoint x: 1481, startPoint y: 364, endPoint x: 1382, endPoint y: 311, distance: 112.3
click at [1382, 311] on div "**********" at bounding box center [1457, 332] width 158 height 74
copy link "**********"
